Goal: Task Accomplishment & Management: Manage account settings

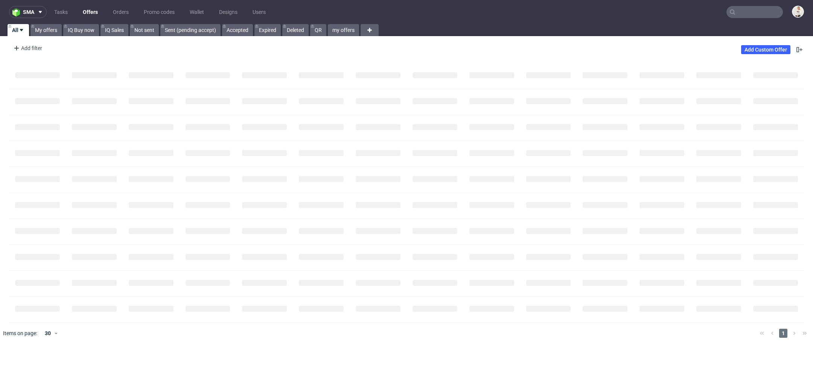
click at [729, 14] on input "text" at bounding box center [755, 12] width 56 height 12
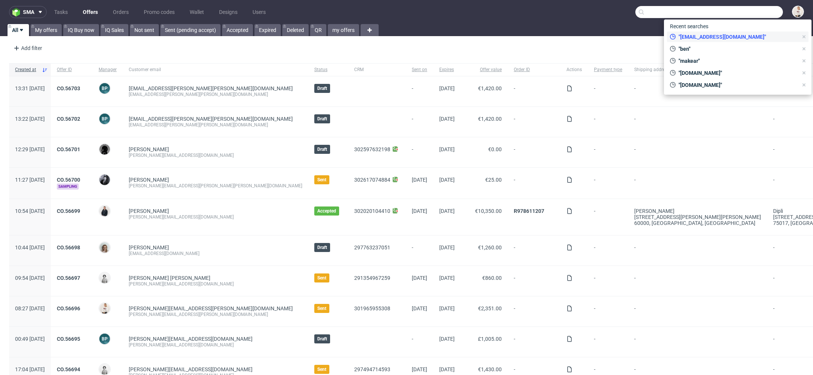
click at [726, 34] on span ""[EMAIL_ADDRESS][DOMAIN_NAME]"" at bounding box center [737, 37] width 122 height 8
type input "[EMAIL_ADDRESS][DOMAIN_NAME]"
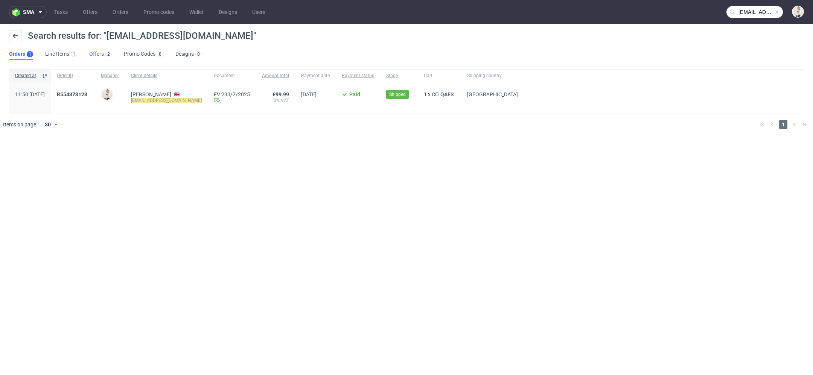
click at [95, 50] on link "Offers 2" at bounding box center [100, 54] width 23 height 12
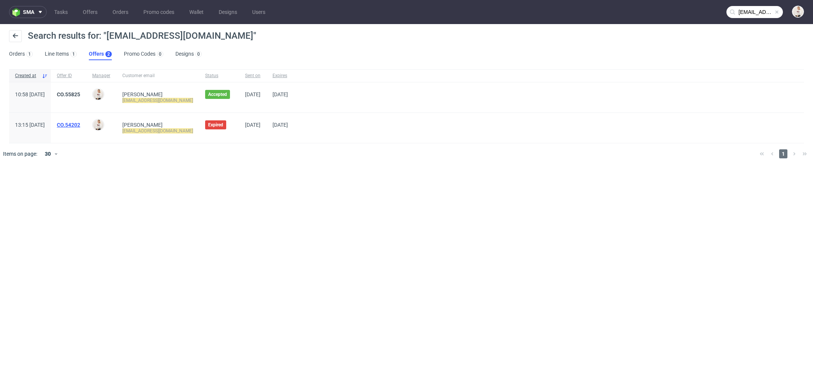
click at [80, 123] on link "CO.54202" at bounding box center [68, 125] width 23 height 6
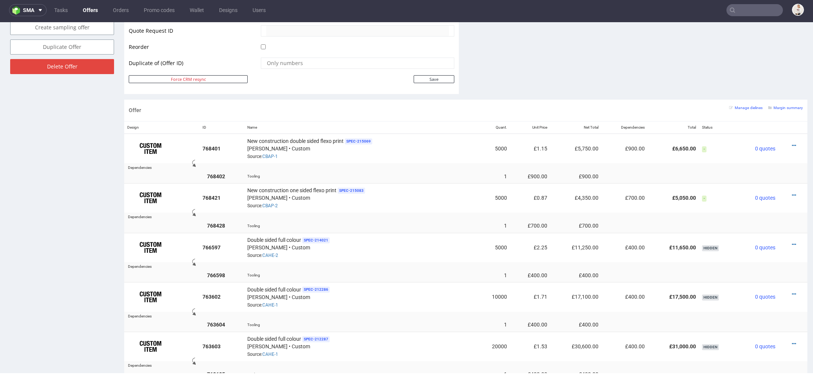
scroll to position [373, 0]
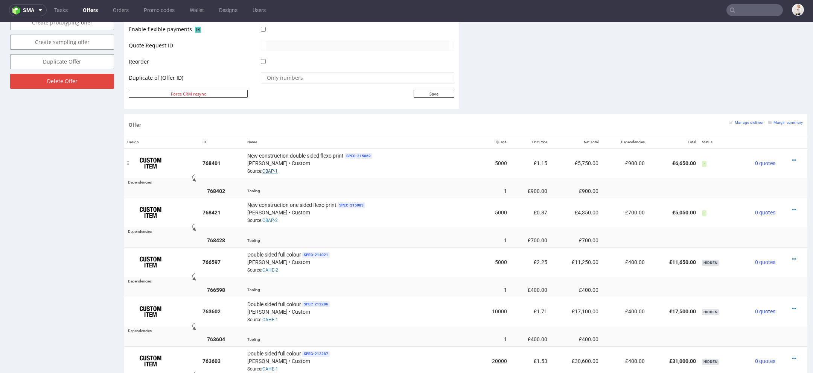
drag, startPoint x: 277, startPoint y: 169, endPoint x: 288, endPoint y: 169, distance: 10.9
drag, startPoint x: 288, startPoint y: 169, endPoint x: 262, endPoint y: 171, distance: 25.7
click at [262, 171] on div "New construction double sided flexo print SPEC- 215069 Serwach • Custom Source:…" at bounding box center [360, 163] width 227 height 23
copy link "CBAP-1"
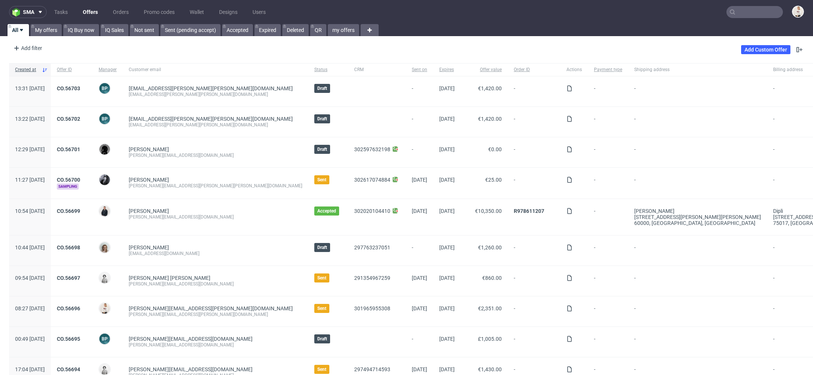
click at [763, 18] on nav "sma Tasks Offers Orders Promo codes Wallet Designs Users" at bounding box center [406, 12] width 813 height 24
click at [744, 15] on input "text" at bounding box center [755, 12] width 56 height 12
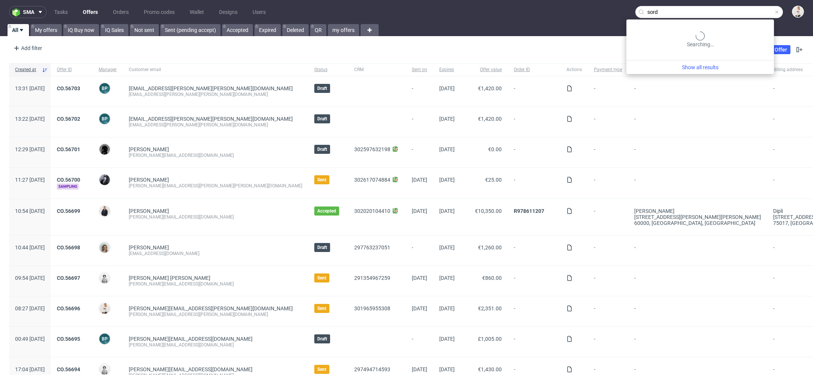
type input "sord"
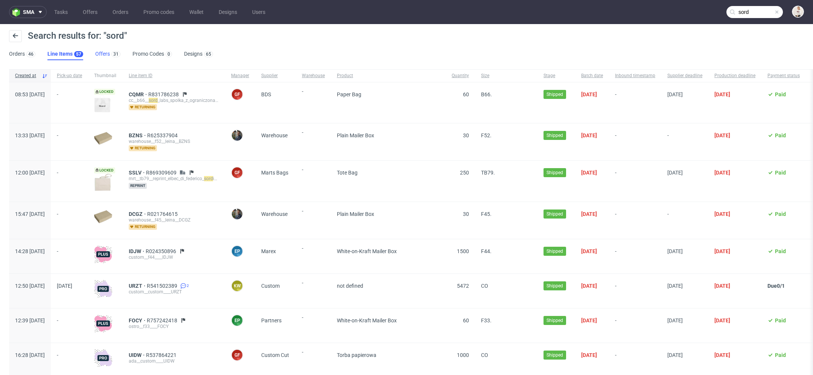
click at [101, 52] on link "Offers 31" at bounding box center [107, 54] width 25 height 12
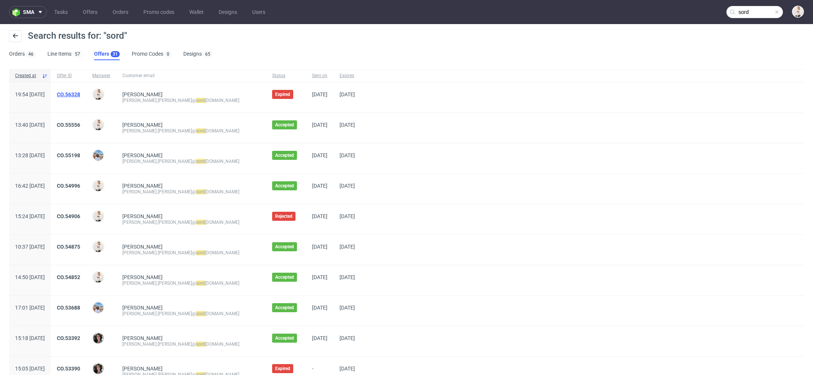
click at [80, 93] on link "CO.56328" at bounding box center [68, 95] width 23 height 6
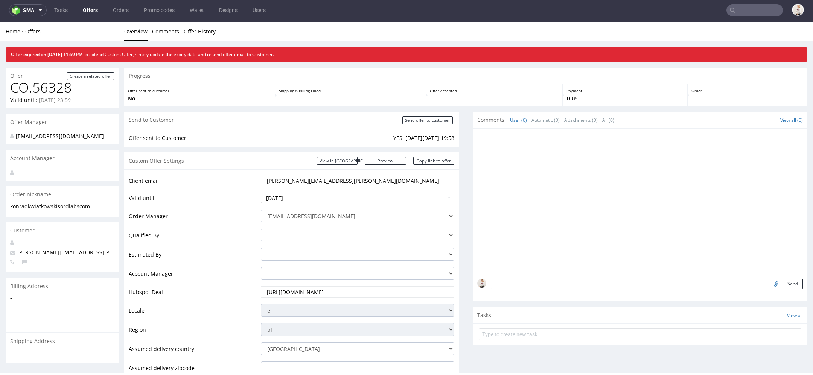
click at [355, 195] on input "2025-08-09" at bounding box center [358, 198] width 194 height 11
click at [339, 109] on th at bounding box center [335, 107] width 11 height 11
click at [339, 140] on td "13" at bounding box center [335, 141] width 11 height 11
type input "2025-09-13"
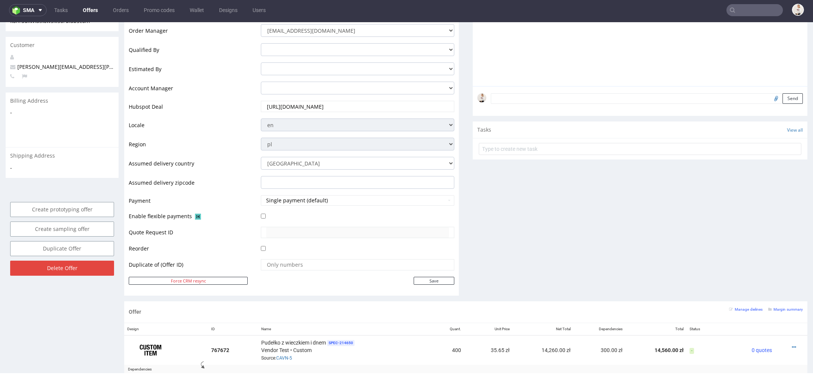
scroll to position [198, 0]
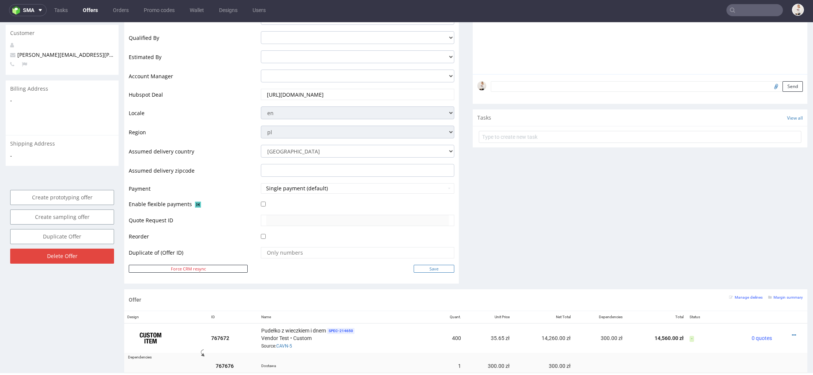
click at [441, 268] on input "Save" at bounding box center [434, 269] width 41 height 8
type input "In progress..."
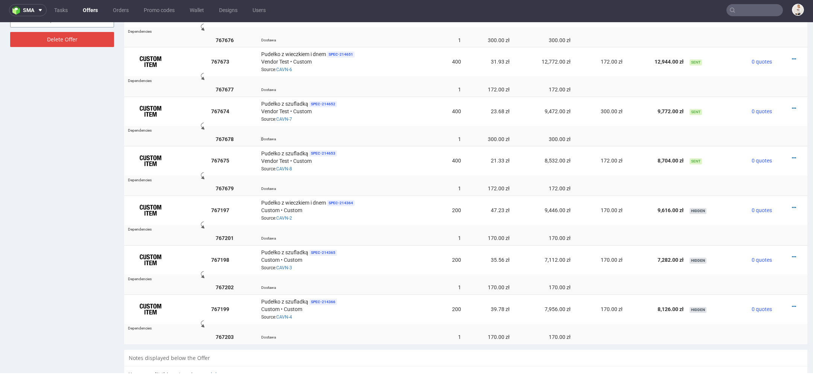
scroll to position [504, 0]
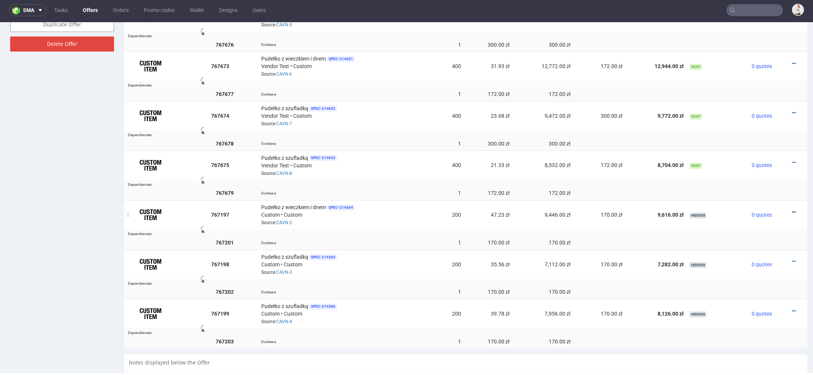
click at [792, 210] on icon at bounding box center [794, 212] width 4 height 5
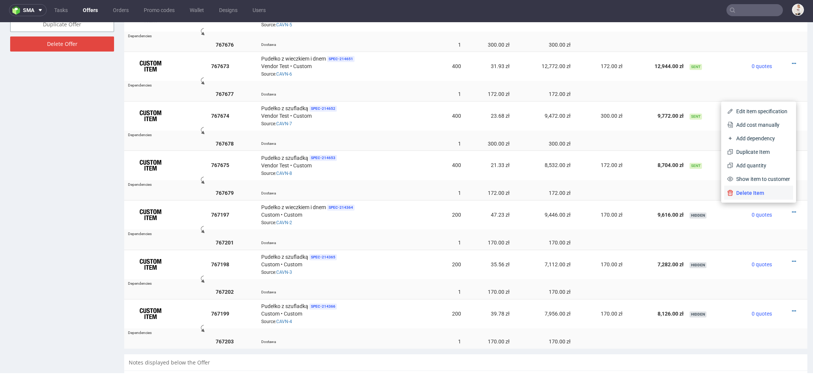
click at [766, 192] on span "Delete Item" at bounding box center [762, 193] width 57 height 8
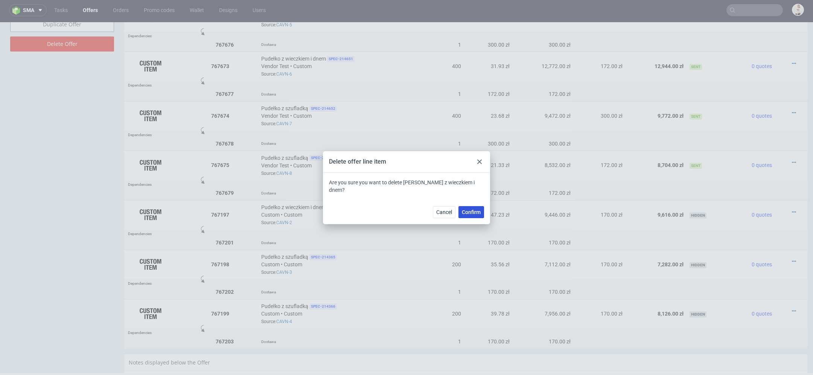
click at [471, 210] on span "Confirm" at bounding box center [471, 212] width 19 height 5
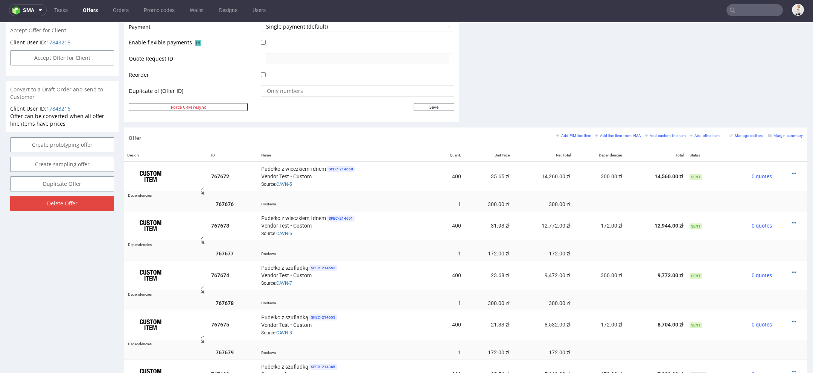
scroll to position [621, 0]
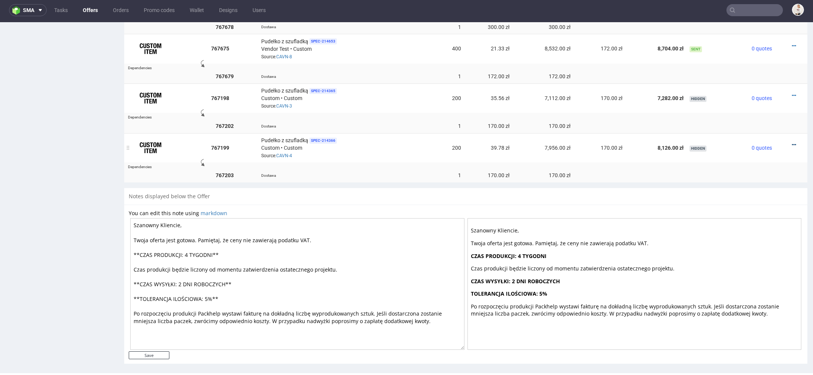
click at [792, 142] on icon at bounding box center [794, 144] width 4 height 5
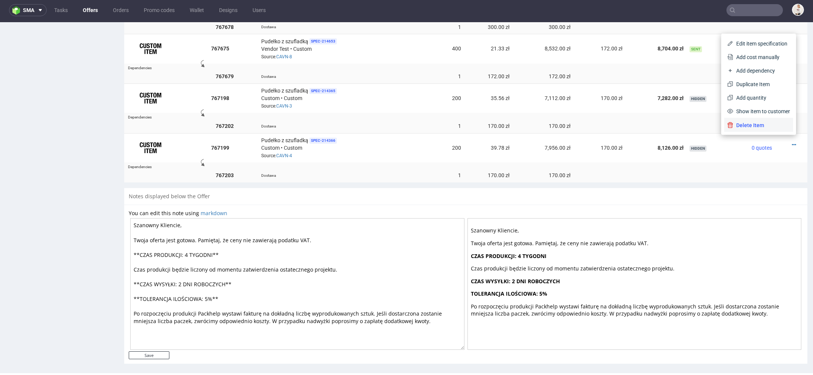
click at [764, 121] on li "Delete Item" at bounding box center [759, 126] width 69 height 14
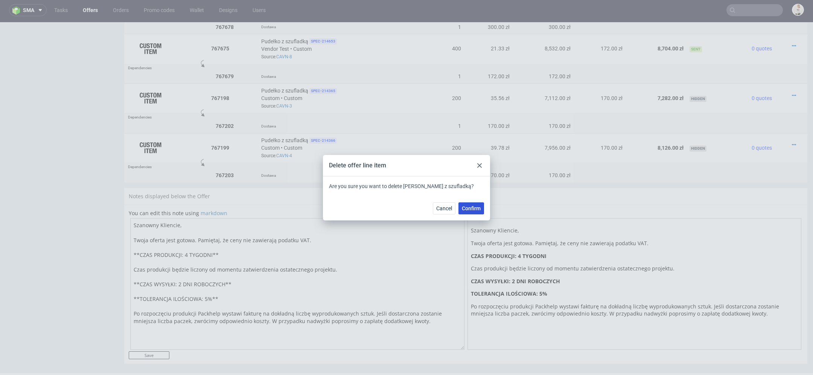
click at [477, 210] on span "Confirm" at bounding box center [471, 208] width 19 height 5
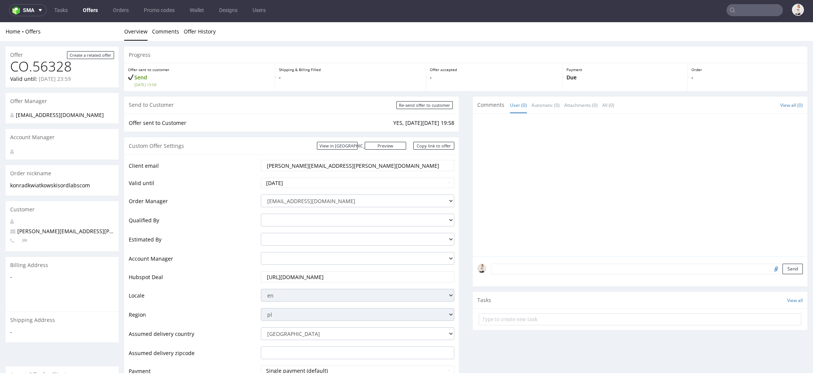
scroll to position [572, 0]
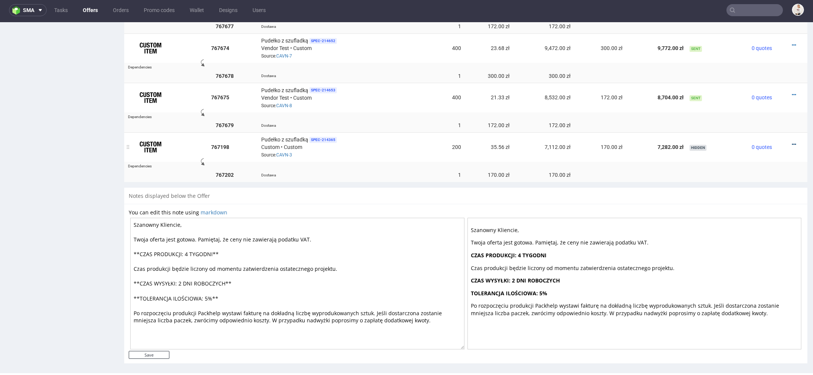
click at [792, 142] on icon at bounding box center [794, 144] width 4 height 5
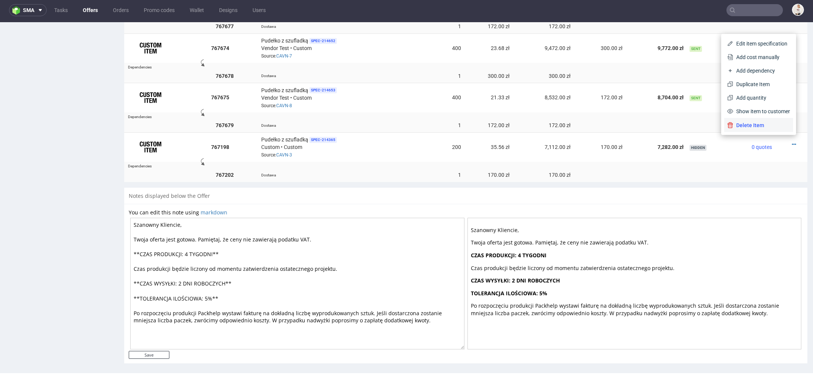
click at [753, 122] on span "Delete Item" at bounding box center [762, 126] width 57 height 8
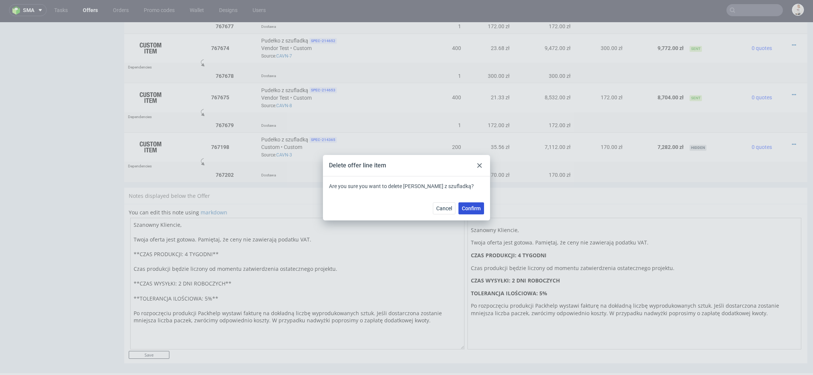
click at [473, 206] on span "Confirm" at bounding box center [471, 208] width 19 height 5
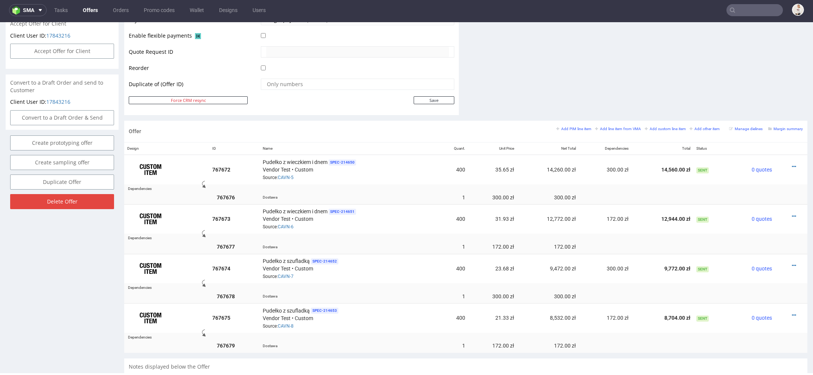
scroll to position [357, 0]
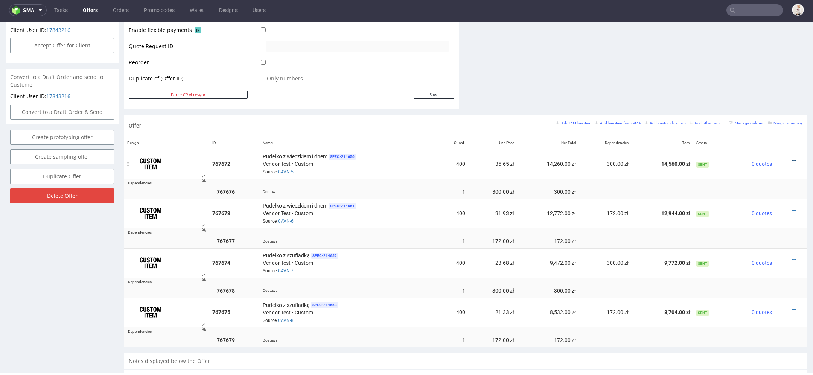
click at [792, 160] on icon at bounding box center [794, 161] width 4 height 5
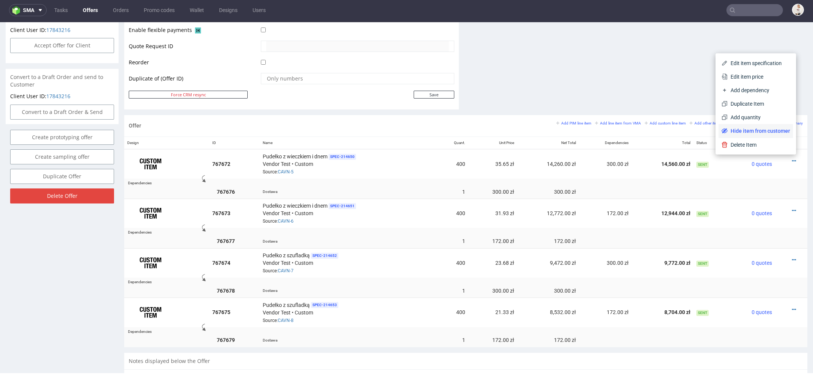
click at [768, 136] on li "Hide item from customer" at bounding box center [756, 131] width 75 height 14
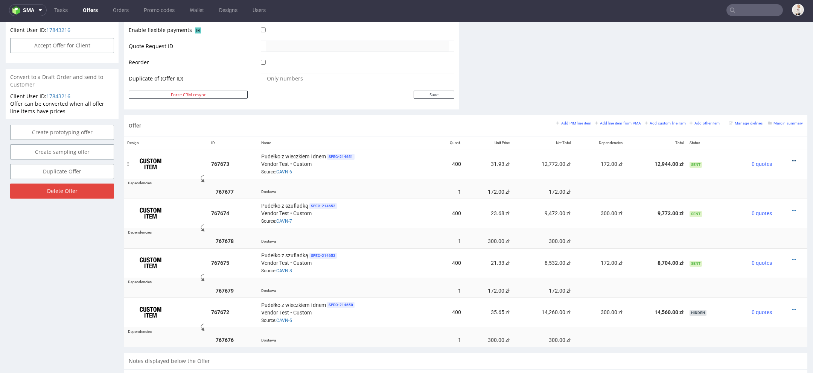
click at [792, 159] on icon at bounding box center [794, 161] width 4 height 5
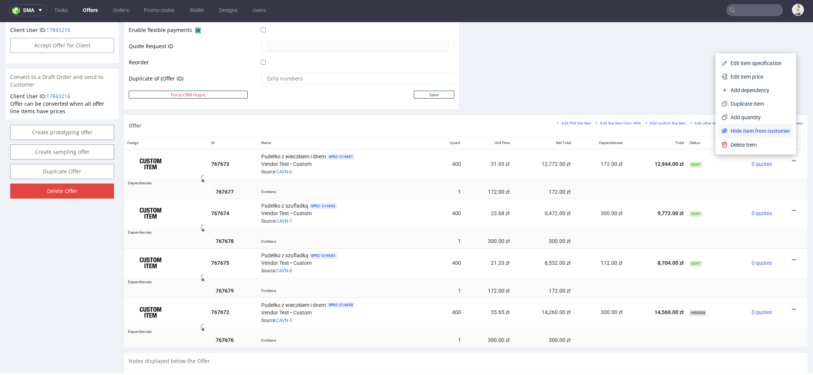
click at [775, 130] on span "Hide item from customer" at bounding box center [759, 131] width 63 height 8
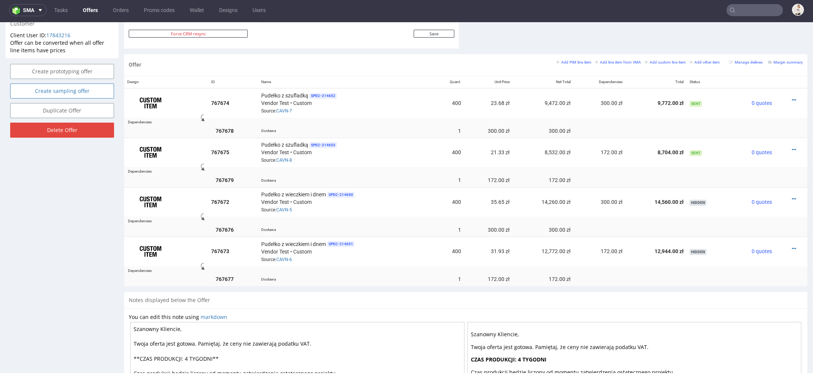
scroll to position [428, 0]
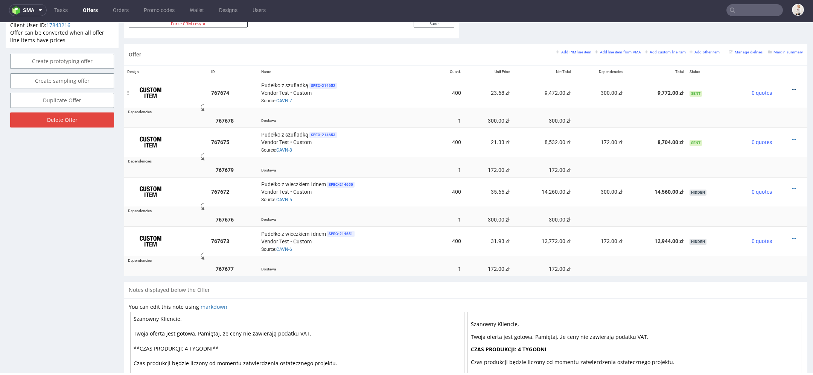
click at [792, 87] on icon at bounding box center [794, 89] width 4 height 5
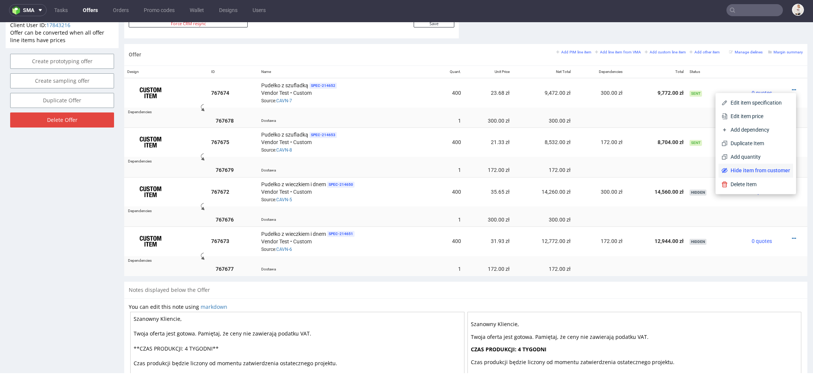
click at [748, 172] on span "Hide item from customer" at bounding box center [759, 171] width 63 height 8
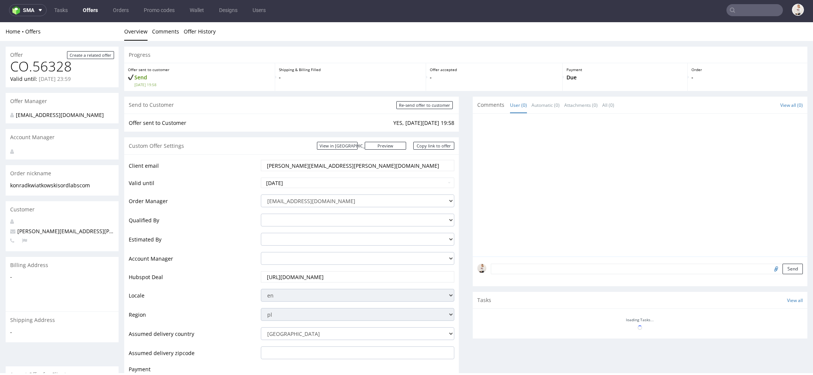
scroll to position [421, 0]
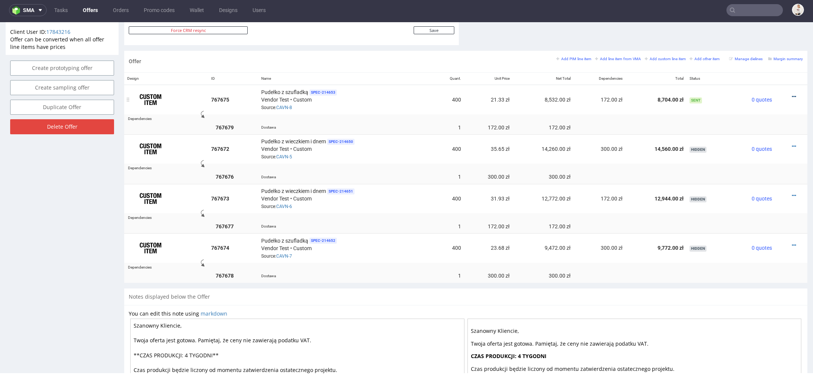
click at [792, 94] on icon at bounding box center [794, 96] width 4 height 5
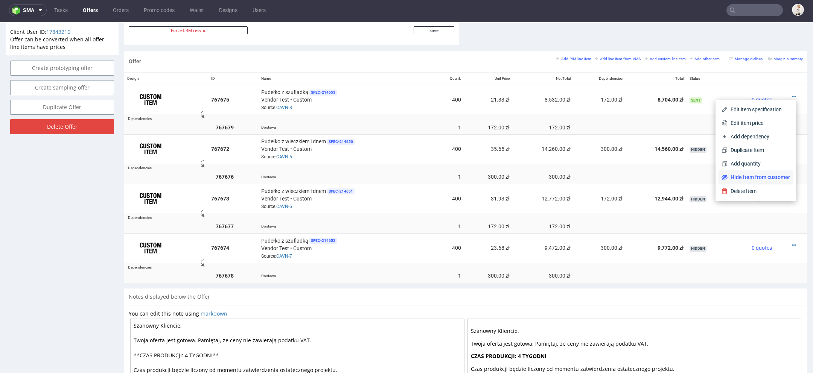
click at [741, 173] on li "Hide item from customer" at bounding box center [756, 178] width 75 height 14
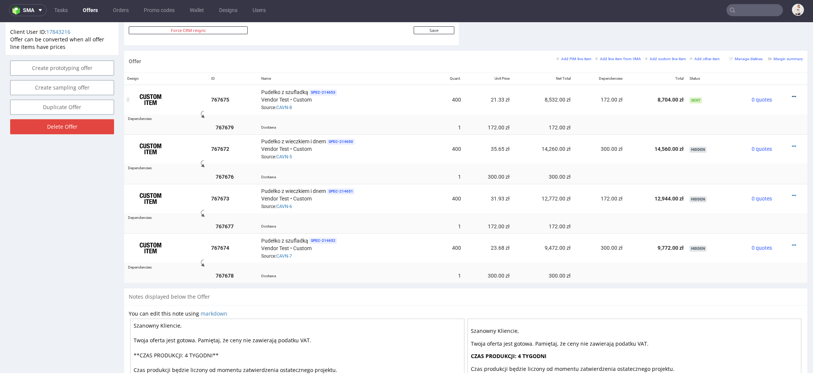
click at [792, 94] on icon at bounding box center [794, 96] width 4 height 5
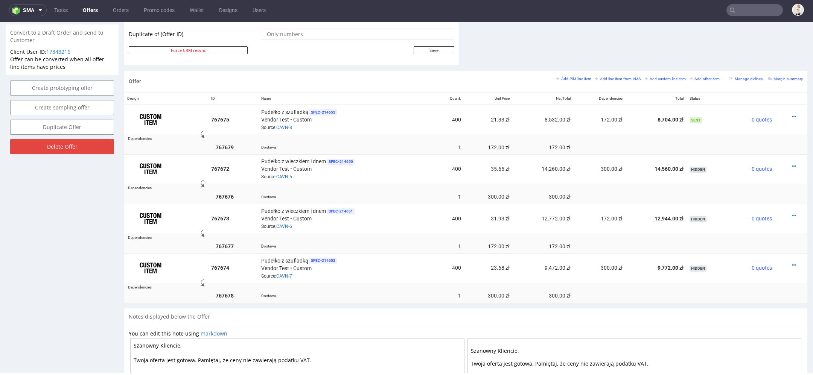
scroll to position [399, 0]
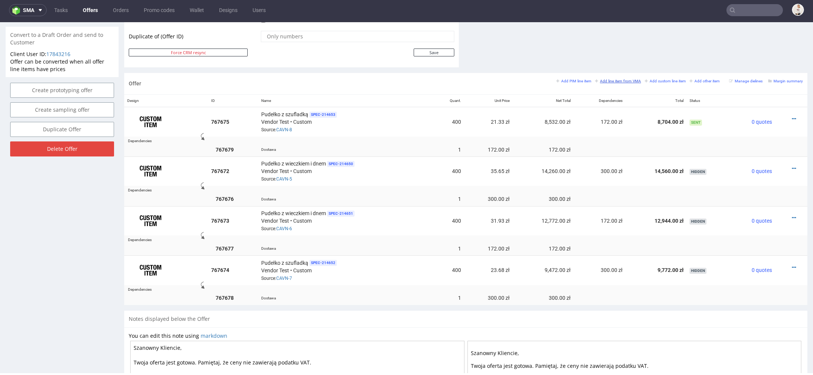
click at [613, 80] on small "Add line item from VMA" at bounding box center [618, 81] width 46 height 4
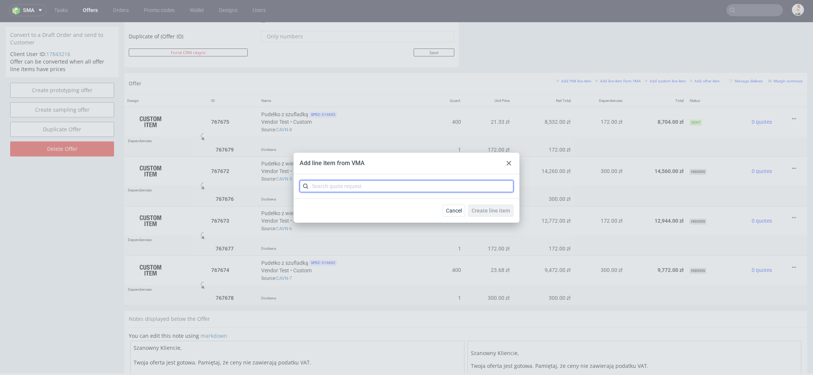
click at [344, 186] on input "text" at bounding box center [407, 186] width 214 height 12
paste input "CAVN"
type input "CAVN"
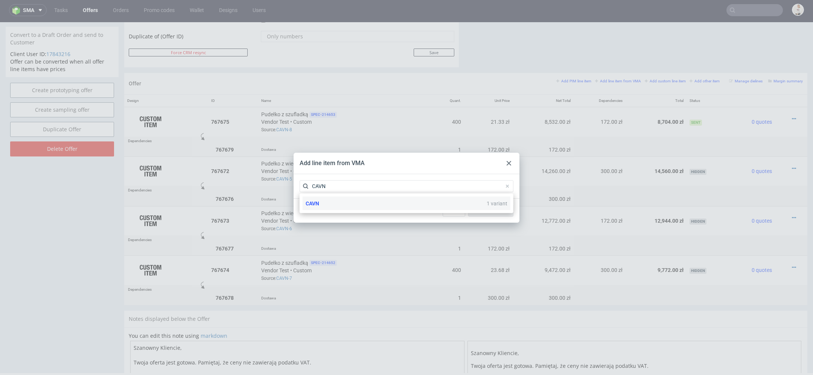
click at [354, 208] on div "CAVN 1 variant" at bounding box center [407, 204] width 208 height 14
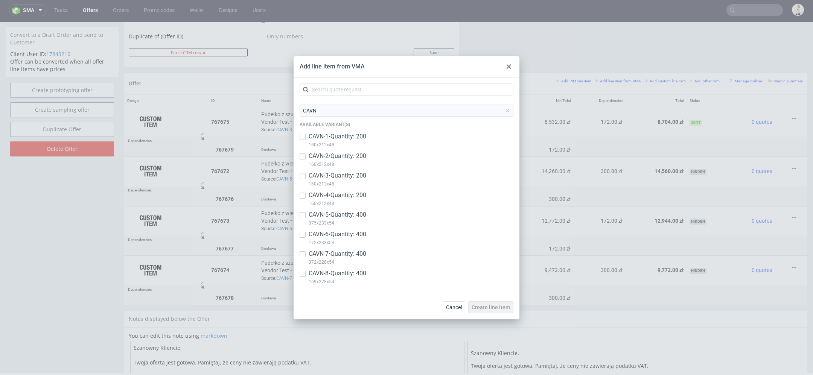
click at [345, 257] on p "CAVN-7 • Quantity: 400" at bounding box center [338, 254] width 58 height 8
checkbox input "true"
click at [496, 311] on button "Create line item" at bounding box center [490, 308] width 45 height 12
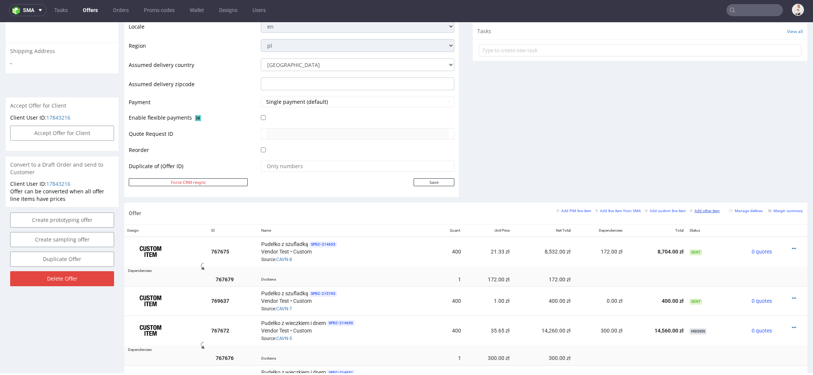
scroll to position [270, 0]
click at [792, 295] on icon at bounding box center [794, 297] width 4 height 5
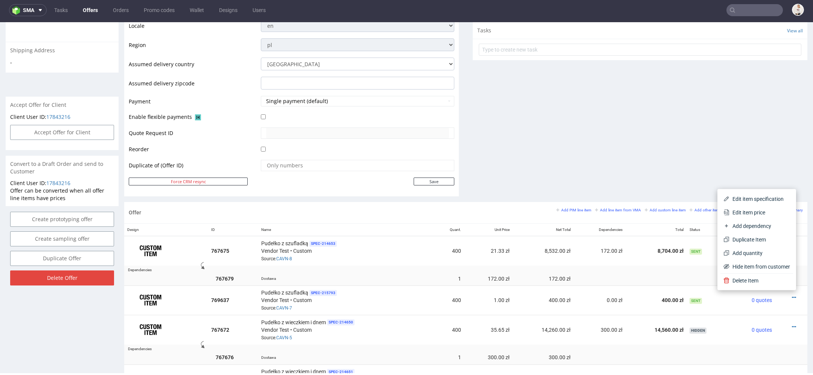
click at [683, 125] on div "Comments User (0) Automatic (0) Attachments (0) All (0) View all (0) Send Tasks…" at bounding box center [640, 14] width 335 height 375
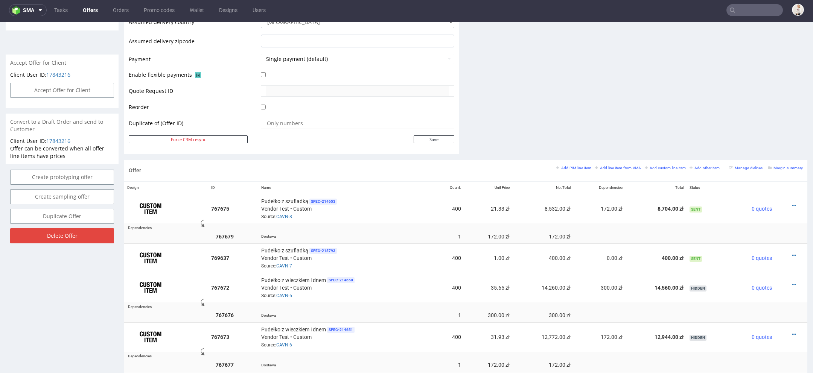
scroll to position [313, 0]
click at [792, 203] on icon at bounding box center [794, 205] width 4 height 5
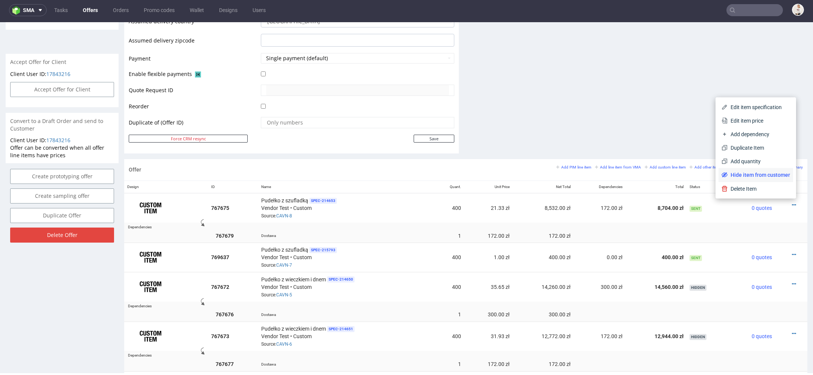
click at [765, 175] on span "Hide item from customer" at bounding box center [759, 175] width 63 height 8
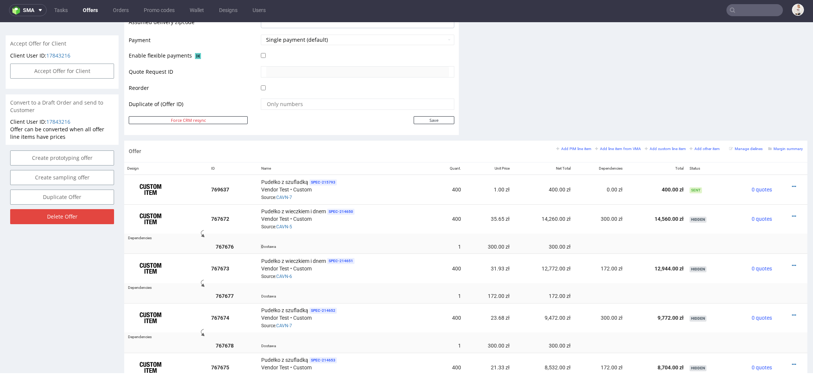
scroll to position [333, 0]
click at [610, 146] on small "Add line item from VMA" at bounding box center [618, 148] width 46 height 4
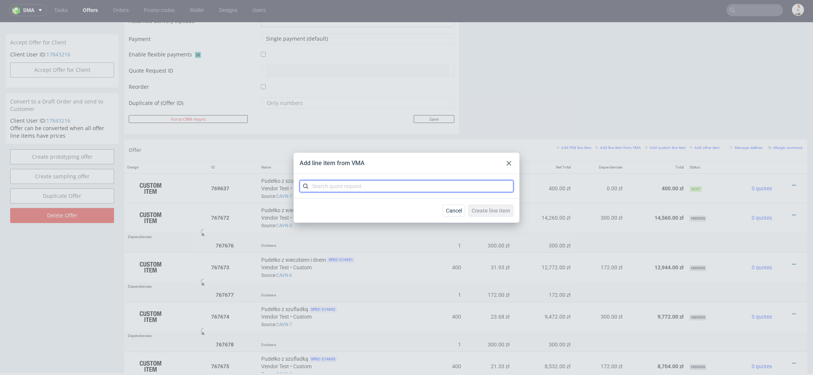
click at [359, 183] on input "text" at bounding box center [407, 186] width 214 height 12
paste input "CAVN"
type input "CAVN"
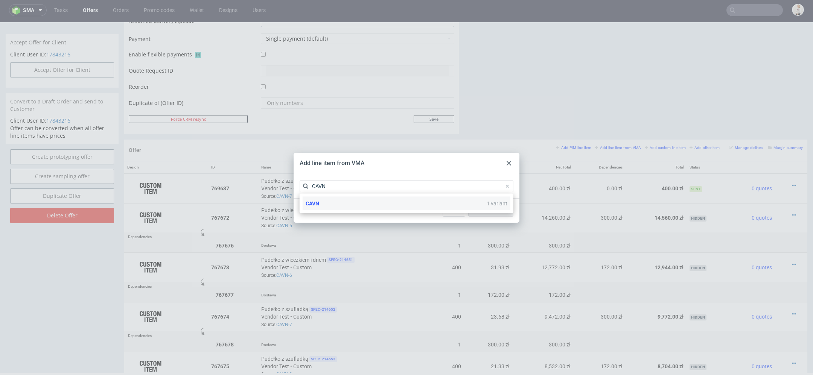
click at [334, 209] on div "CAVN 1 variant" at bounding box center [407, 204] width 208 height 14
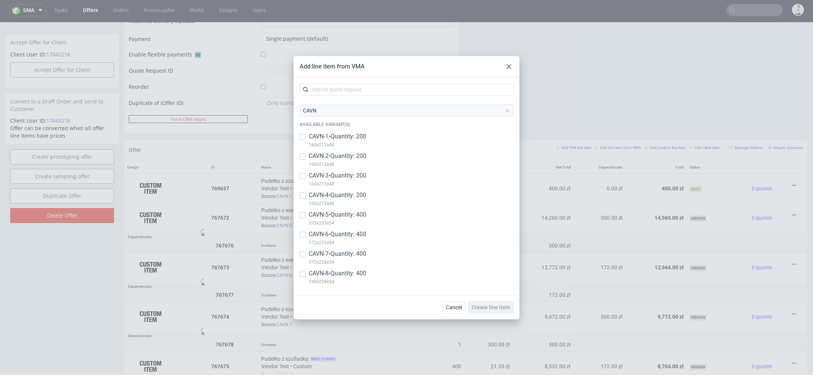
click at [331, 270] on p "CAVN-8 • Quantity: 400" at bounding box center [338, 274] width 58 height 8
checkbox input "true"
click at [486, 304] on button "Create line item" at bounding box center [490, 308] width 45 height 12
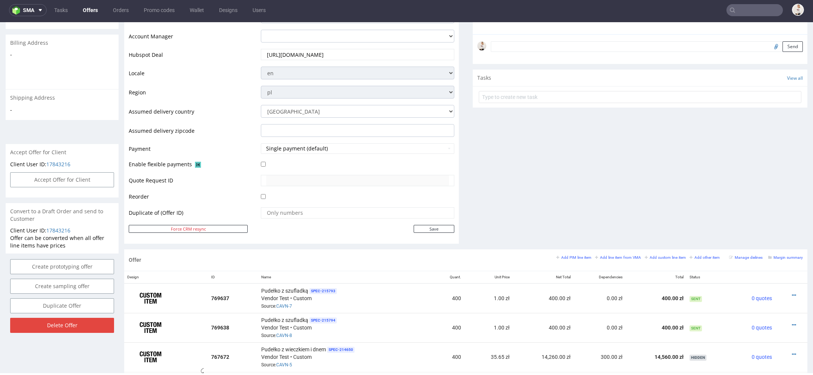
scroll to position [325, 0]
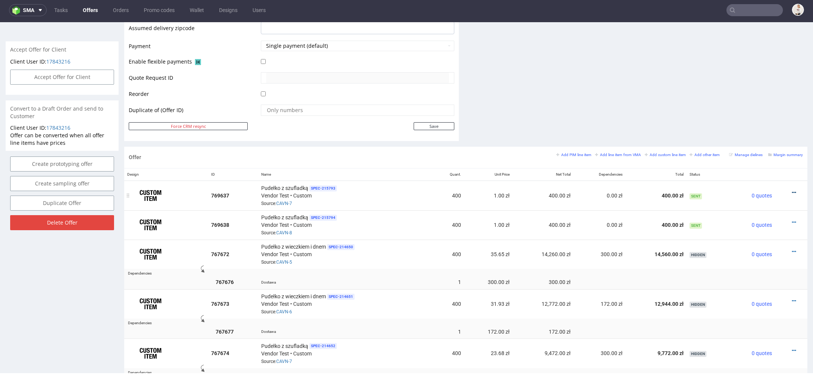
click at [792, 191] on icon at bounding box center [794, 192] width 4 height 5
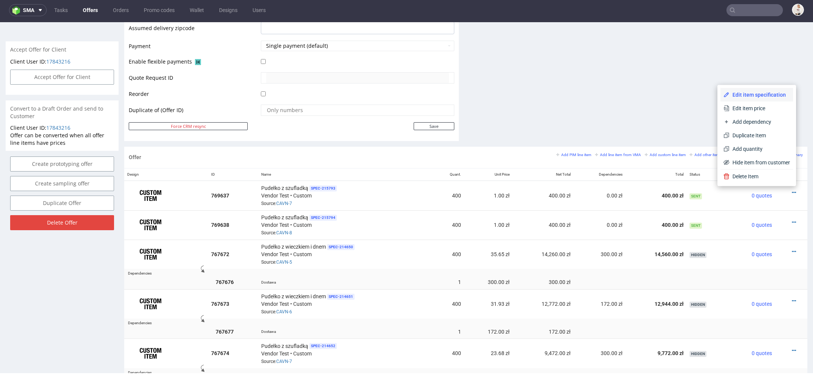
click at [768, 96] on span "Edit item specification" at bounding box center [760, 95] width 61 height 8
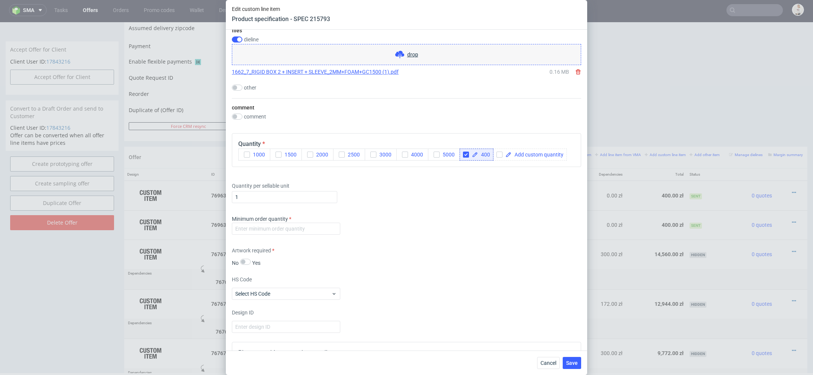
scroll to position [1129, 0]
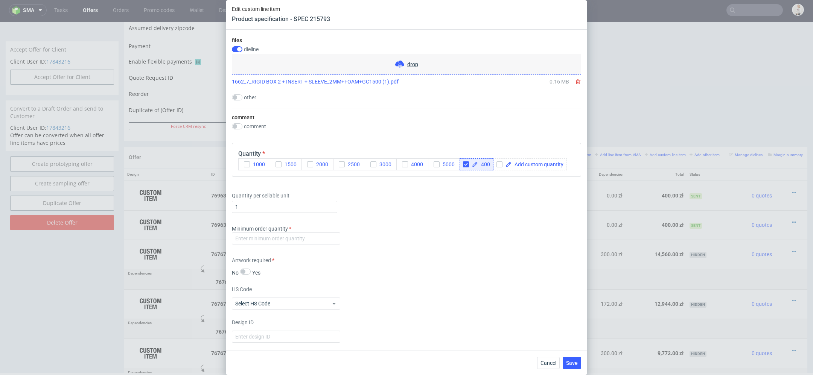
click at [485, 162] on span "400" at bounding box center [484, 164] width 12 height 5
checkbox input "true"
click at [310, 236] on input "number" at bounding box center [286, 239] width 108 height 12
type input "1"
click at [578, 361] on span "Save" at bounding box center [572, 363] width 12 height 5
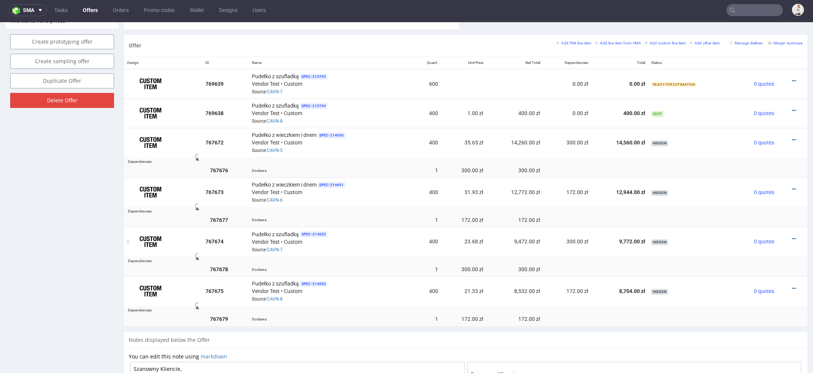
scroll to position [398, 0]
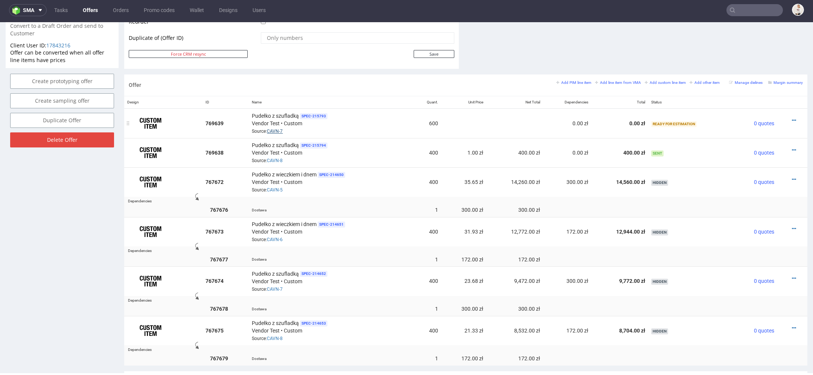
click at [271, 129] on link "CAVN-7" at bounding box center [275, 131] width 16 height 5
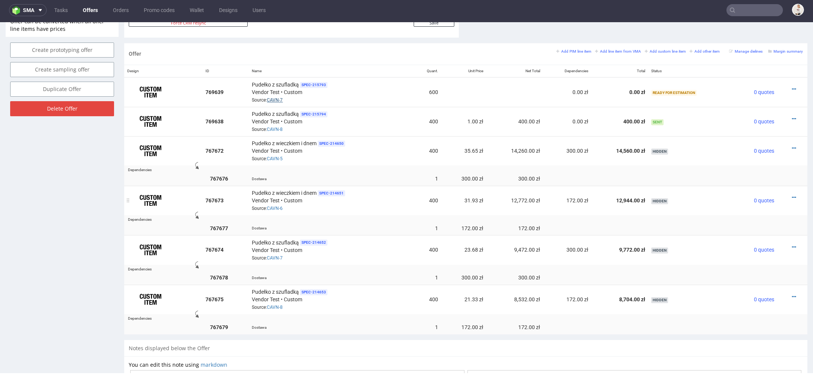
scroll to position [412, 0]
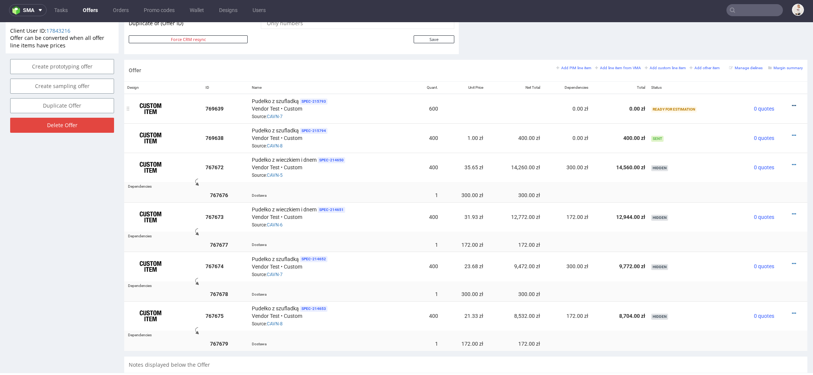
click at [792, 103] on icon at bounding box center [794, 105] width 4 height 5
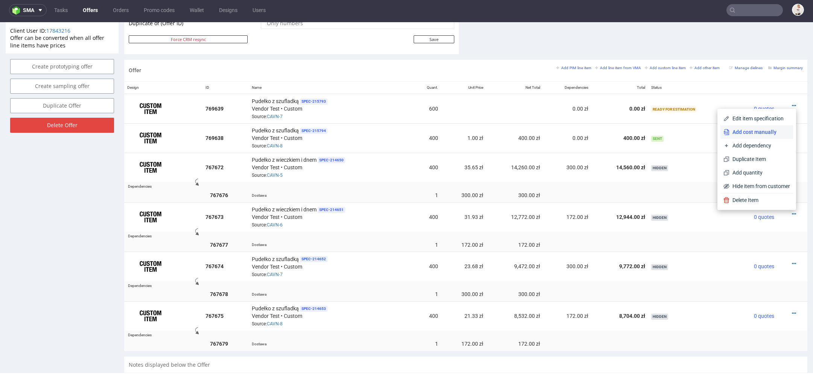
click at [757, 132] on span "Add cost manually" at bounding box center [760, 132] width 61 height 8
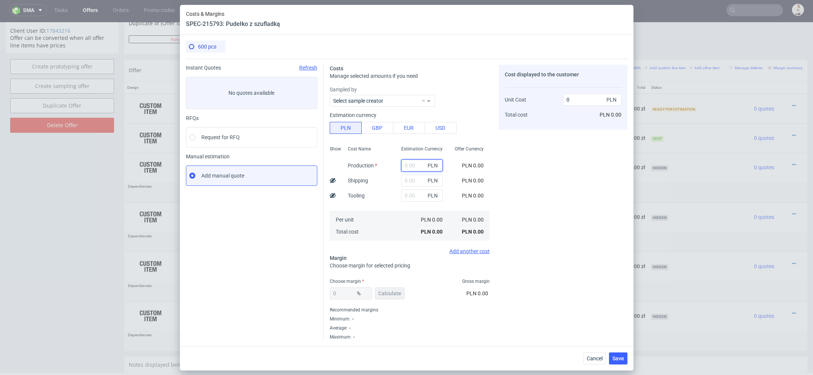
click at [410, 166] on input "text" at bounding box center [421, 166] width 41 height 12
type input "8700"
type input "14.5"
type input "8700"
click at [567, 210] on div "Cost displayed to the customer Unit Cost Total cost 14.5 PLN PLN 8,700.00" at bounding box center [563, 203] width 129 height 276
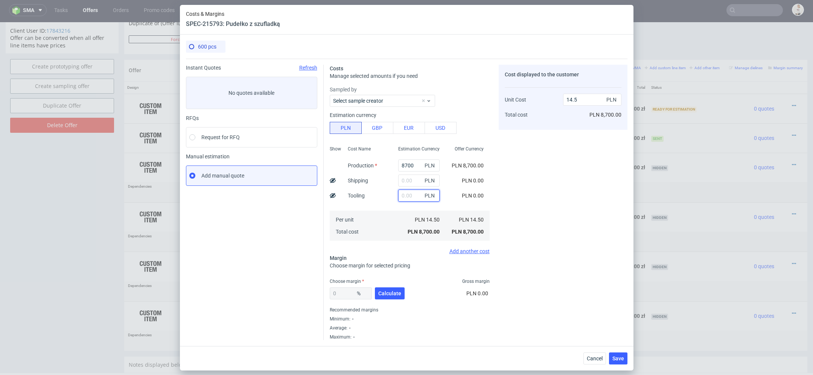
click at [403, 197] on input "text" at bounding box center [418, 196] width 41 height 12
type input "1500"
type input "17"
type input "1500"
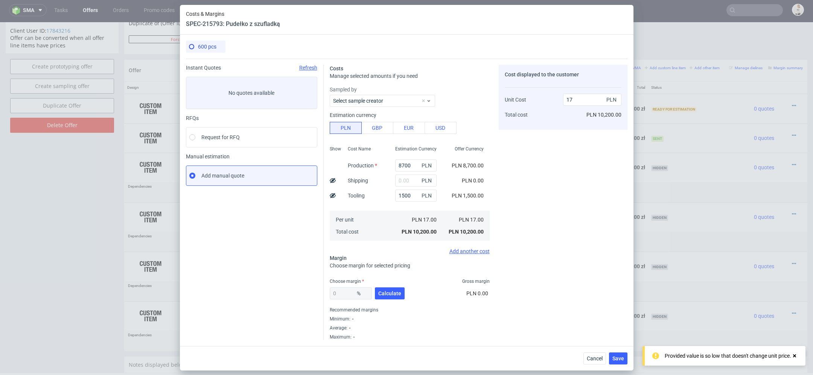
click at [489, 205] on div "Offer Currency PLN 8,700.00 PLN 0.00 PLN 1,500.00 PLN 17.00 PLN 10,200.00" at bounding box center [466, 192] width 47 height 99
click at [331, 197] on use at bounding box center [333, 195] width 6 height 5
type input "14.5"
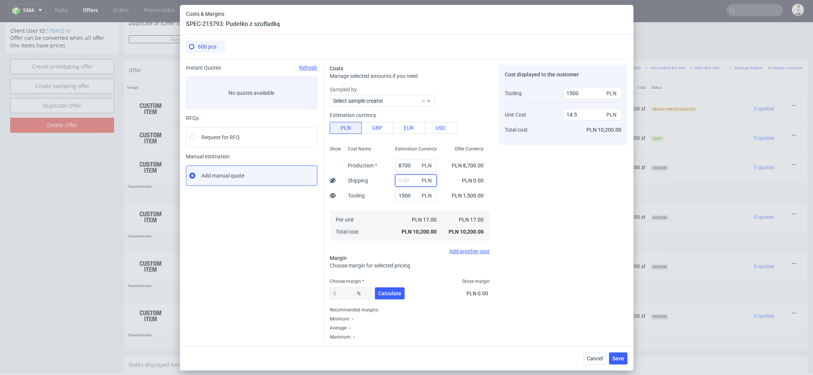
click at [411, 176] on input "text" at bounding box center [415, 181] width 41 height 12
type input "300"
type input "15"
type input "300"
click at [491, 183] on div "Costs Manage selected amounts if you need Sampled by Select sample creator Esti…" at bounding box center [476, 200] width 304 height 282
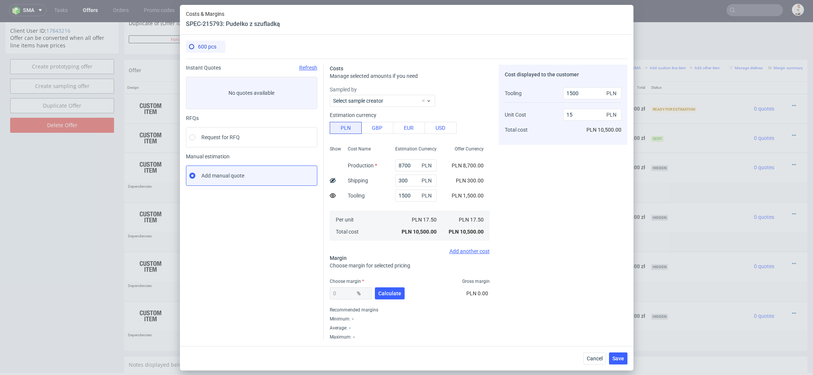
click at [335, 181] on use at bounding box center [333, 180] width 6 height 5
type input "14.5"
click at [395, 292] on span "Calculate" at bounding box center [389, 293] width 23 height 5
type input "33.35"
type input "23.26"
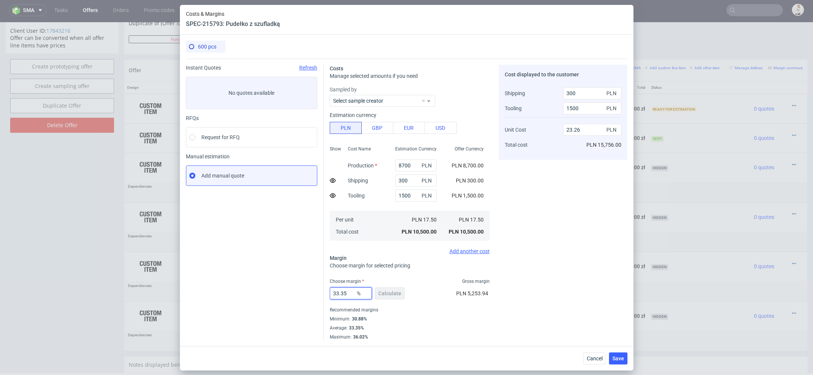
drag, startPoint x: 352, startPoint y: 294, endPoint x: 266, endPoint y: 294, distance: 85.9
click at [266, 294] on div "Instant Quotes Refresh No quotes available RFQs Request for RFQ Manual estimati…" at bounding box center [407, 200] width 442 height 282
type input "12"
type input "16.89"
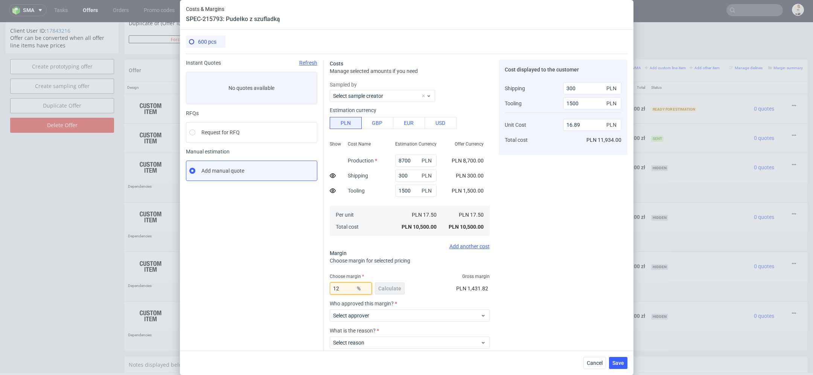
type input "12"
click at [572, 303] on div "Cost displayed to the customer Shipping Tooling Unit Cost Total cost 300 PLN 15…" at bounding box center [563, 225] width 129 height 330
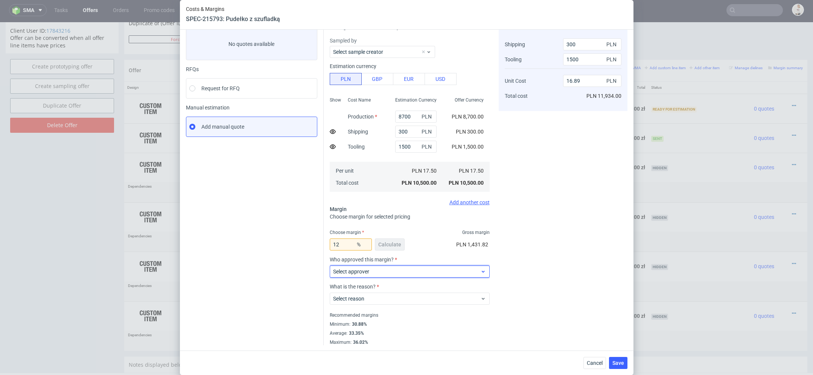
click at [444, 271] on span "Select approver" at bounding box center [407, 272] width 148 height 8
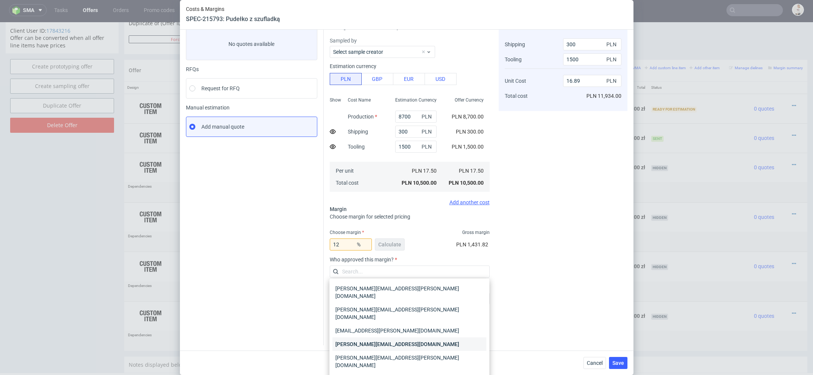
scroll to position [0, 0]
click at [419, 338] on div "[PERSON_NAME][EMAIL_ADDRESS][DOMAIN_NAME]" at bounding box center [410, 345] width 154 height 14
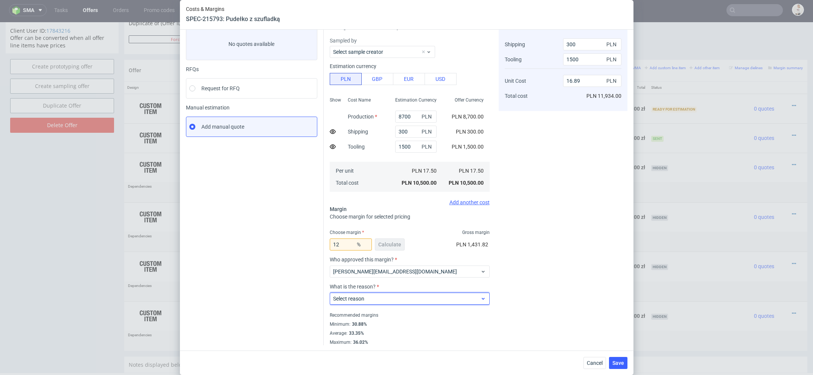
click at [410, 303] on div "Select reason" at bounding box center [410, 299] width 160 height 12
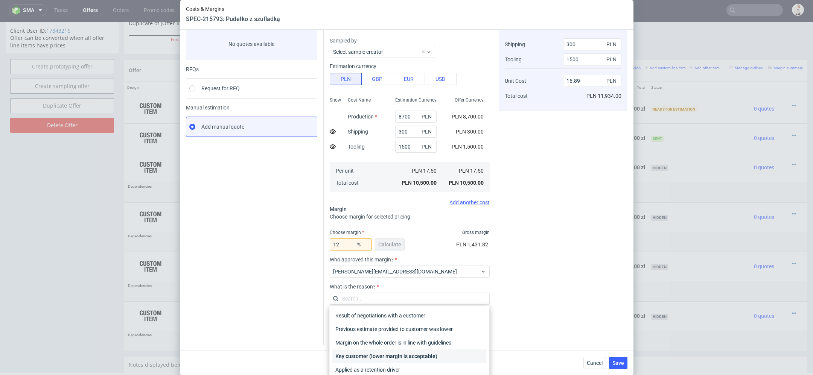
click at [413, 352] on div "Key customer (lower margin is acceptable)" at bounding box center [410, 357] width 154 height 14
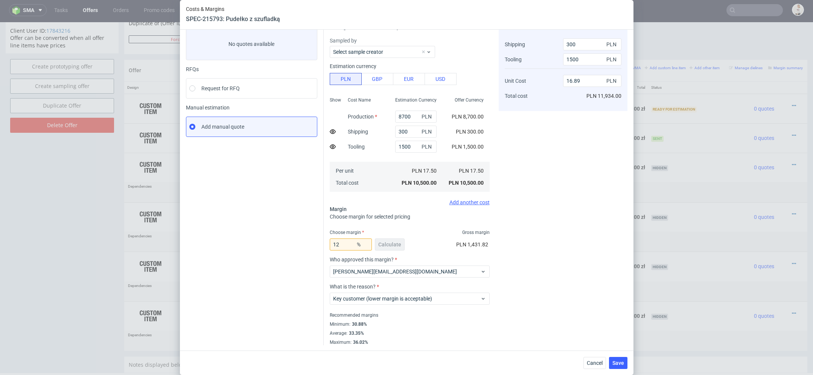
click at [525, 307] on div "Cost displayed to the customer Shipping Tooling Unit Cost Total cost 300 PLN 15…" at bounding box center [563, 181] width 129 height 330
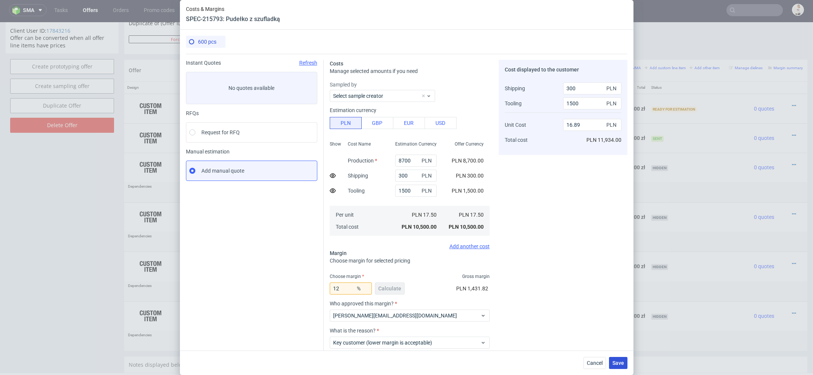
click at [618, 363] on span "Save" at bounding box center [619, 363] width 12 height 5
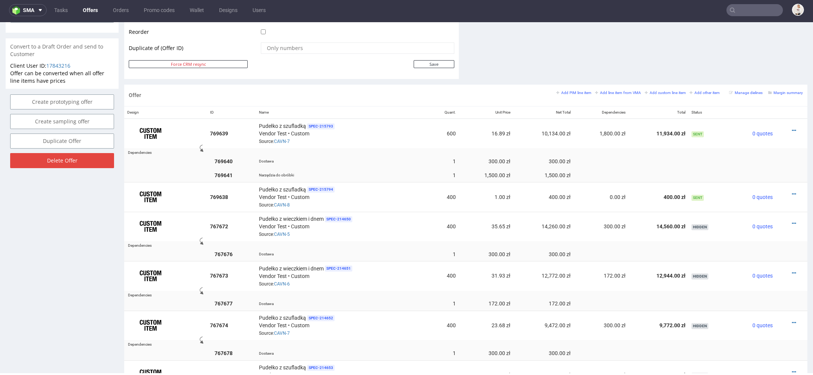
scroll to position [388, 0]
click at [792, 191] on icon at bounding box center [794, 193] width 4 height 5
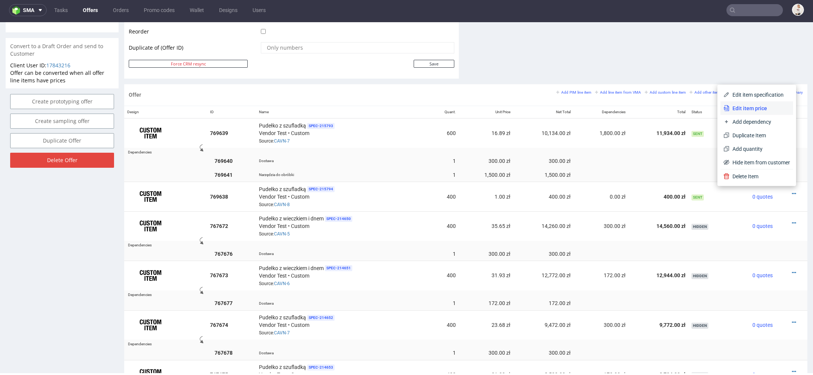
click at [764, 108] on span "Edit item price" at bounding box center [760, 109] width 61 height 8
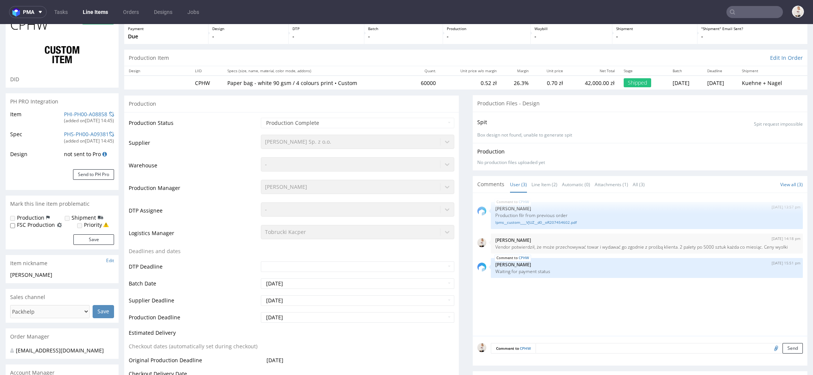
scroll to position [46, 0]
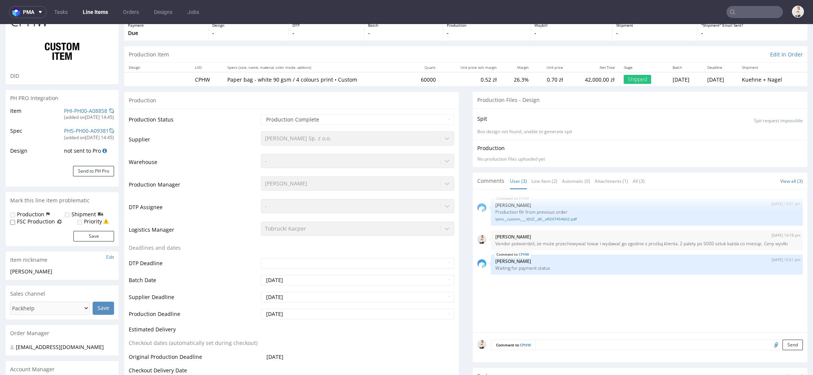
click at [584, 306] on div "CPHW 30th Jul 25 | 13:57 pm Michał Palasek Production filr from previous order …" at bounding box center [642, 263] width 330 height 139
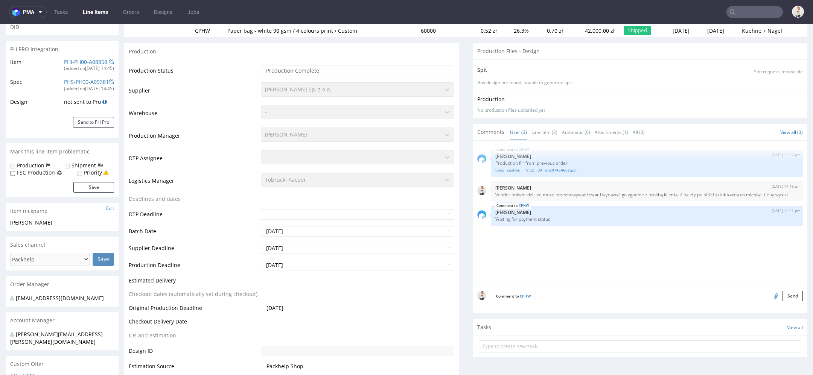
scroll to position [129, 0]
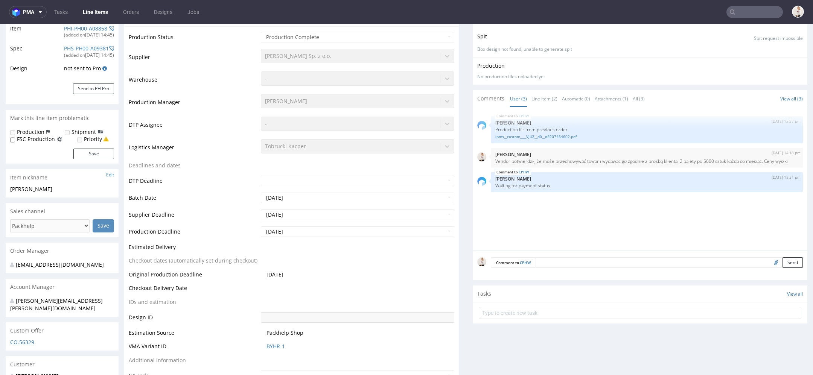
click at [605, 231] on div "CPHW 30th Jul 25 | 13:57 pm Michał Palasek Production filr from previous order …" at bounding box center [642, 181] width 330 height 139
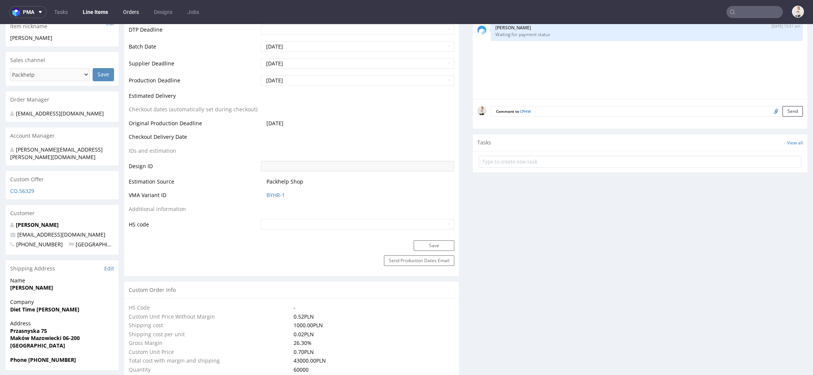
scroll to position [0, 0]
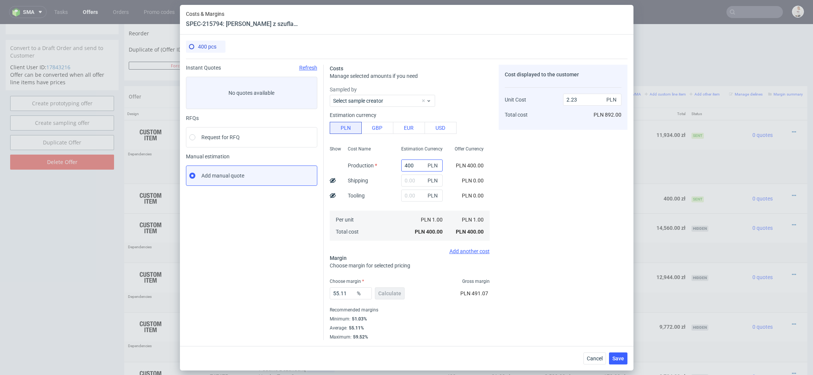
scroll to position [2, 0]
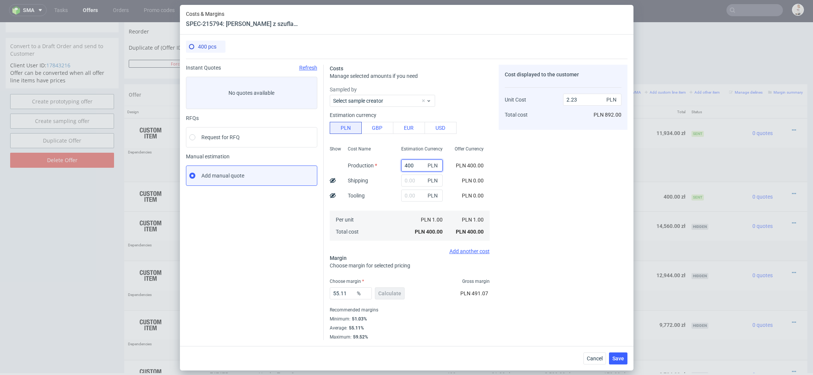
click at [415, 166] on input "400" at bounding box center [421, 166] width 41 height 12
paste input "552"
type input "5520"
type input "30.74"
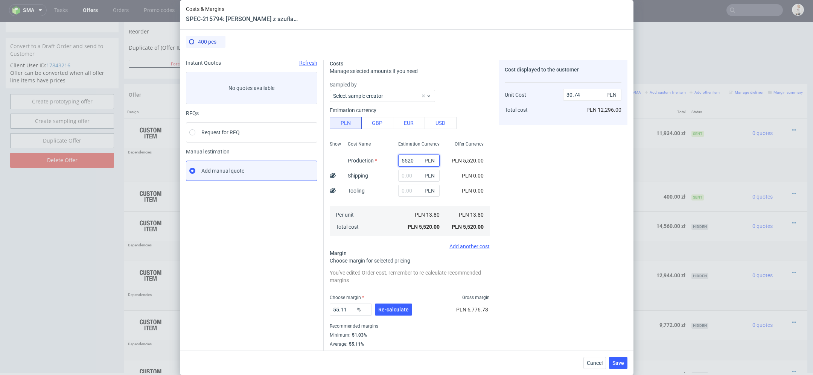
type input "5520"
click at [333, 178] on icon at bounding box center [333, 176] width 6 height 6
click at [333, 191] on use at bounding box center [333, 190] width 6 height 5
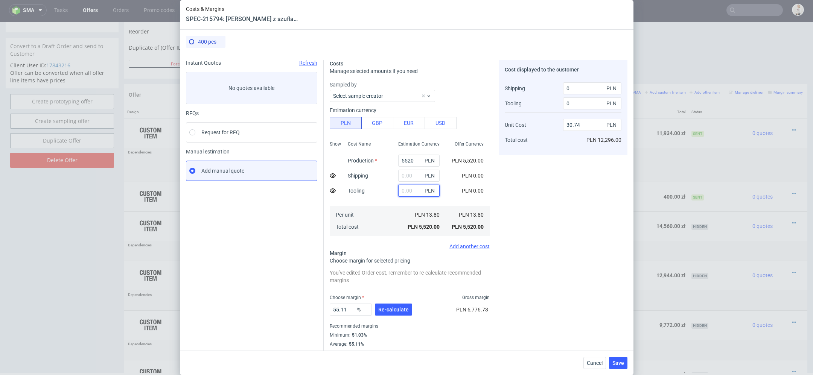
click at [406, 188] on input "text" at bounding box center [418, 191] width 41 height 12
type input "1500"
type input "35.35"
type input "1500"
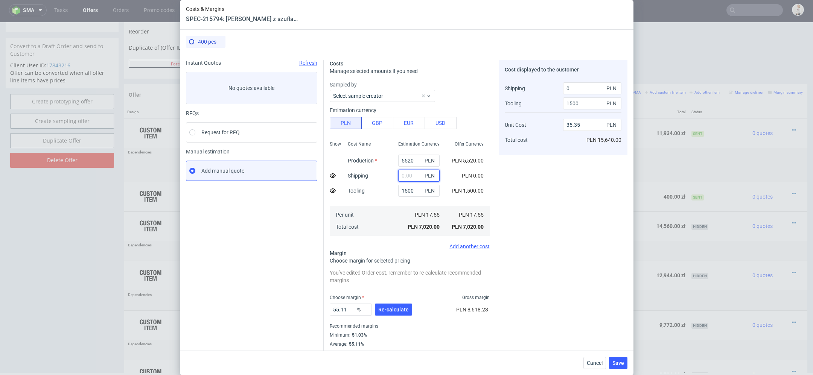
click at [413, 175] on input "text" at bounding box center [418, 176] width 41 height 12
type input "300"
type input "36.27"
type input "300"
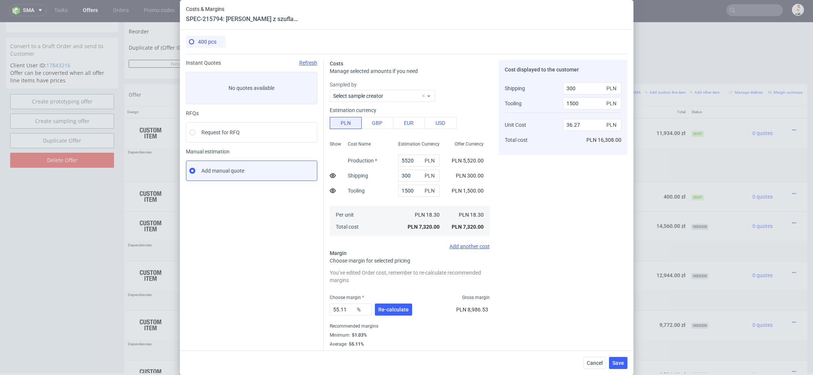
click at [554, 224] on div "Cost displayed to the customer Shipping Tooling Unit Cost Total cost 300 PLN 15…" at bounding box center [563, 208] width 129 height 297
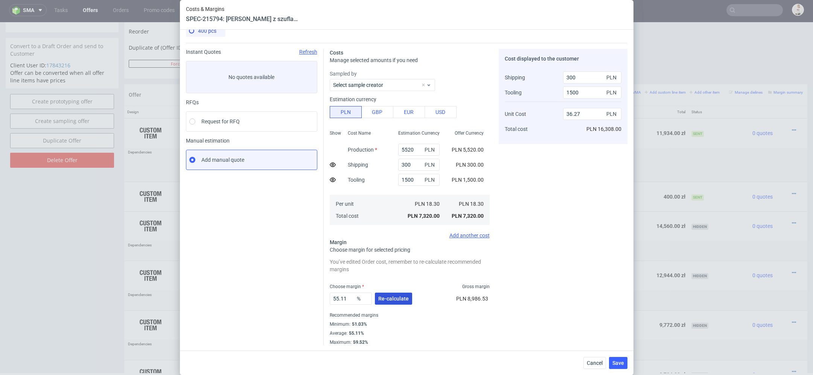
click at [403, 297] on span "Re-calculate" at bounding box center [393, 298] width 31 height 5
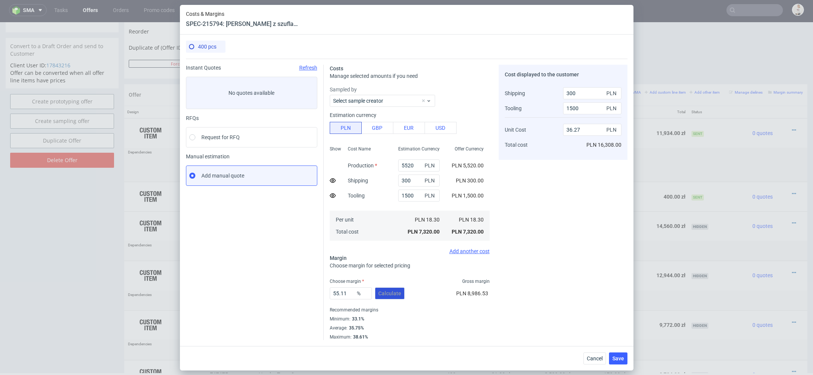
scroll to position [0, 0]
drag, startPoint x: 348, startPoint y: 294, endPoint x: 247, endPoint y: 292, distance: 101.7
click at [247, 292] on div "Instant Quotes Refresh No quotes available RFQs Request for RFQ Manual estimati…" at bounding box center [407, 200] width 442 height 282
type input "13"
type input "16.53"
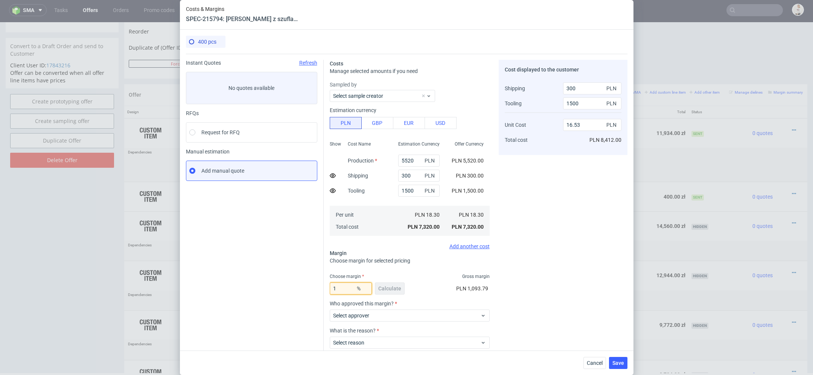
type input "12"
type input "16.3"
type input "12"
click at [526, 294] on div "Cost displayed to the customer Shipping Tooling Unit Cost Total cost 300 PLN 15…" at bounding box center [563, 225] width 129 height 330
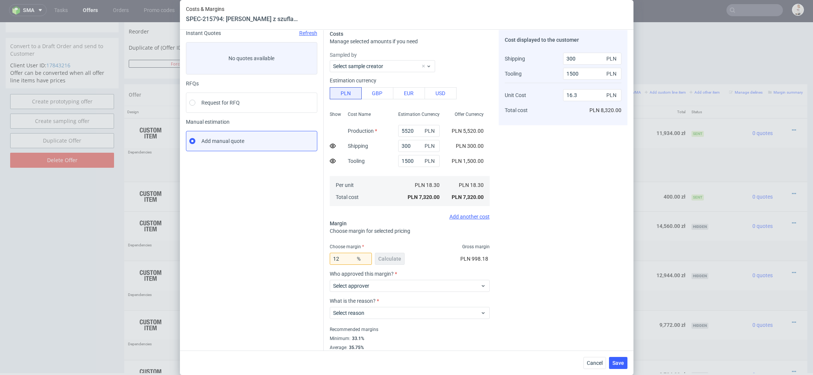
scroll to position [44, 0]
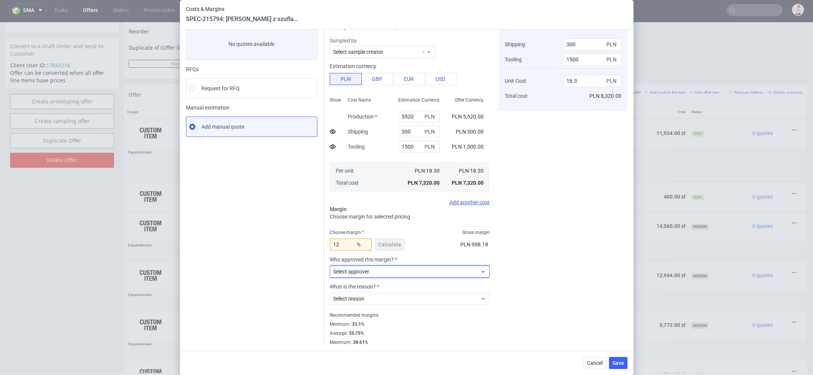
click at [419, 269] on span "Select approver" at bounding box center [407, 272] width 148 height 8
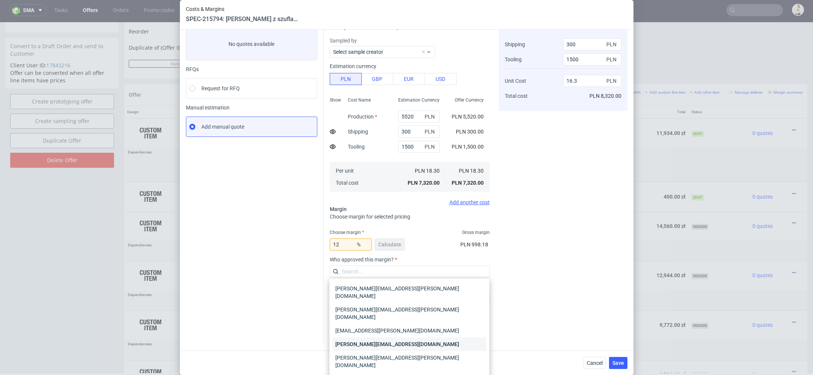
click at [407, 338] on div "[PERSON_NAME][EMAIL_ADDRESS][DOMAIN_NAME]" at bounding box center [410, 345] width 154 height 14
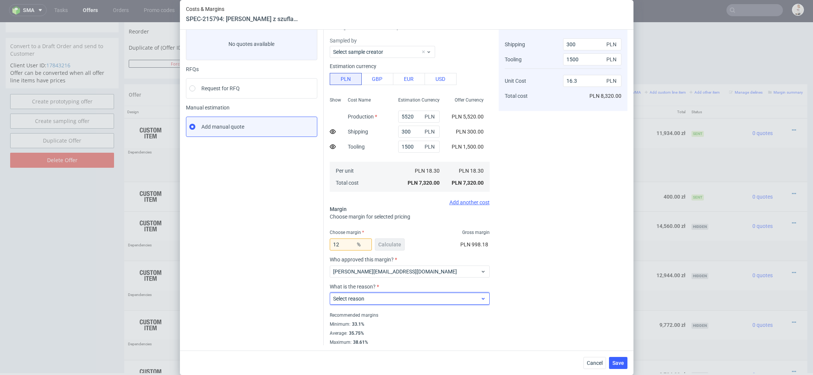
click at [390, 297] on span "Select reason" at bounding box center [407, 299] width 148 height 8
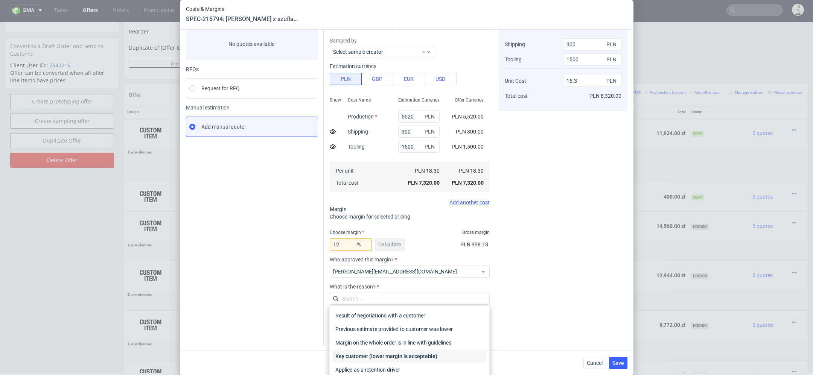
click at [398, 358] on div "Key customer (lower margin is acceptable)" at bounding box center [410, 357] width 154 height 14
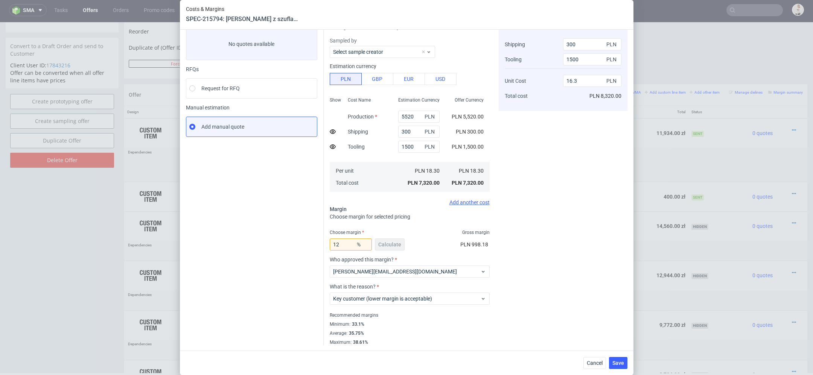
click at [501, 287] on div "Cost displayed to the customer Shipping Tooling Unit Cost Total cost 300 PLN 15…" at bounding box center [563, 181] width 129 height 330
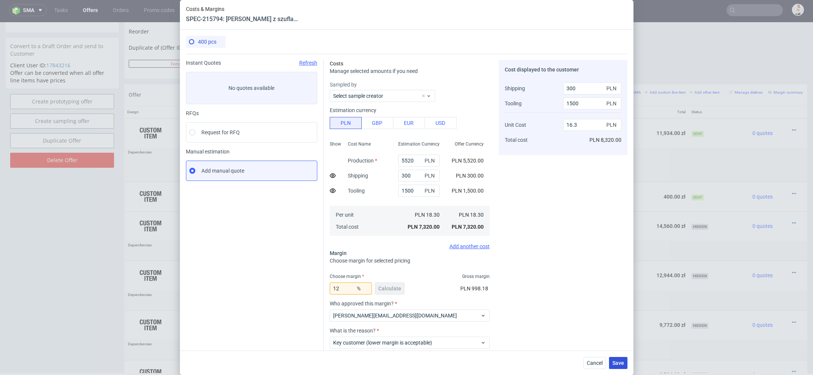
click at [616, 365] on span "Save" at bounding box center [619, 363] width 12 height 5
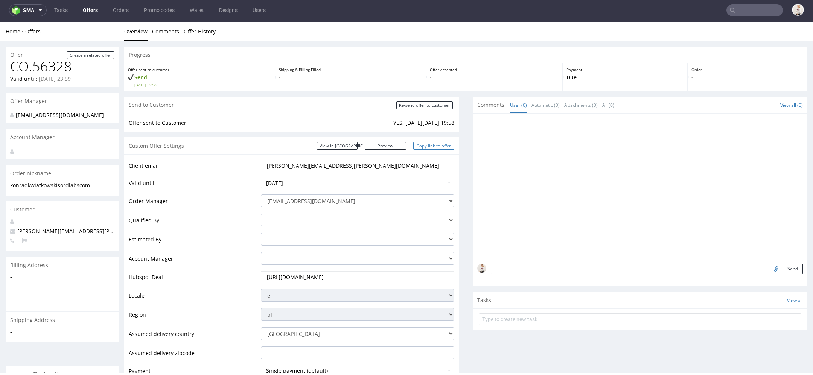
click at [439, 146] on link "Copy link to offer" at bounding box center [433, 146] width 41 height 8
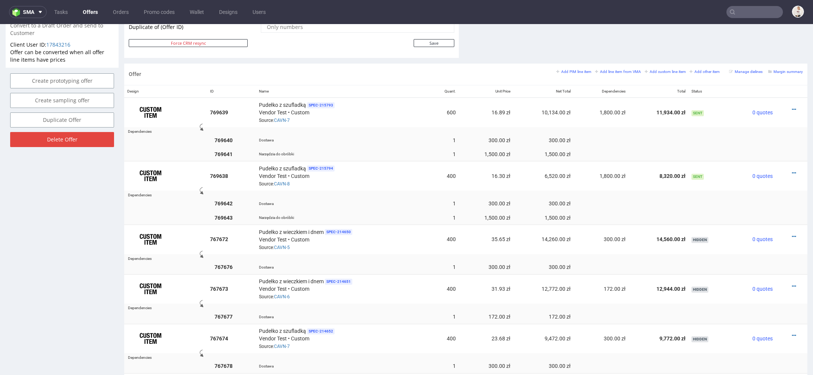
scroll to position [412, 0]
click at [695, 201] on td at bounding box center [710, 203] width 42 height 14
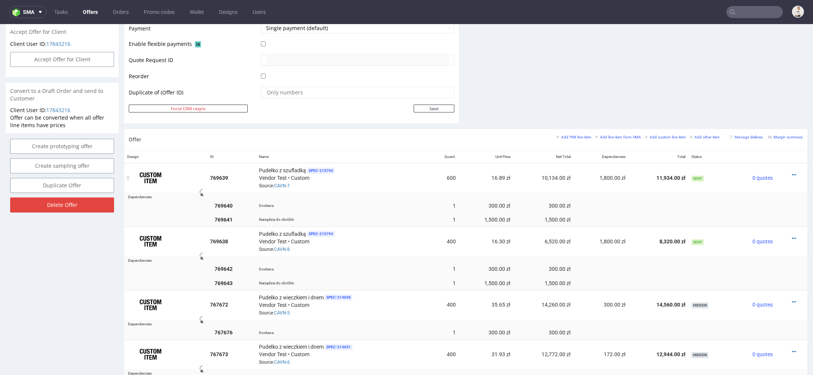
scroll to position [385, 0]
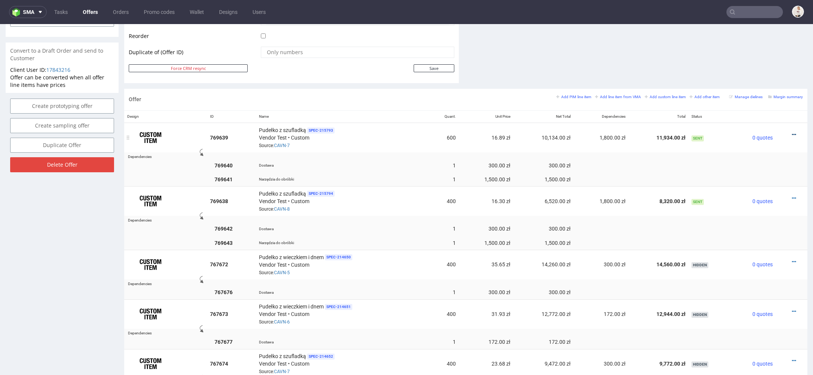
click at [792, 132] on icon at bounding box center [794, 134] width 4 height 5
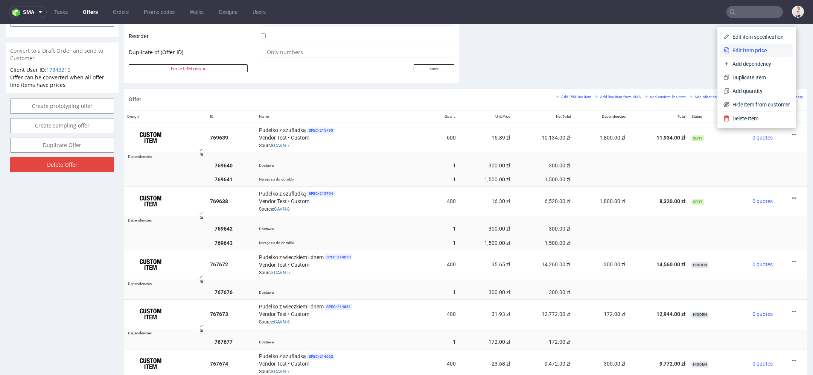
click at [749, 48] on span "Edit item price" at bounding box center [760, 51] width 61 height 8
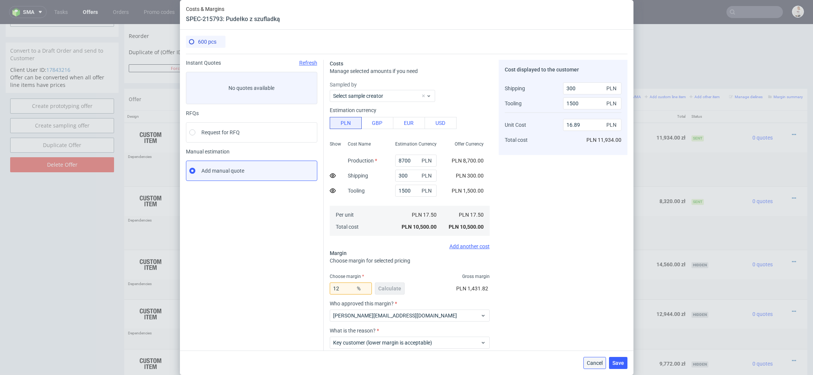
click at [592, 367] on button "Cancel" at bounding box center [595, 363] width 23 height 12
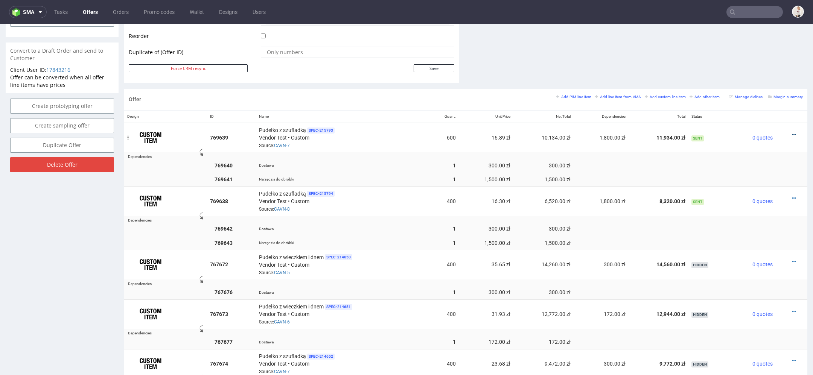
click at [792, 132] on icon at bounding box center [794, 134] width 4 height 5
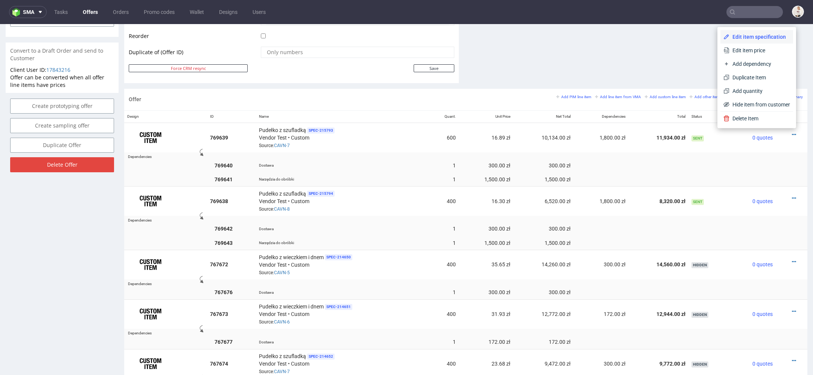
click at [752, 36] on span "Edit item specification" at bounding box center [760, 37] width 61 height 8
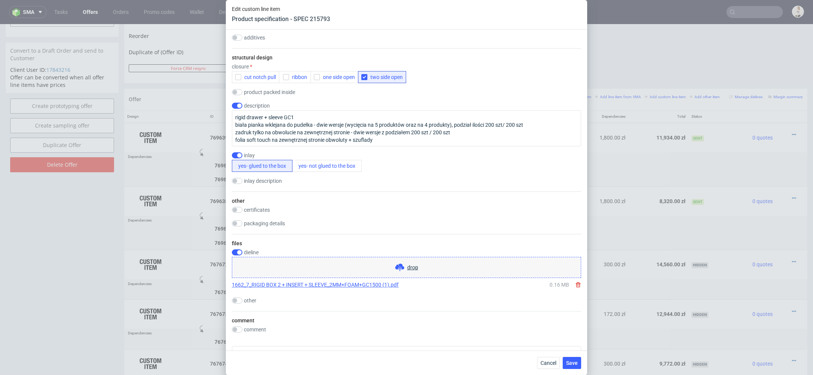
scroll to position [928, 0]
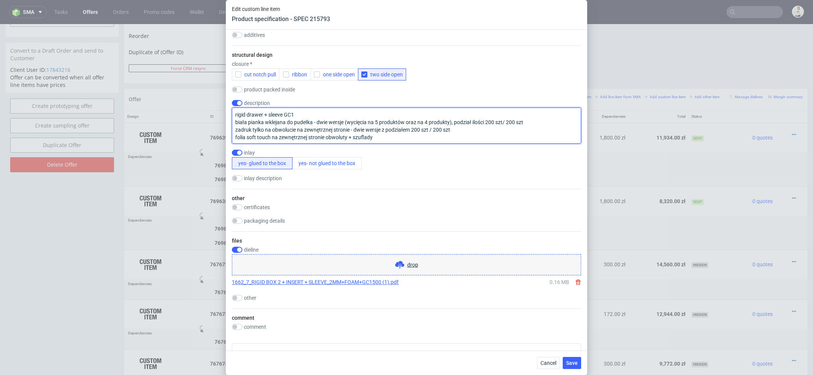
click at [393, 133] on textarea "rigid drawer + sleeve GC1 biała pianka wklejana do pudełka - dwie wersje (wycię…" at bounding box center [406, 126] width 349 height 36
drag, startPoint x: 468, startPoint y: 129, endPoint x: 353, endPoint y: 130, distance: 115.2
click at [353, 130] on textarea "rigid drawer + sleeve GC1 biała pianka wklejana do pudełka - dwie wersje (wycię…" at bounding box center [406, 126] width 349 height 36
drag, startPoint x: 533, startPoint y: 124, endPoint x: 453, endPoint y: 121, distance: 79.9
click at [453, 121] on textarea "rigid drawer + sleeve GC1 biała pianka wklejana do pudełka - dwie wersje (wycię…" at bounding box center [406, 126] width 349 height 36
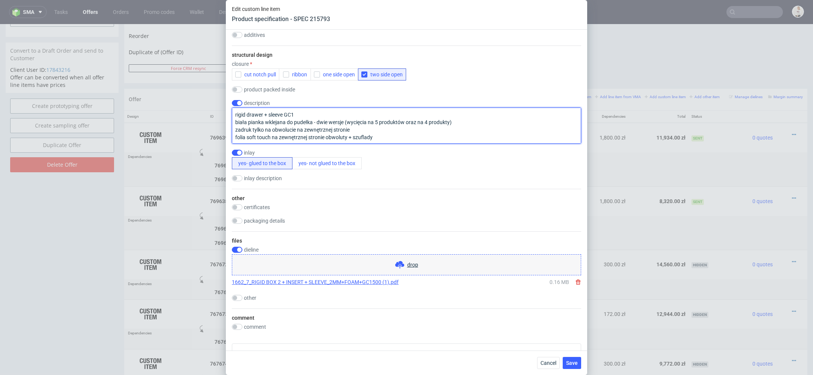
type textarea "rigid drawer + sleeve GC1 biała pianka wklejana do pudełka - dwie wersje (wycię…"
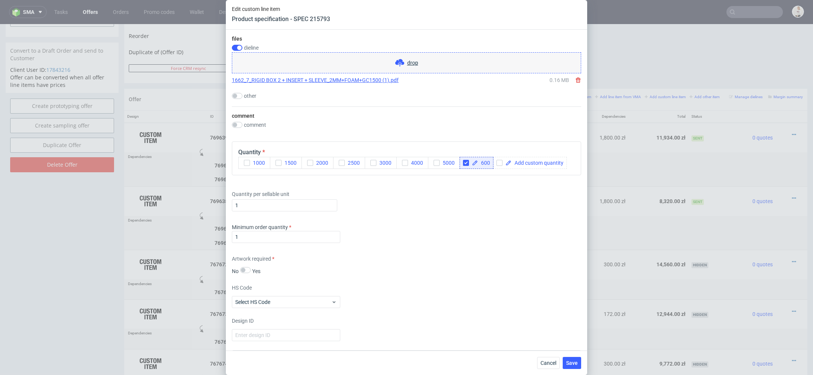
scroll to position [1217, 0]
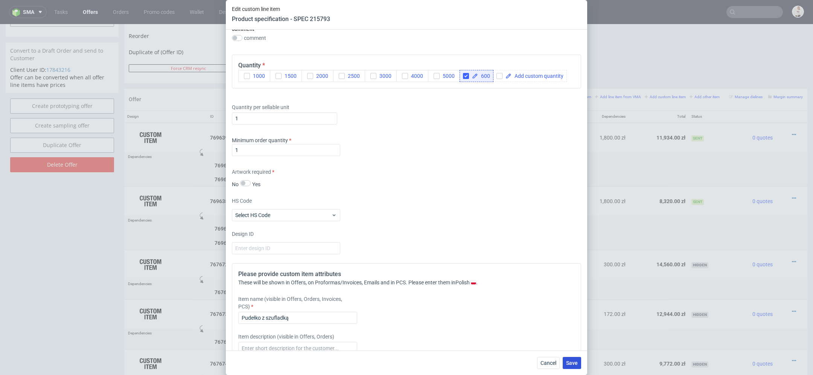
click at [572, 366] on span "Save" at bounding box center [572, 363] width 12 height 5
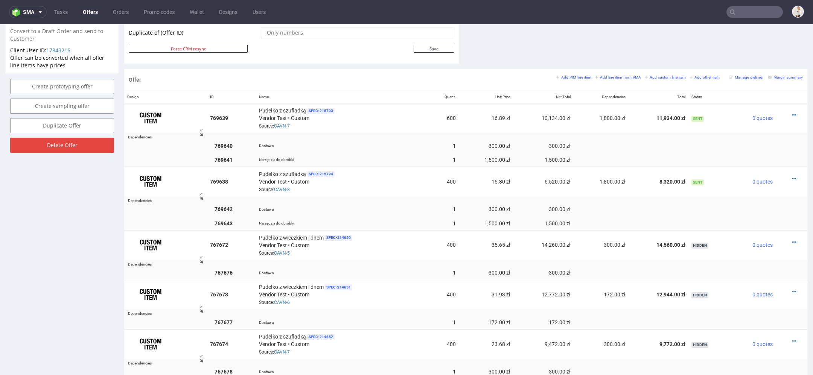
scroll to position [458, 0]
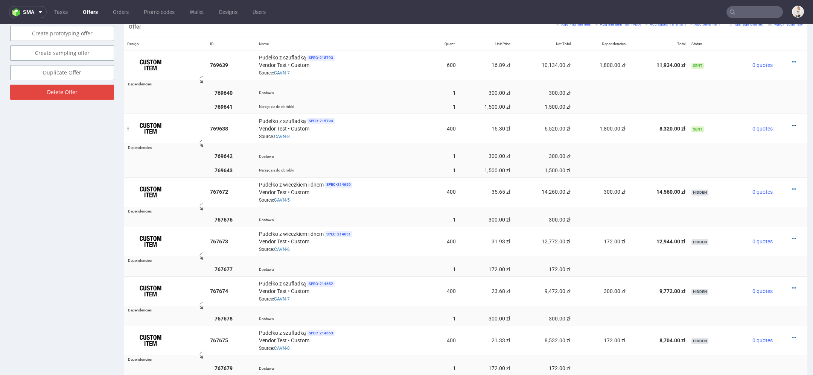
click at [792, 124] on icon at bounding box center [794, 125] width 4 height 5
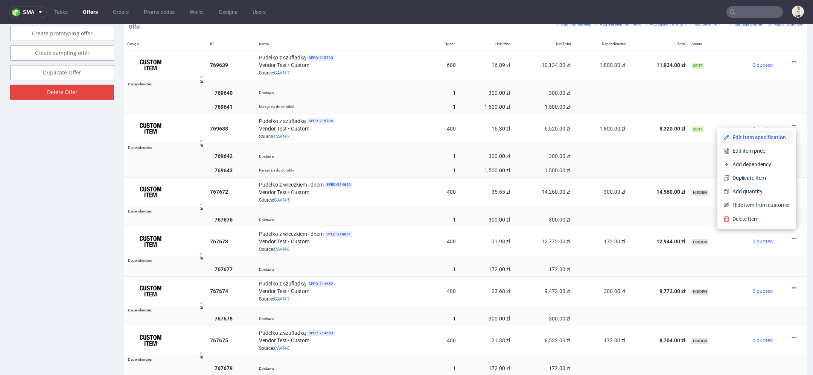
drag, startPoint x: 760, startPoint y: 140, endPoint x: 707, endPoint y: 176, distance: 63.7
click at [760, 140] on span "Edit item specification" at bounding box center [760, 138] width 61 height 8
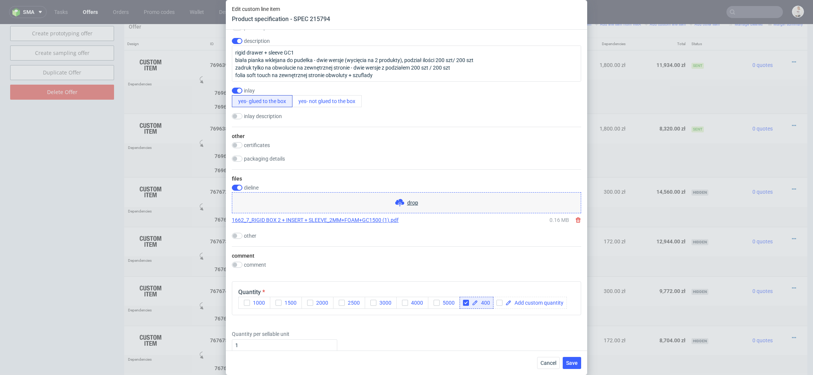
scroll to position [999, 0]
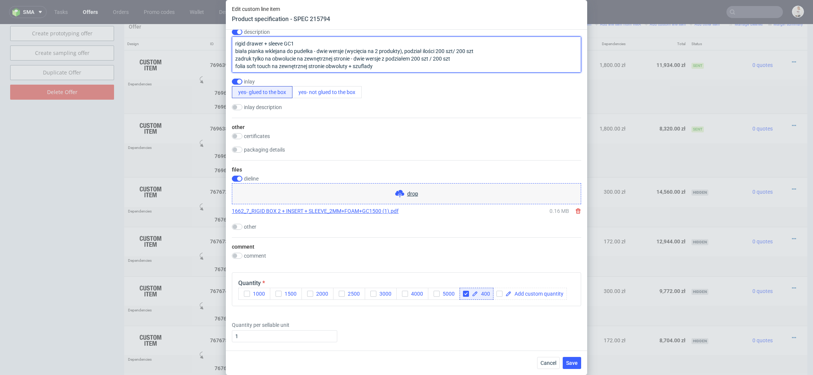
click at [412, 61] on textarea "rigid drawer + sleeve GC1 biała pianka wklejana do pudełka - dwie wersje (wycię…" at bounding box center [406, 55] width 349 height 36
drag, startPoint x: 477, startPoint y: 51, endPoint x: 404, endPoint y: 50, distance: 73.4
click at [404, 50] on textarea "rigid drawer + sleeve GC1 biała pianka wklejana do pudełka - dwie wersje (wycię…" at bounding box center [406, 55] width 349 height 36
drag, startPoint x: 456, startPoint y: 57, endPoint x: 354, endPoint y: 58, distance: 102.1
click at [354, 58] on textarea "rigid drawer + sleeve GC1 biała pianka wklejana do pudełka - dwie wersje (wycię…" at bounding box center [406, 55] width 349 height 36
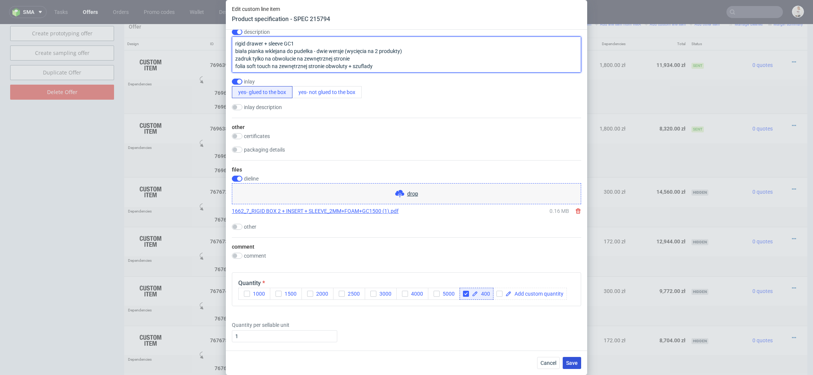
type textarea "rigid drawer + sleeve GC1 biała pianka wklejana do pudełka - dwie wersje (wycię…"
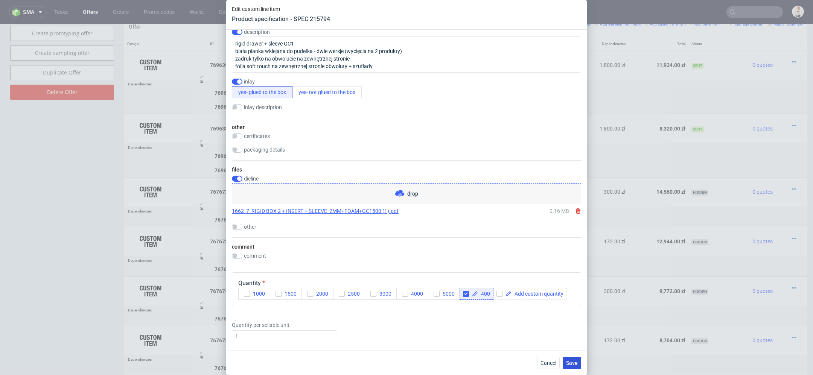
click at [576, 364] on span "Save" at bounding box center [572, 363] width 12 height 5
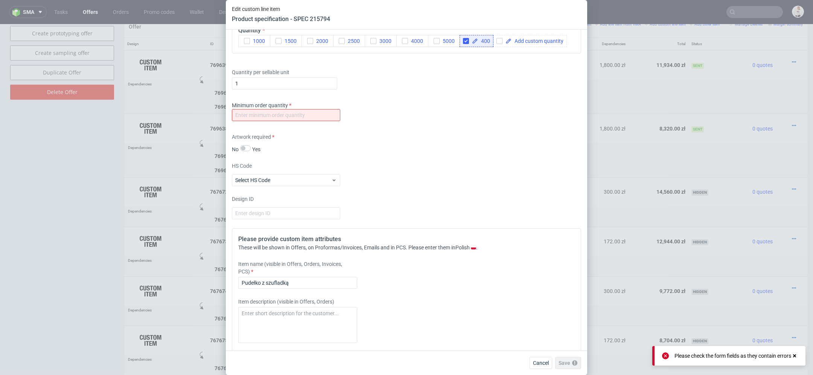
scroll to position [1255, 0]
click at [289, 108] on input "number" at bounding box center [286, 112] width 108 height 12
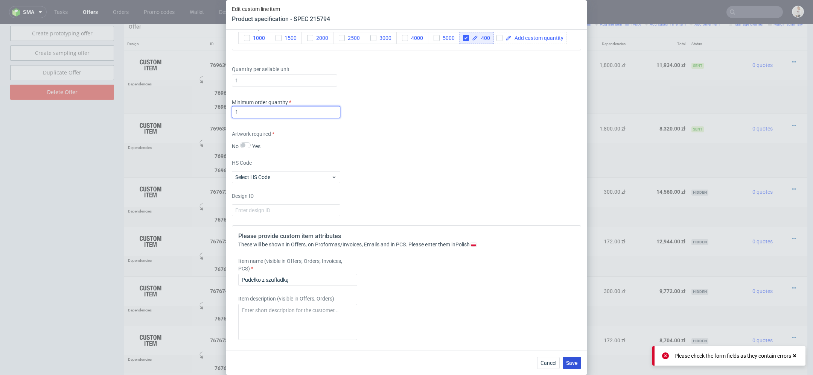
type input "1"
click at [574, 366] on button "Save" at bounding box center [572, 363] width 18 height 12
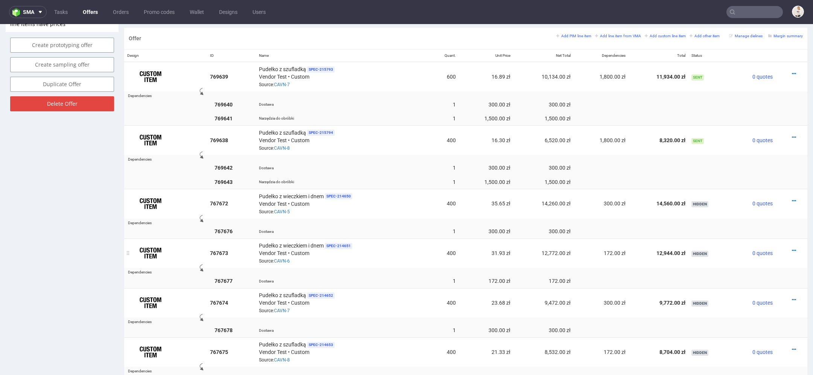
scroll to position [447, 0]
click at [781, 133] on div at bounding box center [789, 137] width 21 height 8
click at [792, 134] on icon at bounding box center [794, 136] width 4 height 5
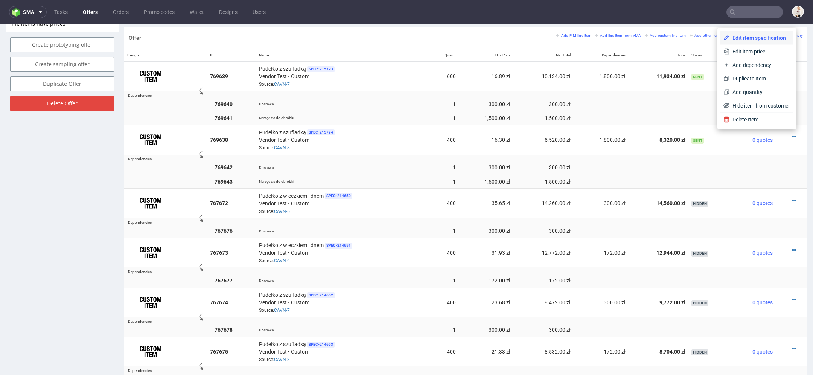
click at [762, 35] on span "Edit item specification" at bounding box center [760, 38] width 61 height 8
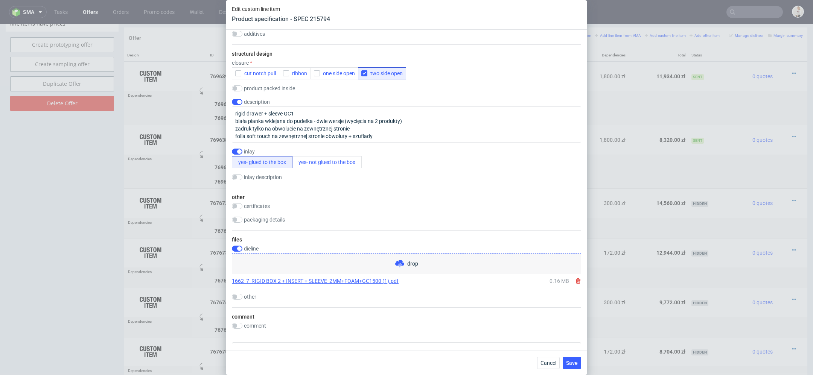
scroll to position [934, 0]
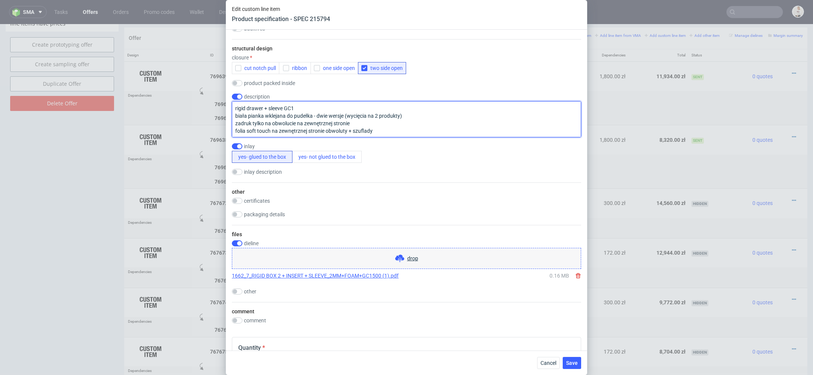
click at [384, 119] on textarea "rigid drawer + sleeve GC1 biała pianka wklejana do pudełka - dwie wersje (wycię…" at bounding box center [406, 119] width 349 height 36
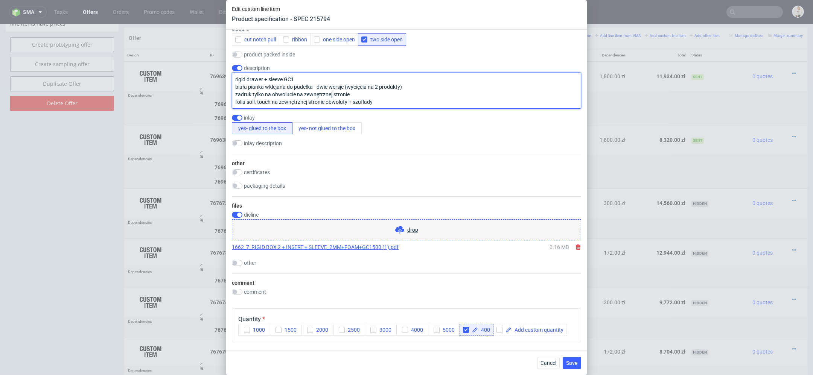
scroll to position [964, 0]
drag, startPoint x: 410, startPoint y: 87, endPoint x: 345, endPoint y: 87, distance: 64.8
click at [345, 87] on textarea "rigid drawer + sleeve GC1 biała pianka wklejana do pudełka - dwie wersje (wycię…" at bounding box center [406, 90] width 349 height 36
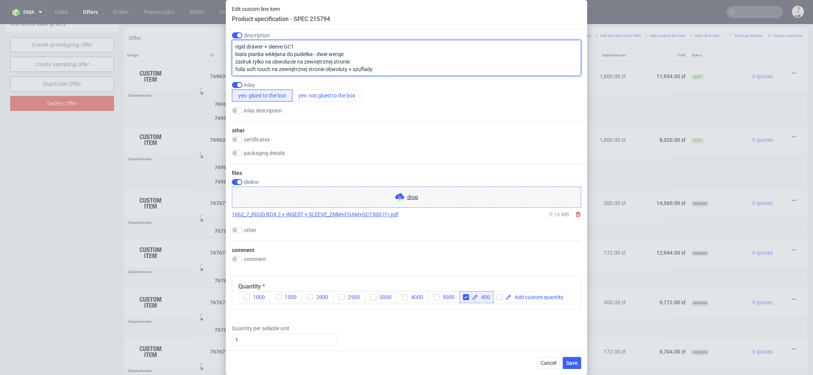
click at [381, 65] on textarea "rigid drawer + sleeve GC1 biała pianka wklejana do pudełka - dwie wersje zadruk…" at bounding box center [406, 58] width 349 height 36
drag, startPoint x: 378, startPoint y: 67, endPoint x: 349, endPoint y: 66, distance: 29.4
click at [349, 66] on textarea "rigid drawer + sleeve GC1 biała pianka wklejana do pudełka - dwie wersje zadruk…" at bounding box center [406, 58] width 349 height 36
drag, startPoint x: 369, startPoint y: 68, endPoint x: 229, endPoint y: 67, distance: 140.8
click at [229, 67] on div "Supplier Custom Custom supplier Vendor Test Technical specification Instant pri…" at bounding box center [407, 190] width 362 height 321
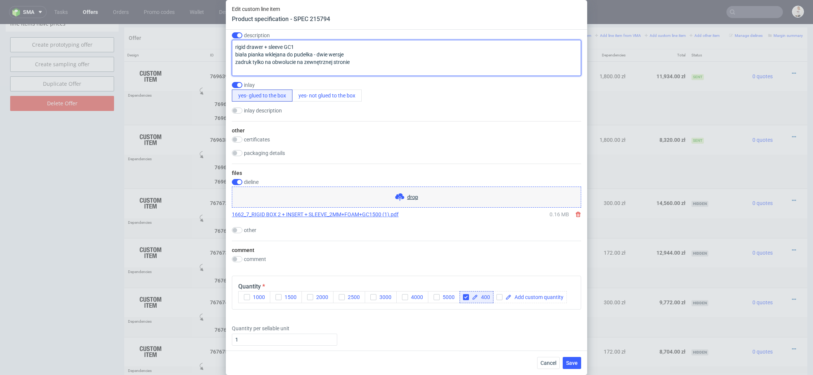
scroll to position [0, 0]
type textarea "rigid drawer + sleeve GC1 biała pianka wklejana do pudełka - dwie wersje zadruk…"
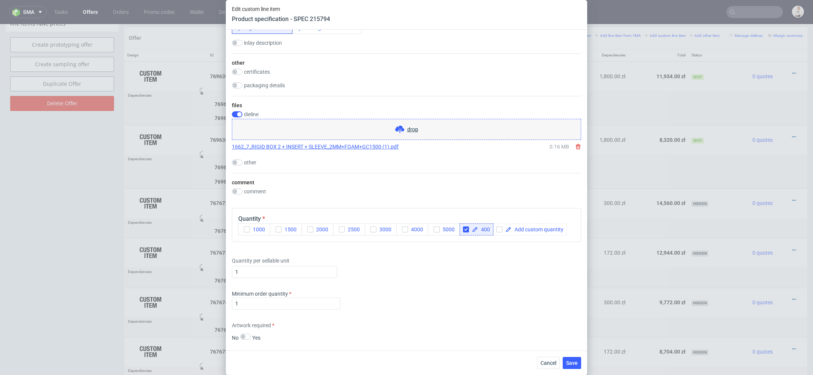
scroll to position [1061, 0]
click at [576, 373] on div "Cancel Save" at bounding box center [407, 363] width 362 height 24
click at [574, 363] on span "Save" at bounding box center [572, 363] width 12 height 5
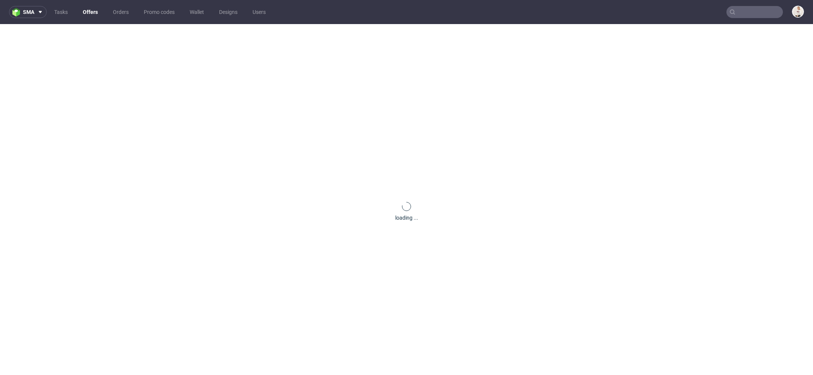
scroll to position [0, 0]
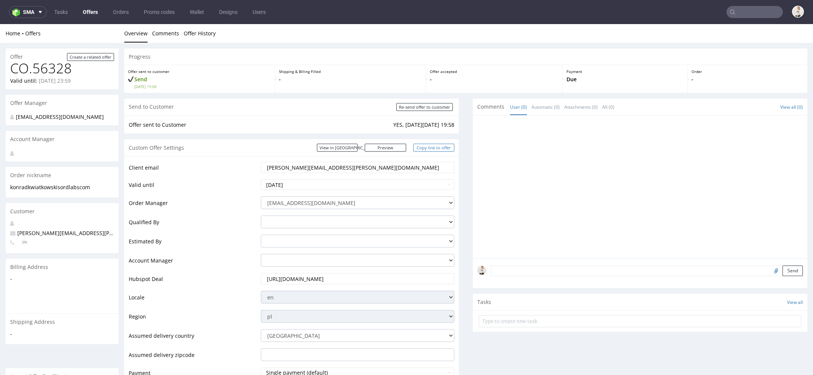
click at [434, 147] on link "Copy link to offer" at bounding box center [433, 148] width 41 height 8
click at [433, 107] on input "Re-send offer to customer" at bounding box center [425, 107] width 56 height 8
type input "In progress..."
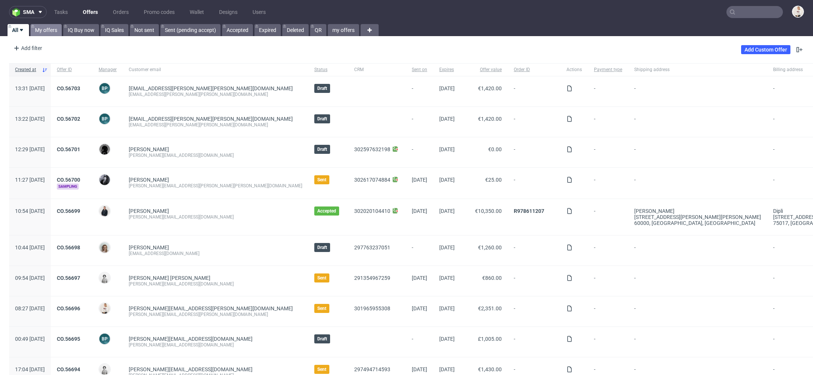
click at [42, 30] on link "My offers" at bounding box center [46, 30] width 31 height 12
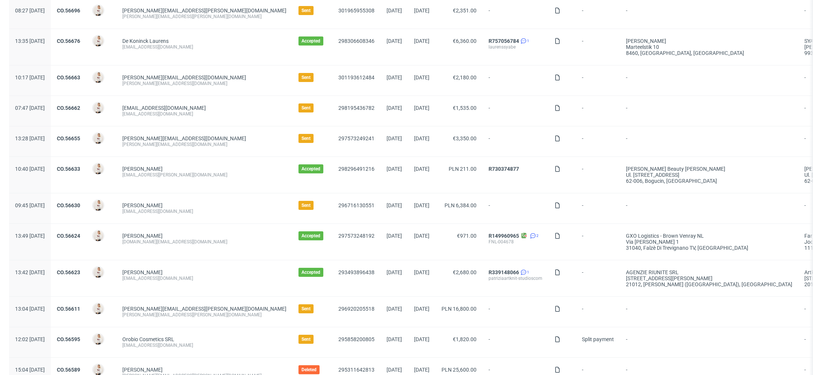
scroll to position [78, 0]
click at [80, 205] on link "CO.56630" at bounding box center [68, 205] width 23 height 6
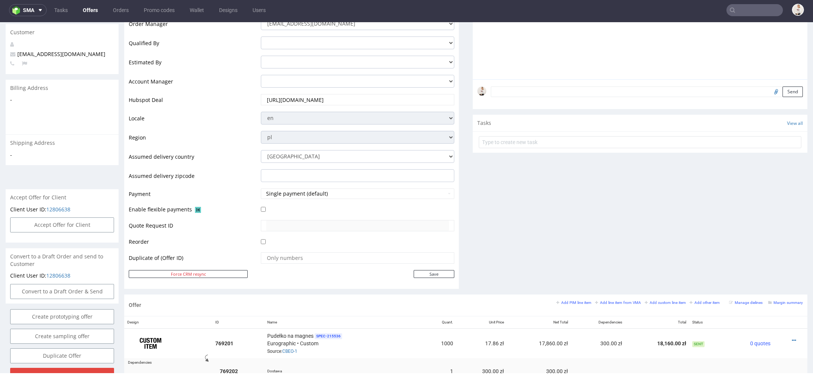
scroll to position [224, 0]
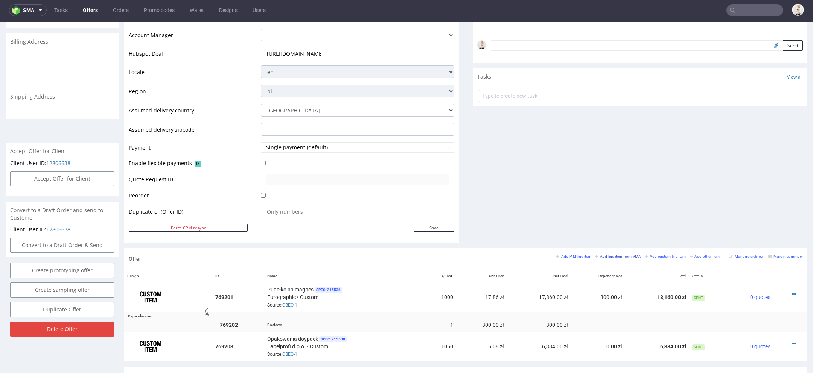
click at [624, 255] on small "Add line item from VMA" at bounding box center [618, 257] width 46 height 4
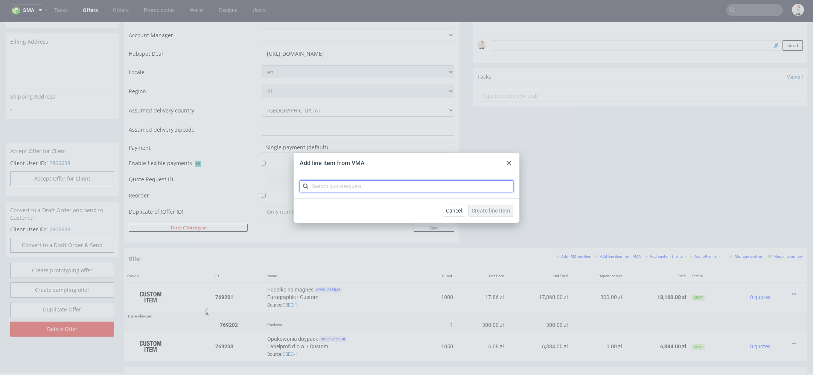
click at [403, 183] on input "text" at bounding box center [407, 186] width 214 height 12
paste input "CBHH"
type input "CBHH"
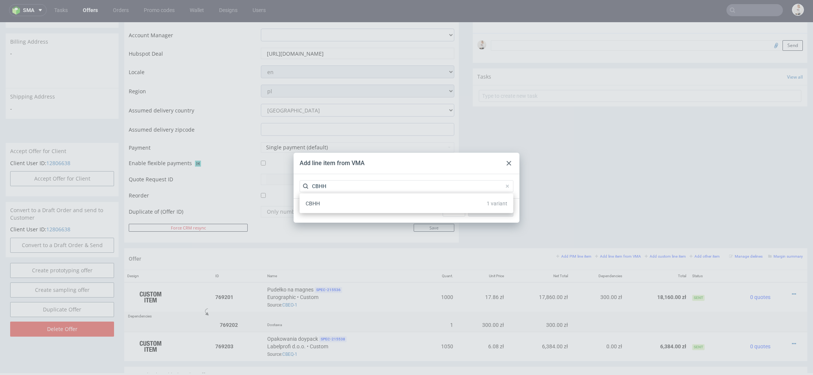
click at [394, 204] on div "CBHH 1 variant" at bounding box center [407, 204] width 208 height 14
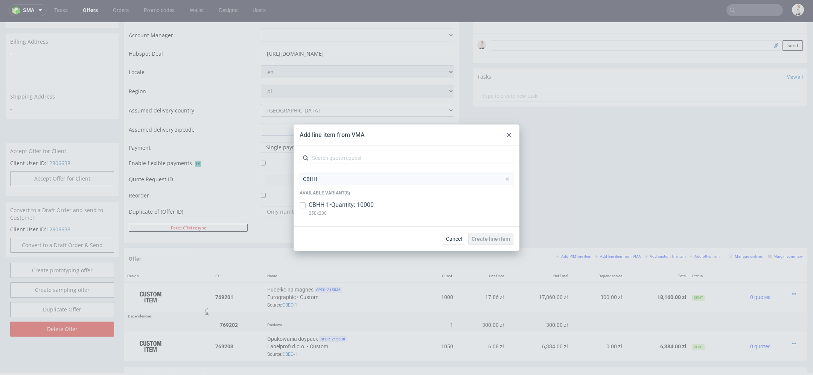
click at [394, 204] on div "CBHH-1 • Quantity: [PHONE_NUMBER]" at bounding box center [407, 211] width 214 height 20
checkbox input "true"
click at [486, 241] on span "Create line item" at bounding box center [491, 238] width 38 height 5
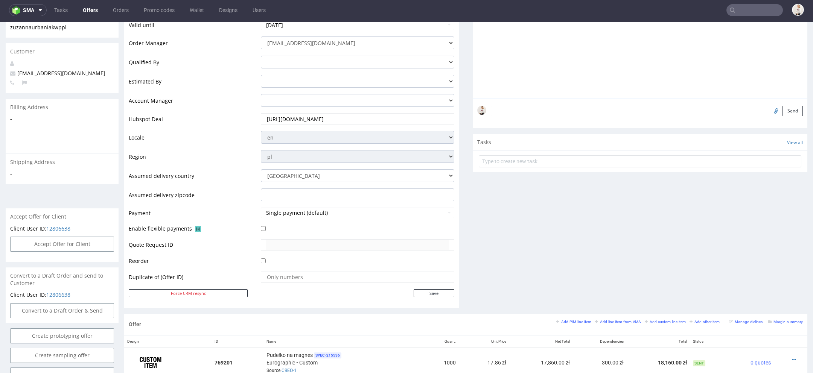
scroll to position [358, 0]
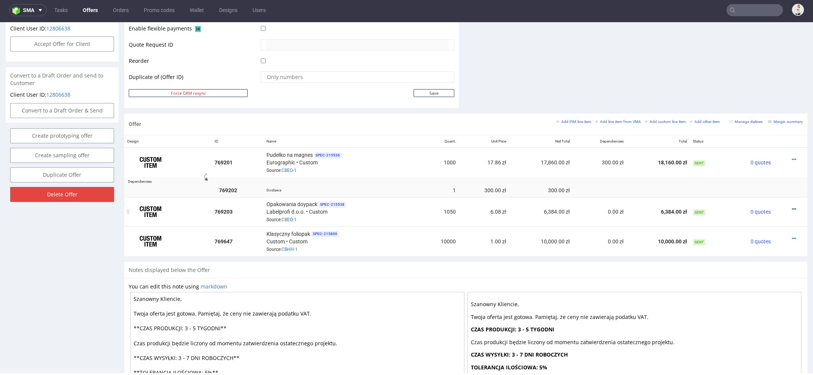
click at [792, 207] on icon at bounding box center [794, 209] width 4 height 5
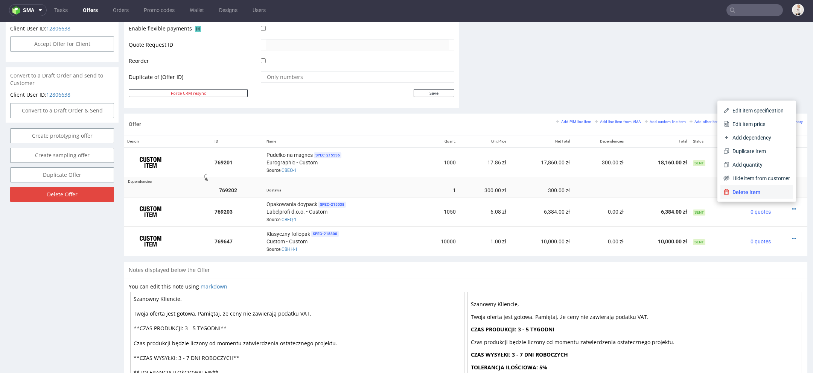
click at [769, 189] on span "Delete Item" at bounding box center [760, 193] width 61 height 8
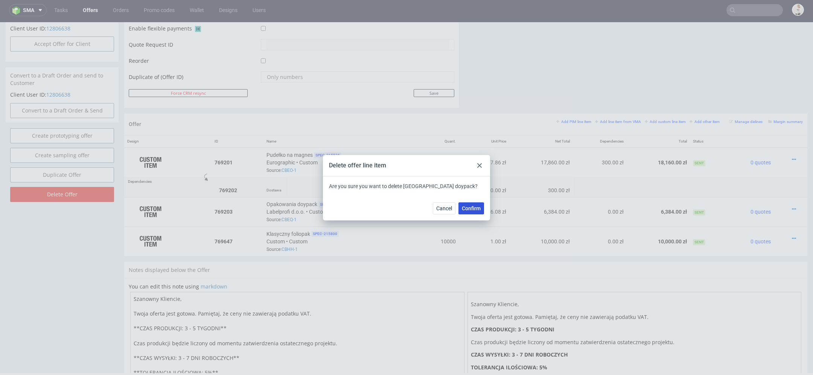
click at [470, 206] on span "Confirm" at bounding box center [471, 208] width 19 height 5
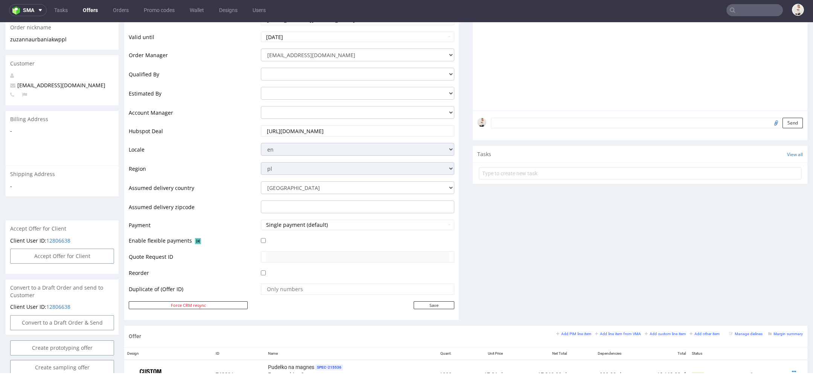
scroll to position [406, 0]
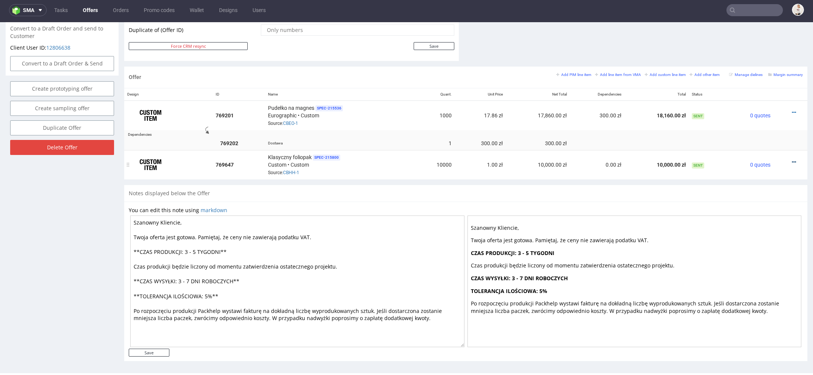
click at [792, 160] on icon at bounding box center [794, 162] width 4 height 5
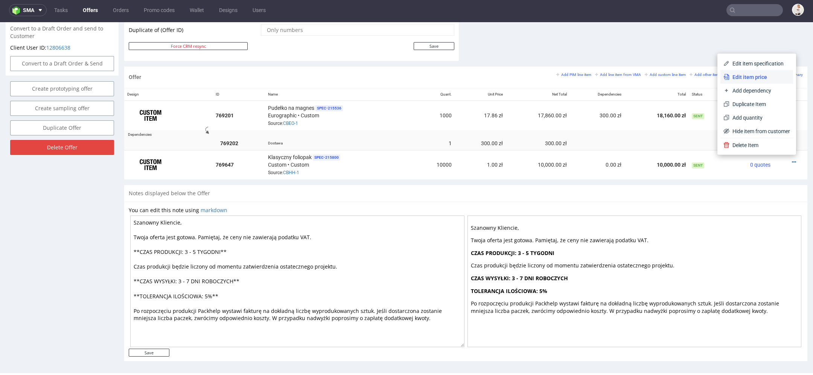
click at [746, 75] on span "Edit item price" at bounding box center [760, 77] width 61 height 8
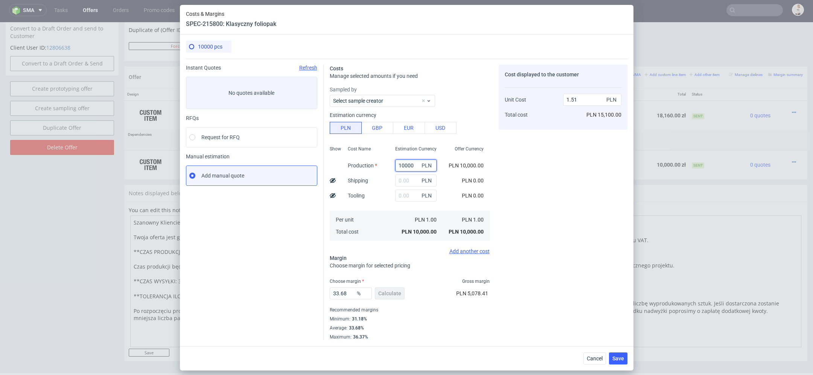
click at [409, 167] on input "10000" at bounding box center [415, 166] width 41 height 12
type input "2000"
type input "0.3"
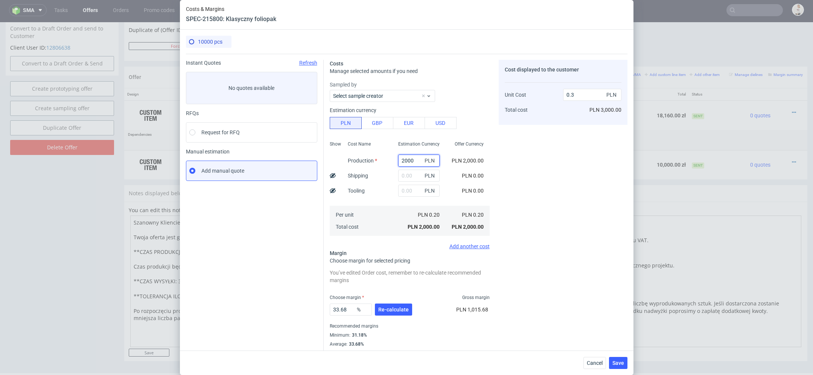
type input "2000"
click at [537, 145] on div "Cost displayed to the customer Unit Cost Total cost 0.3 PLN PLN 3,000.00" at bounding box center [563, 208] width 129 height 297
click at [407, 172] on input "text" at bounding box center [418, 176] width 41 height 12
type input "190"
type input "0.33"
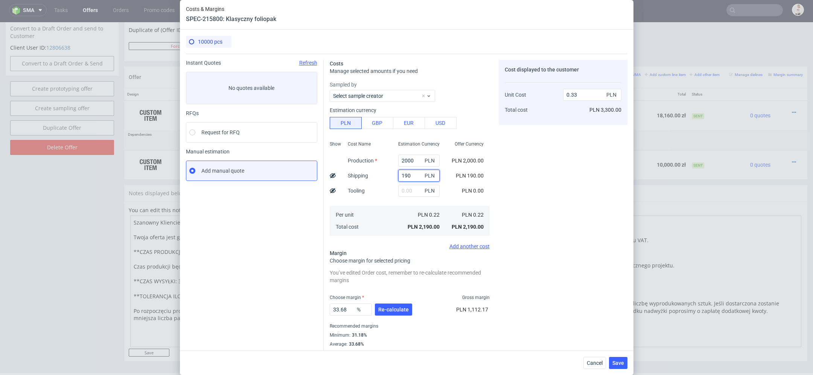
type input "190"
click at [513, 164] on div "Cost displayed to the customer Unit Cost Total cost 0.33 PLN PLN 3,300.00" at bounding box center [563, 208] width 129 height 297
click at [391, 313] on span "Re-calculate" at bounding box center [393, 309] width 31 height 5
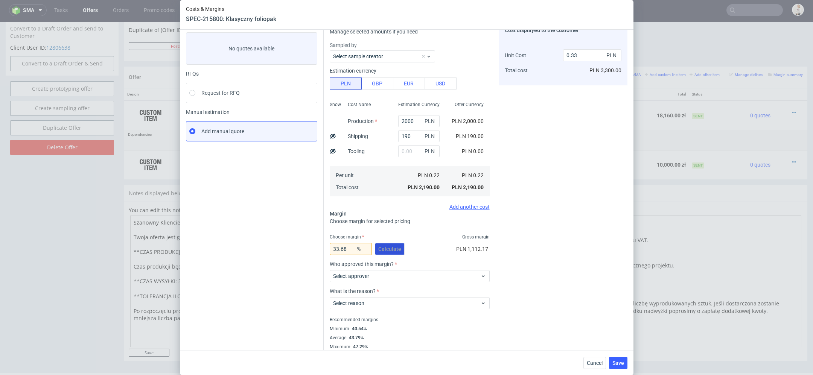
scroll to position [42, 0]
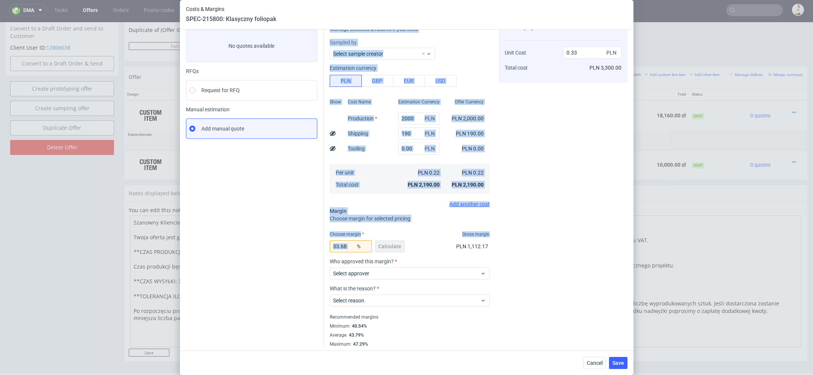
drag, startPoint x: 305, startPoint y: 248, endPoint x: 260, endPoint y: 245, distance: 44.5
click at [260, 245] on div "Instant Quotes Refresh No quotes available RFQs Request for RFQ Manual estimati…" at bounding box center [407, 180] width 442 height 336
click at [371, 248] on input "33.68" at bounding box center [351, 247] width 42 height 12
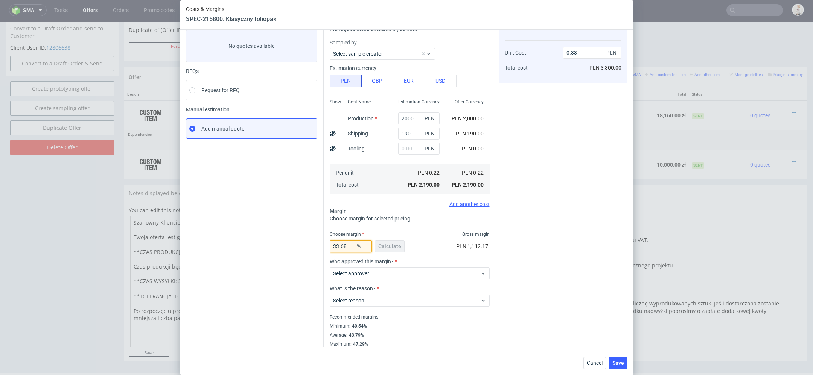
click at [347, 247] on input "33.68" at bounding box center [351, 247] width 42 height 12
type input "40"
type input "0.37"
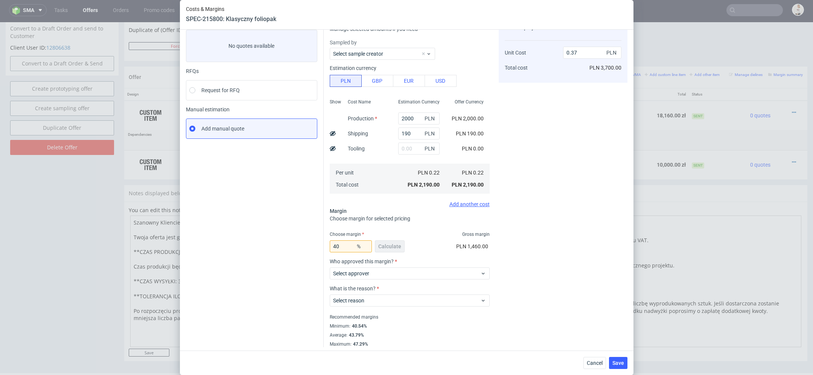
click at [514, 270] on div "Cost displayed to the customer Unit Cost Total cost 0.37 PLN PLN 3,700.00" at bounding box center [563, 183] width 129 height 330
drag, startPoint x: 349, startPoint y: 246, endPoint x: 278, endPoint y: 244, distance: 71.2
click at [278, 244] on div "Instant Quotes Refresh No quotes available RFQs Request for RFQ Manual estimati…" at bounding box center [407, 180] width 442 height 336
type input "45"
type input "0.4"
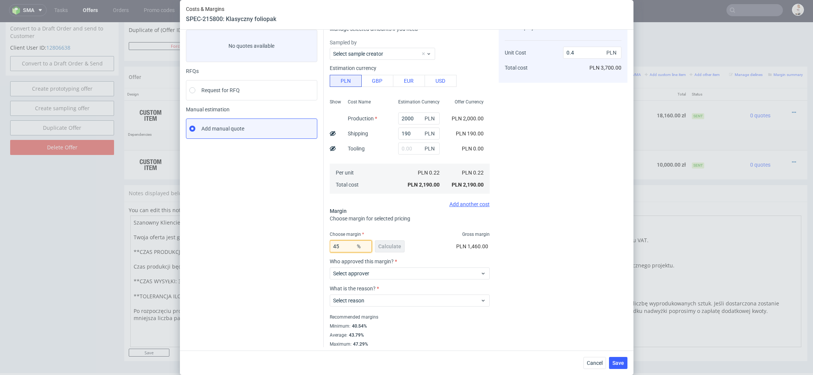
scroll to position [0, 0]
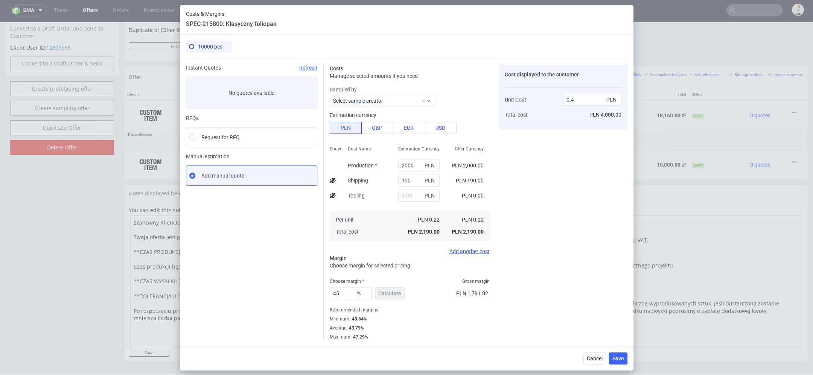
click at [463, 290] on div "PLN 1,791.82" at bounding box center [472, 294] width 32 height 8
click at [597, 307] on div "Cost displayed to the customer Unit Cost Total cost 0.4 PLN PLN 4,000.00" at bounding box center [563, 203] width 129 height 276
drag, startPoint x: 349, startPoint y: 297, endPoint x: 304, endPoint y: 296, distance: 44.5
click at [304, 296] on div "Instant Quotes Refresh No quotes available RFQs Request for RFQ Manual estimati…" at bounding box center [407, 200] width 442 height 282
type input "44"
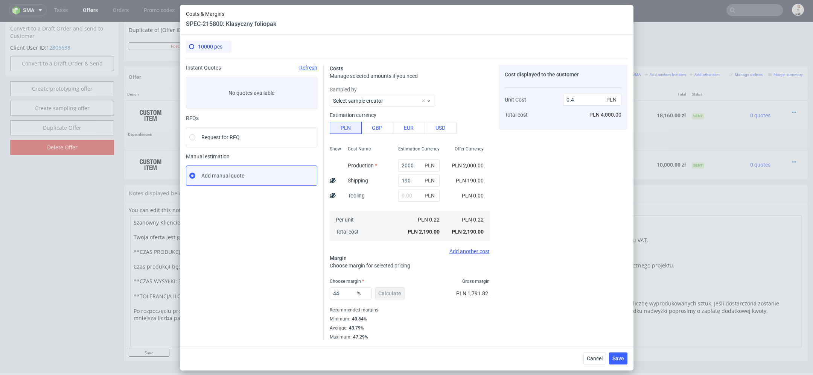
click at [510, 306] on div "Cost displayed to the customer Unit Cost Total cost 0.4 PLN PLN 4,000.00" at bounding box center [563, 203] width 129 height 276
type input "0.39"
click at [622, 357] on span "Save" at bounding box center [619, 358] width 12 height 5
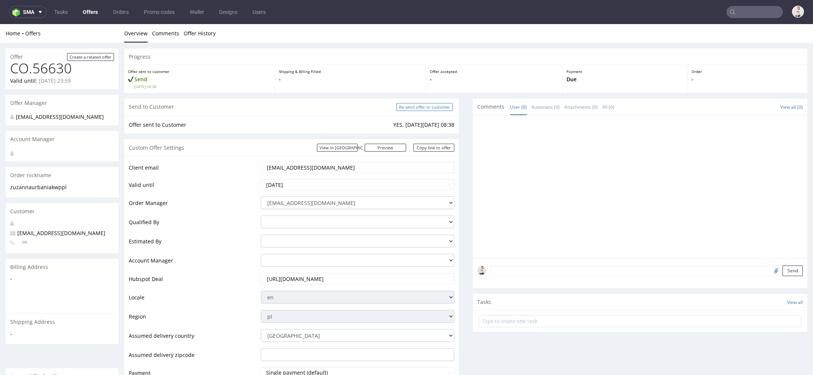
click at [426, 106] on input "Re-send offer to customer" at bounding box center [425, 107] width 56 height 8
type input "In progress..."
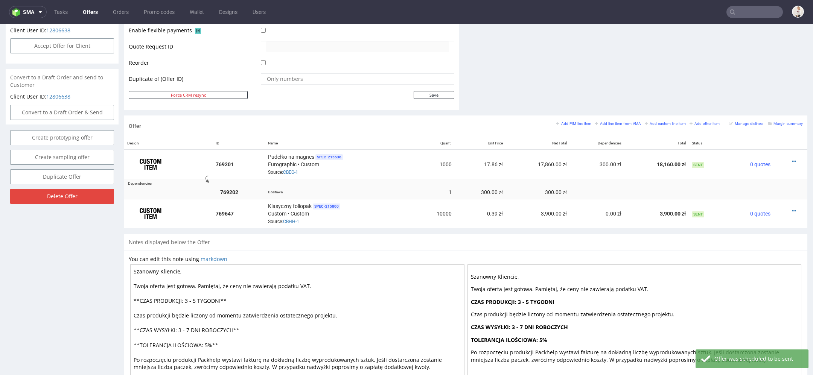
scroll to position [413, 0]
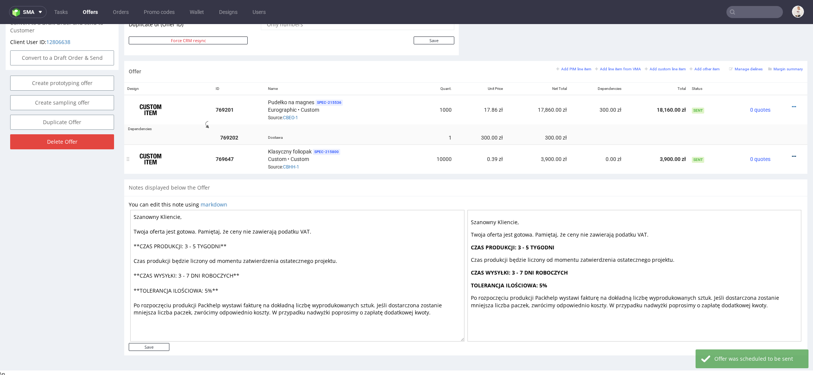
click at [792, 154] on icon at bounding box center [794, 156] width 4 height 5
click at [762, 69] on span "Edit item price" at bounding box center [760, 72] width 61 height 8
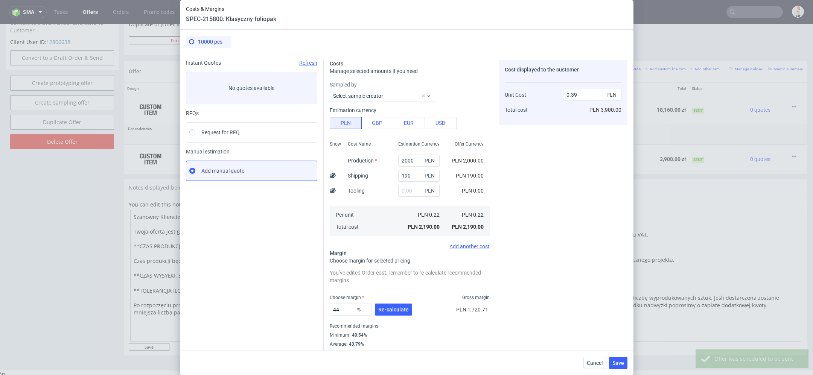
click at [333, 176] on use at bounding box center [333, 175] width 6 height 5
type input "0.37"
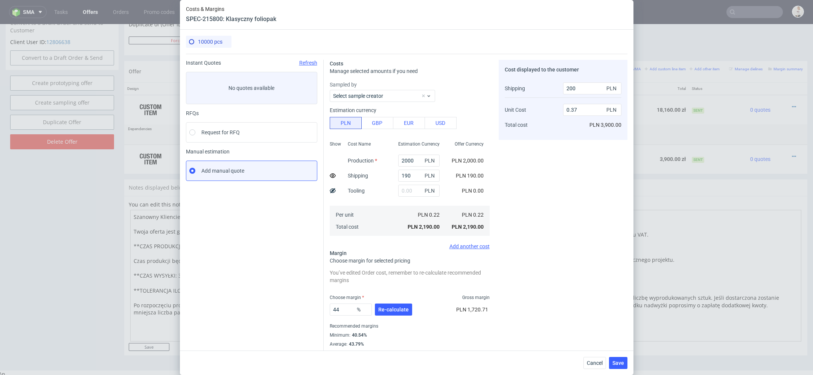
scroll to position [11, 0]
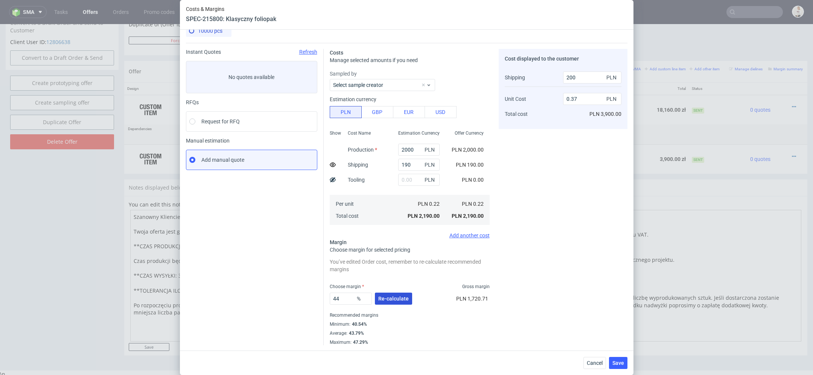
click at [396, 299] on span "Re-calculate" at bounding box center [393, 298] width 31 height 5
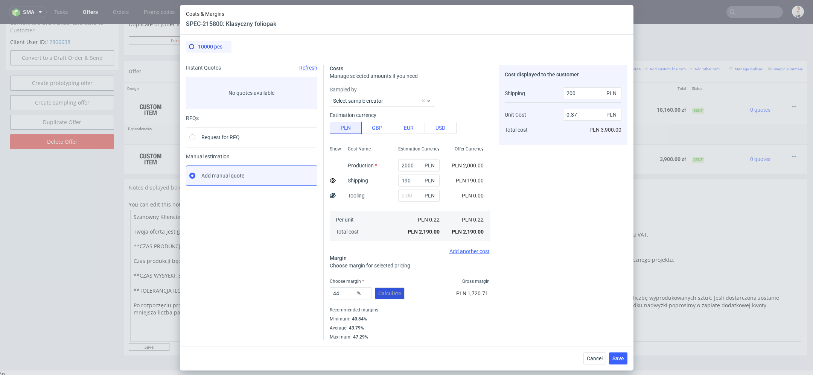
scroll to position [0, 0]
click at [620, 359] on span "Save" at bounding box center [619, 358] width 12 height 5
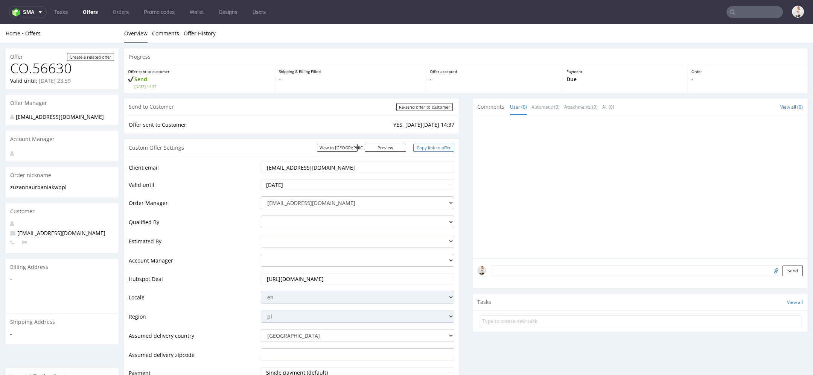
click at [434, 149] on link "Copy link to offer" at bounding box center [433, 148] width 41 height 8
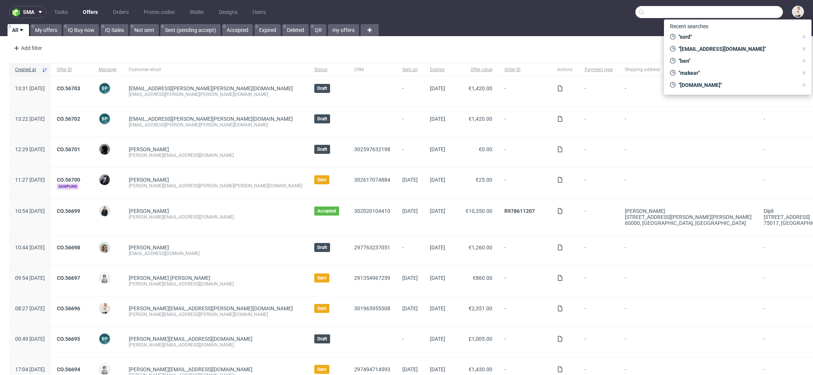
click at [740, 12] on input "text" at bounding box center [710, 12] width 148 height 12
paste input "DBHB"
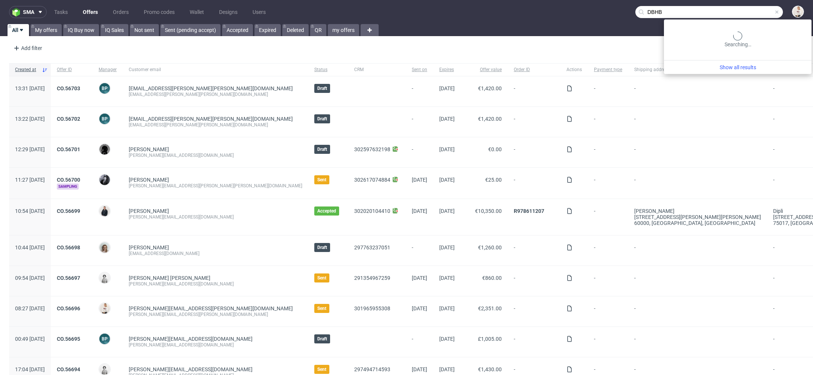
type input "DBHB"
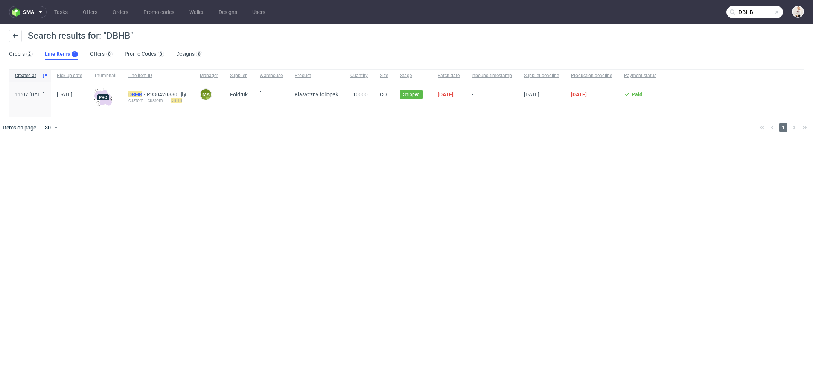
click at [142, 93] on mark "DBHB" at bounding box center [135, 95] width 14 height 6
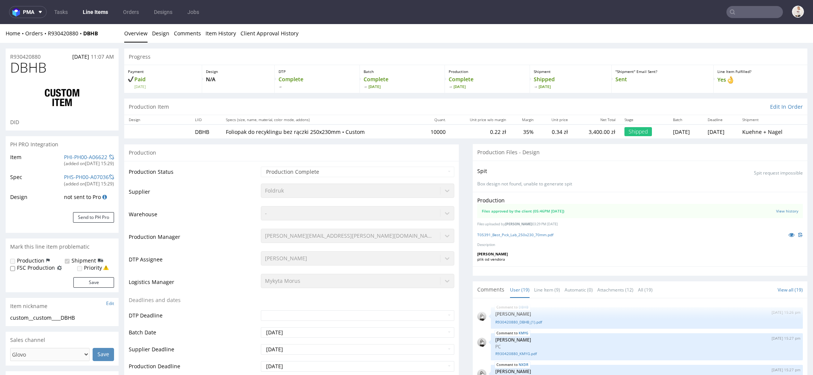
scroll to position [505, 0]
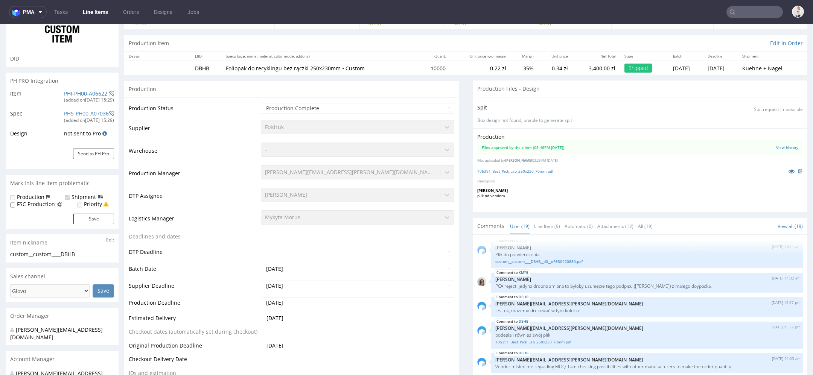
select select "in_progress"
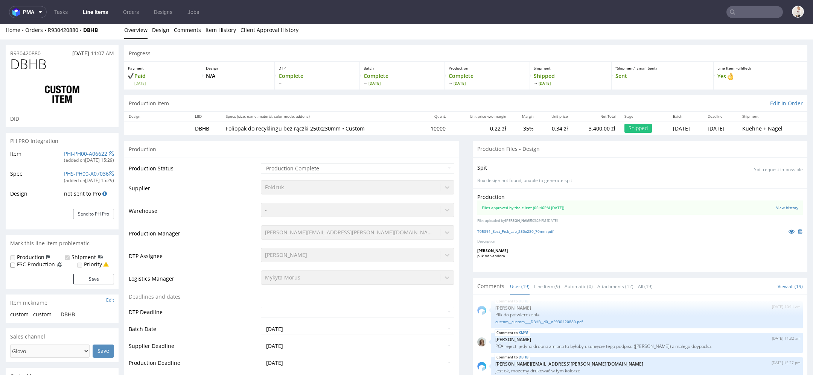
scroll to position [0, 0]
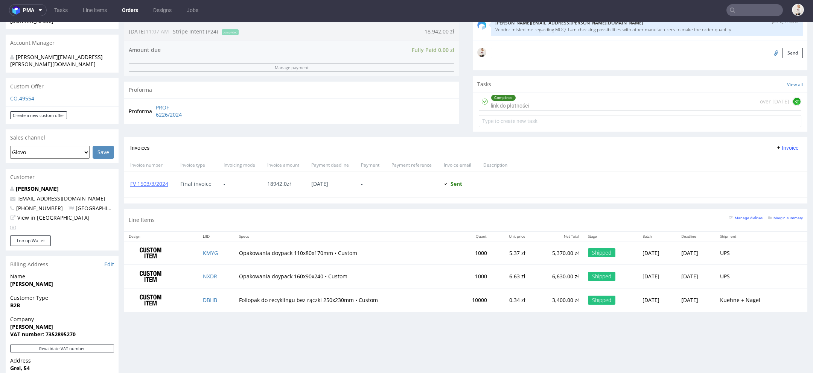
scroll to position [218, 0]
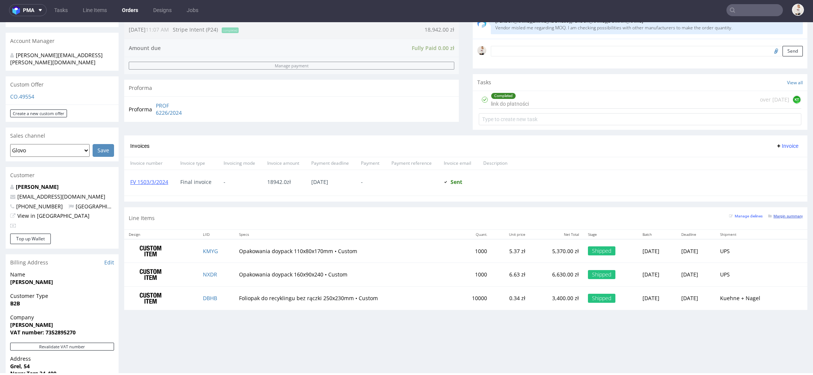
click at [781, 214] on small "Margin summary" at bounding box center [786, 216] width 35 height 4
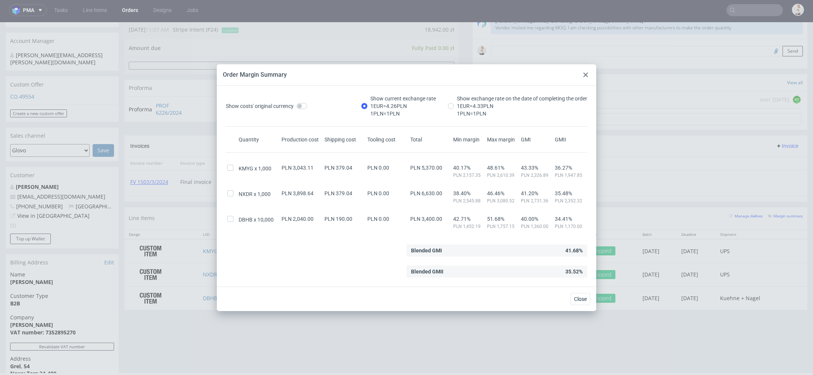
click at [586, 74] on use at bounding box center [586, 75] width 5 height 5
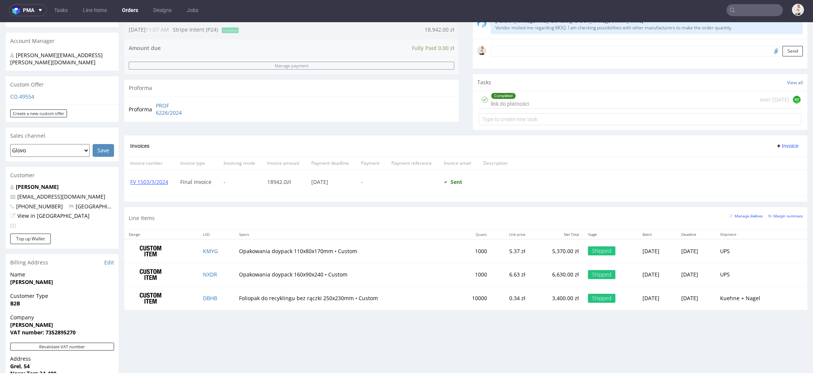
scroll to position [0, 0]
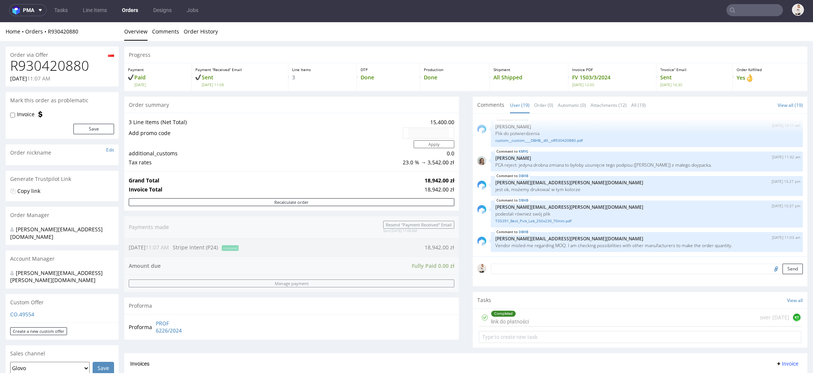
click at [77, 64] on h1 "R930420880" at bounding box center [62, 65] width 104 height 15
copy h1 "R930420880"
click at [731, 11] on input "text" at bounding box center [755, 10] width 56 height 12
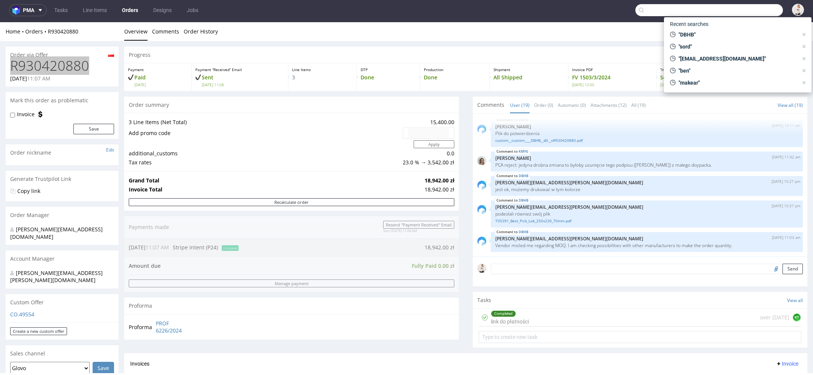
paste input "R930420880"
type input "R930420880"
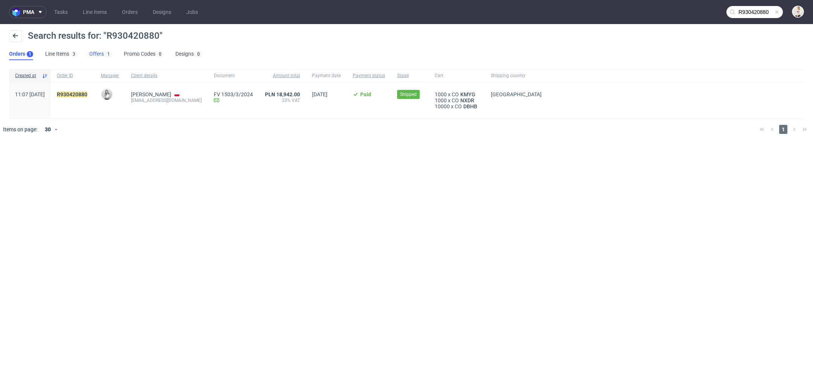
click at [98, 53] on link "Offers 1" at bounding box center [100, 54] width 23 height 12
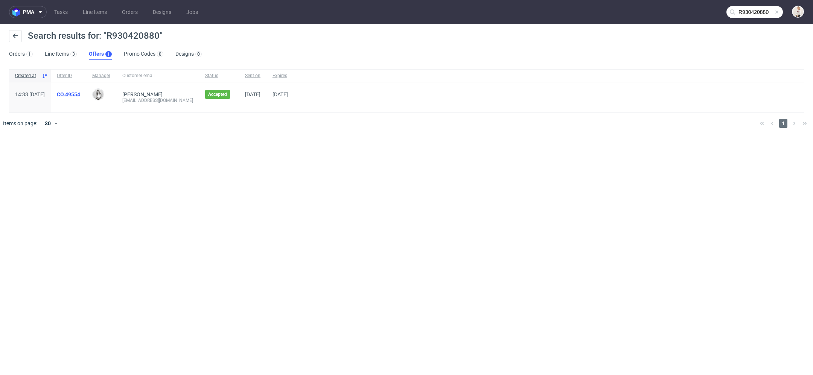
click at [80, 92] on link "CO.49554" at bounding box center [68, 95] width 23 height 6
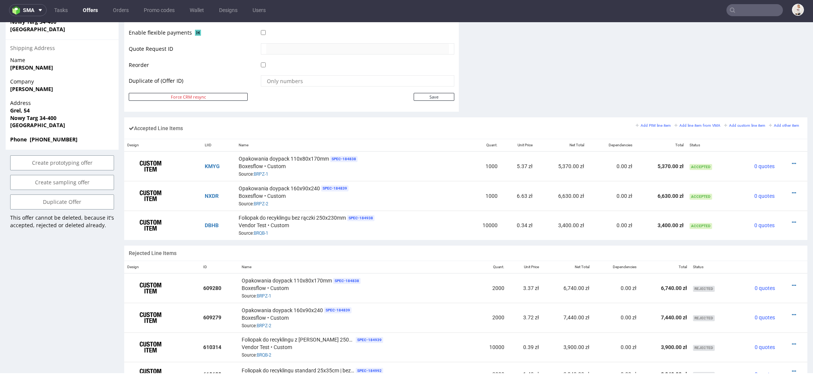
scroll to position [398, 0]
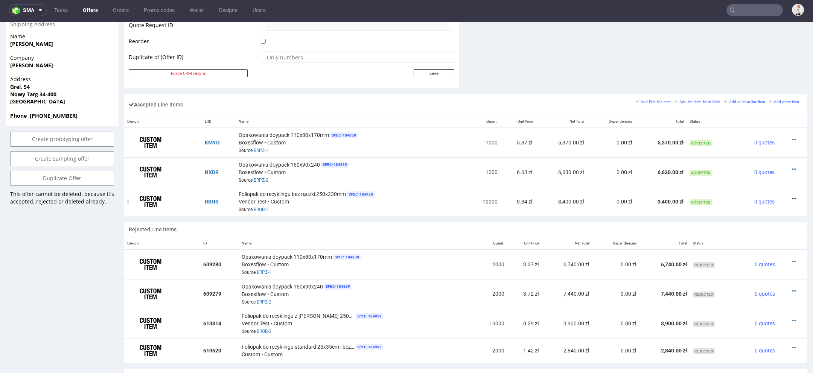
click at [792, 196] on icon at bounding box center [794, 198] width 4 height 5
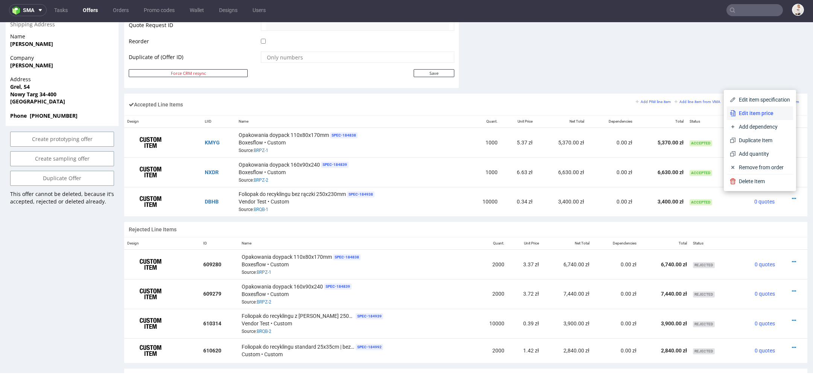
click at [758, 113] on span "Edit item price" at bounding box center [763, 114] width 54 height 8
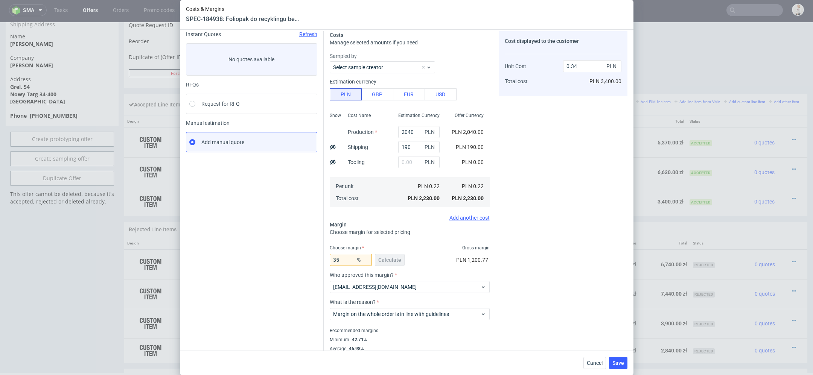
scroll to position [29, 0]
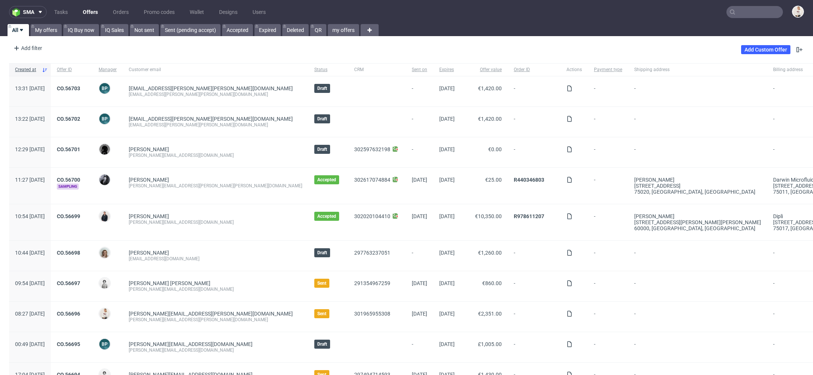
click at [43, 18] on nav "sma Tasks Offers Orders Promo codes Wallet Designs Users" at bounding box center [406, 12] width 813 height 24
click at [49, 29] on link "My offers" at bounding box center [46, 30] width 31 height 12
click at [772, 52] on link "Add Custom Offer" at bounding box center [765, 49] width 49 height 9
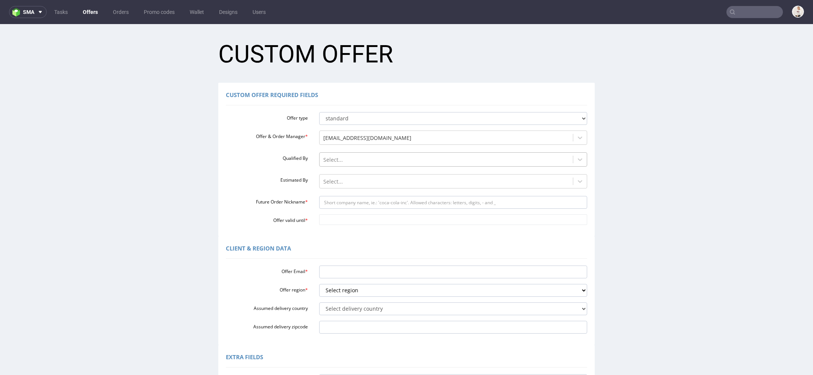
scroll to position [50, 0]
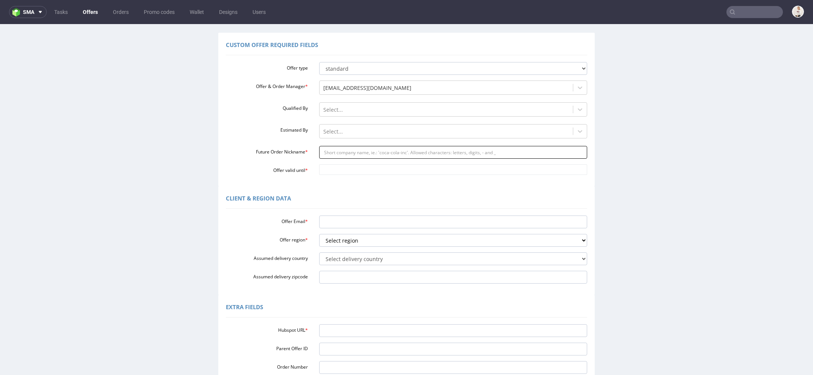
click at [391, 152] on input "Future Order Nickname *" at bounding box center [453, 152] width 268 height 13
paste input "infolwsfckde"
type input "infolwsfckde"
click at [372, 167] on input "Offer valid until *" at bounding box center [453, 170] width 268 height 11
click at [395, 114] on td "13" at bounding box center [390, 113] width 11 height 11
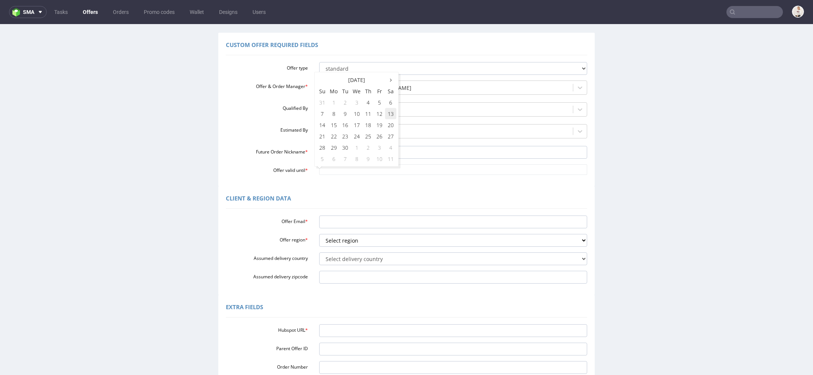
type input "2025-09-13"
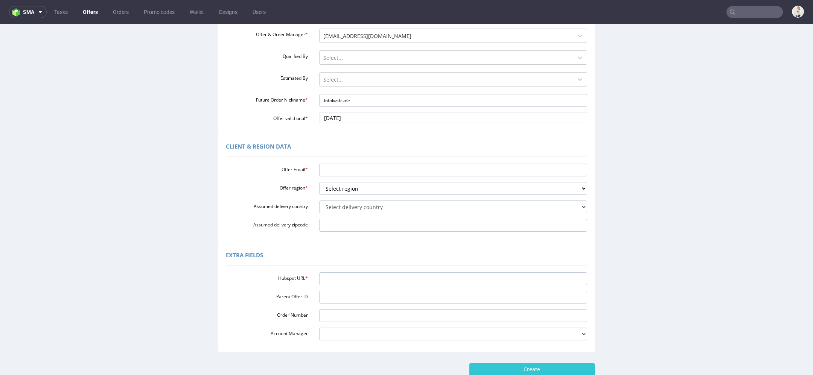
scroll to position [120, 0]
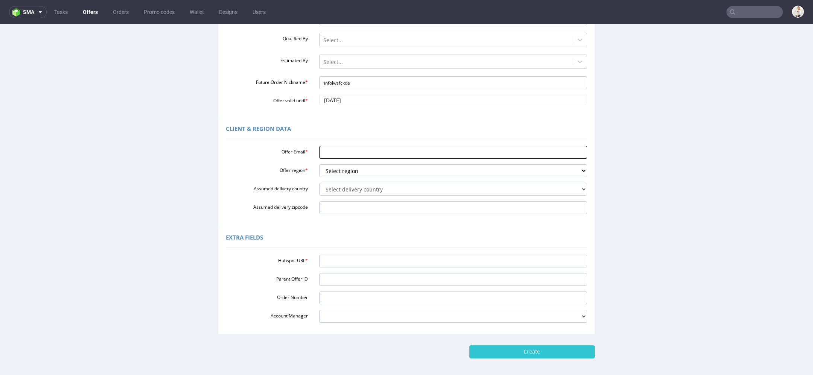
click at [366, 152] on input "Offer Email *" at bounding box center [453, 152] width 268 height 13
paste input "info@lwsfck.de"
type input "info@lwsfck.de"
click at [355, 169] on select "Select region eu gb de pl fr it es" at bounding box center [453, 171] width 268 height 13
select select "eu"
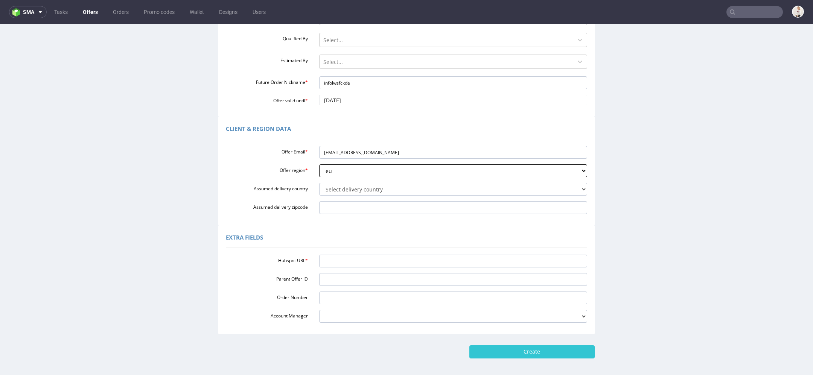
click at [319, 165] on select "Select region eu gb de pl fr it es" at bounding box center [453, 171] width 268 height 13
click at [337, 191] on select "Select delivery country Andorra Afghanistan Anguilla Albania Armenia Antarctica…" at bounding box center [453, 189] width 268 height 13
select select "57"
click at [319, 183] on select "Select delivery country Andorra Afghanistan Anguilla Albania Armenia Antarctica…" at bounding box center [453, 189] width 268 height 13
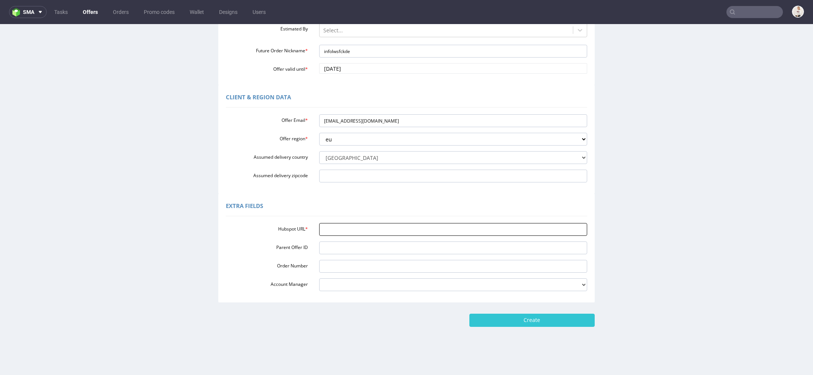
click at [371, 229] on input "Hubspot URL *" at bounding box center [453, 229] width 268 height 13
paste input "https://app-eu1.hubspot.com/contacts/25600958/record/0-3/302615765193/"
type input "https://app-eu1.hubspot.com/contacts/25600958/record/0-3/302615765193/"
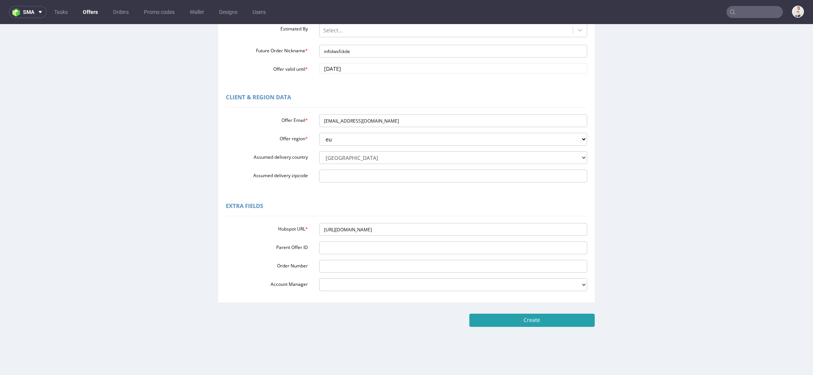
click at [549, 321] on input "Create" at bounding box center [532, 320] width 125 height 13
type input "Please wait..."
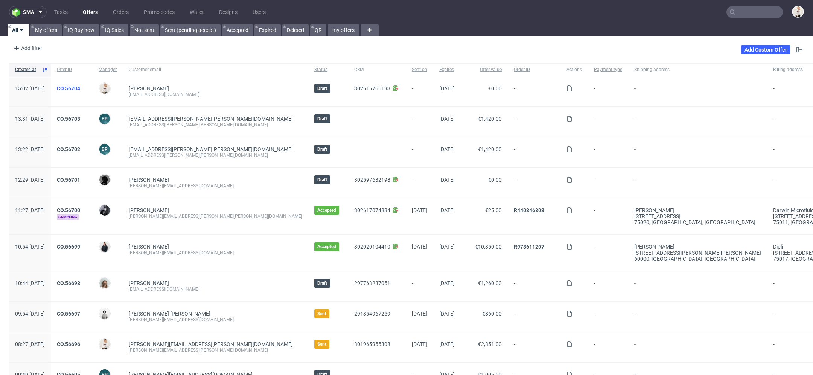
click at [80, 90] on link "CO.56704" at bounding box center [68, 88] width 23 height 6
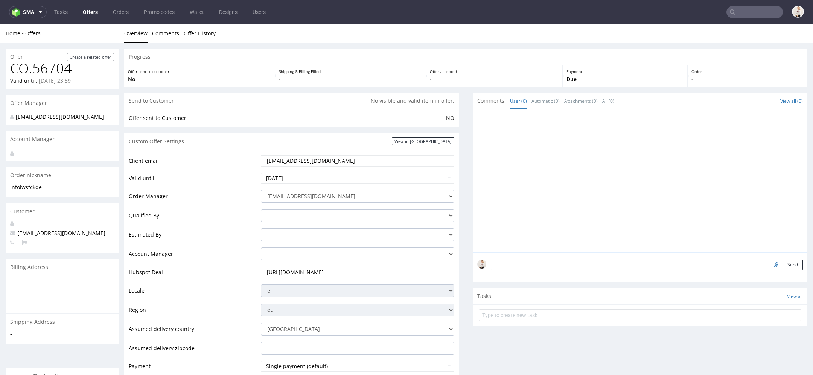
click at [92, 5] on nav "sma Tasks Offers Orders Promo codes Wallet Designs Users" at bounding box center [406, 12] width 813 height 24
click at [92, 16] on link "Offers" at bounding box center [90, 12] width 24 height 12
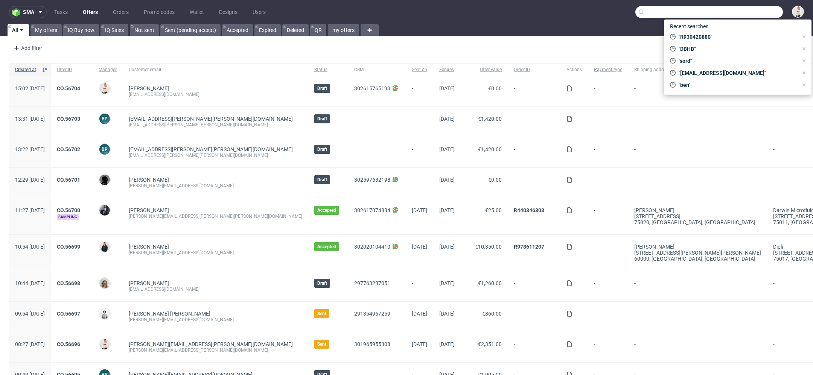
click at [755, 12] on input "text" at bounding box center [710, 12] width 148 height 12
paste input "[PERSON_NAME][EMAIL_ADDRESS][PERSON_NAME][PERSON_NAME][DOMAIN_NAME]"
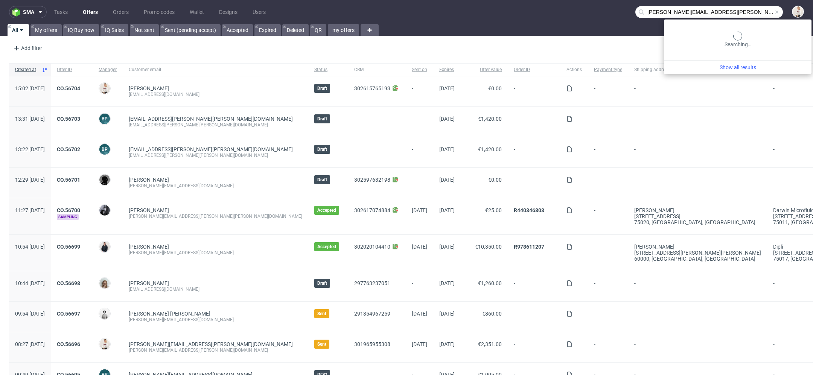
type input "[PERSON_NAME][EMAIL_ADDRESS][PERSON_NAME][PERSON_NAME][DOMAIN_NAME]"
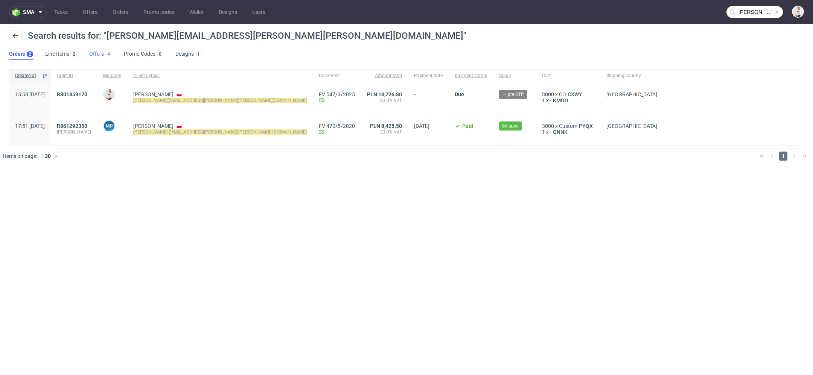
click at [92, 58] on link "Offers 4" at bounding box center [100, 54] width 23 height 12
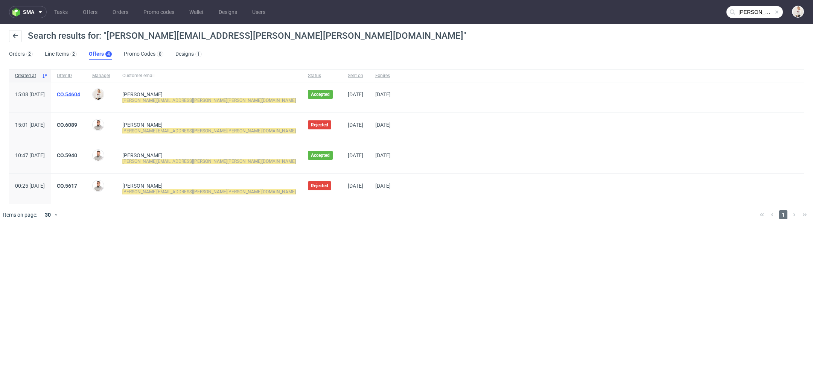
click at [80, 93] on link "CO.54604" at bounding box center [68, 95] width 23 height 6
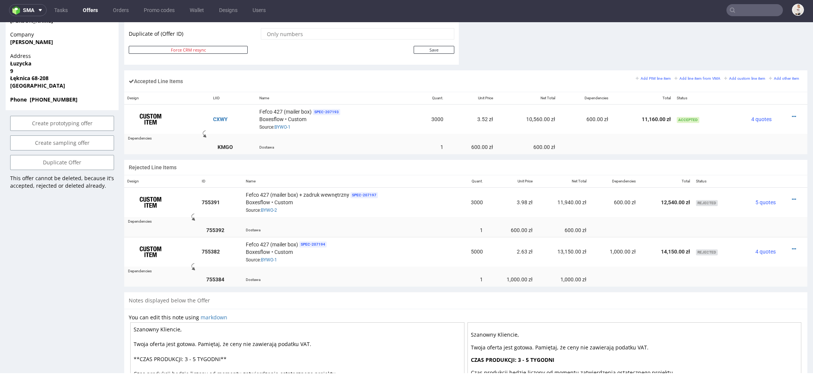
scroll to position [419, 0]
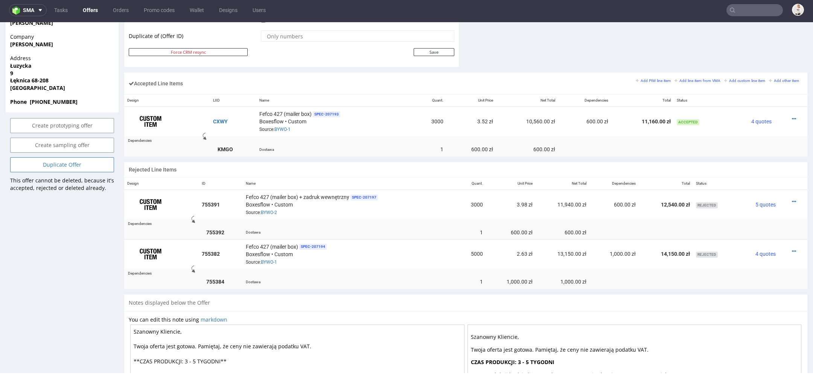
click at [84, 158] on link "Duplicate Offer" at bounding box center [62, 164] width 104 height 15
click at [275, 129] on link "BYWO-1" at bounding box center [283, 129] width 16 height 5
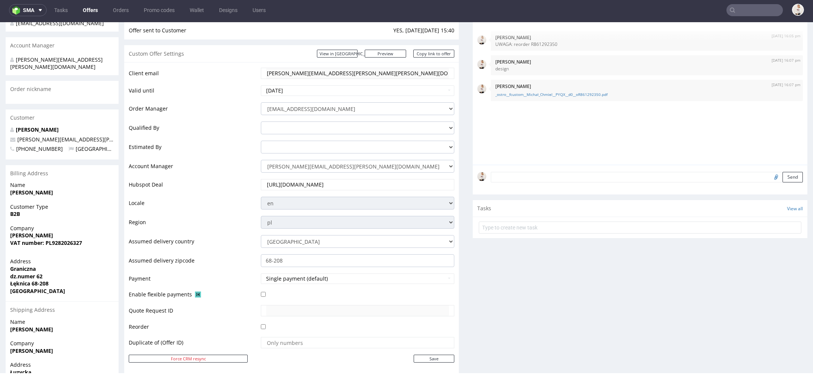
scroll to position [0, 0]
